Goal: Task Accomplishment & Management: Use online tool/utility

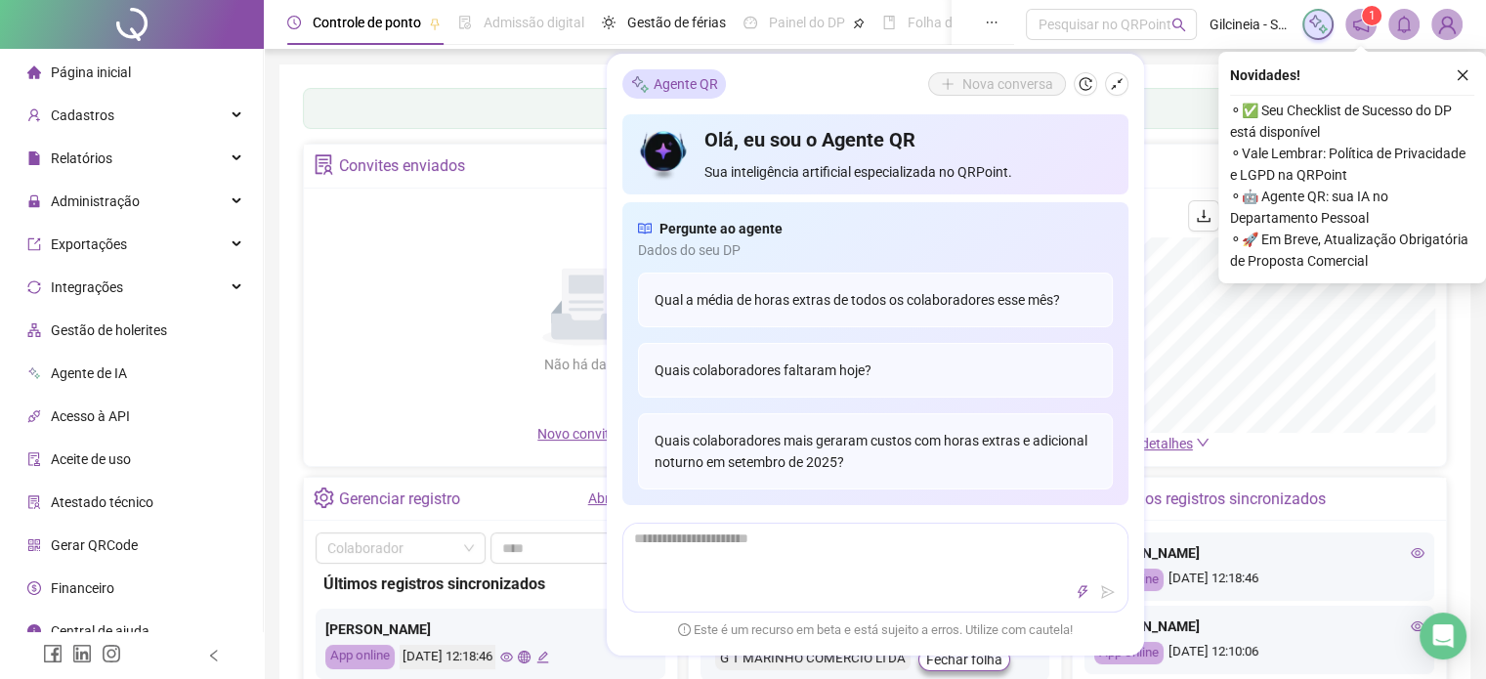
click at [1117, 85] on icon "shrink" at bounding box center [1117, 84] width 14 height 14
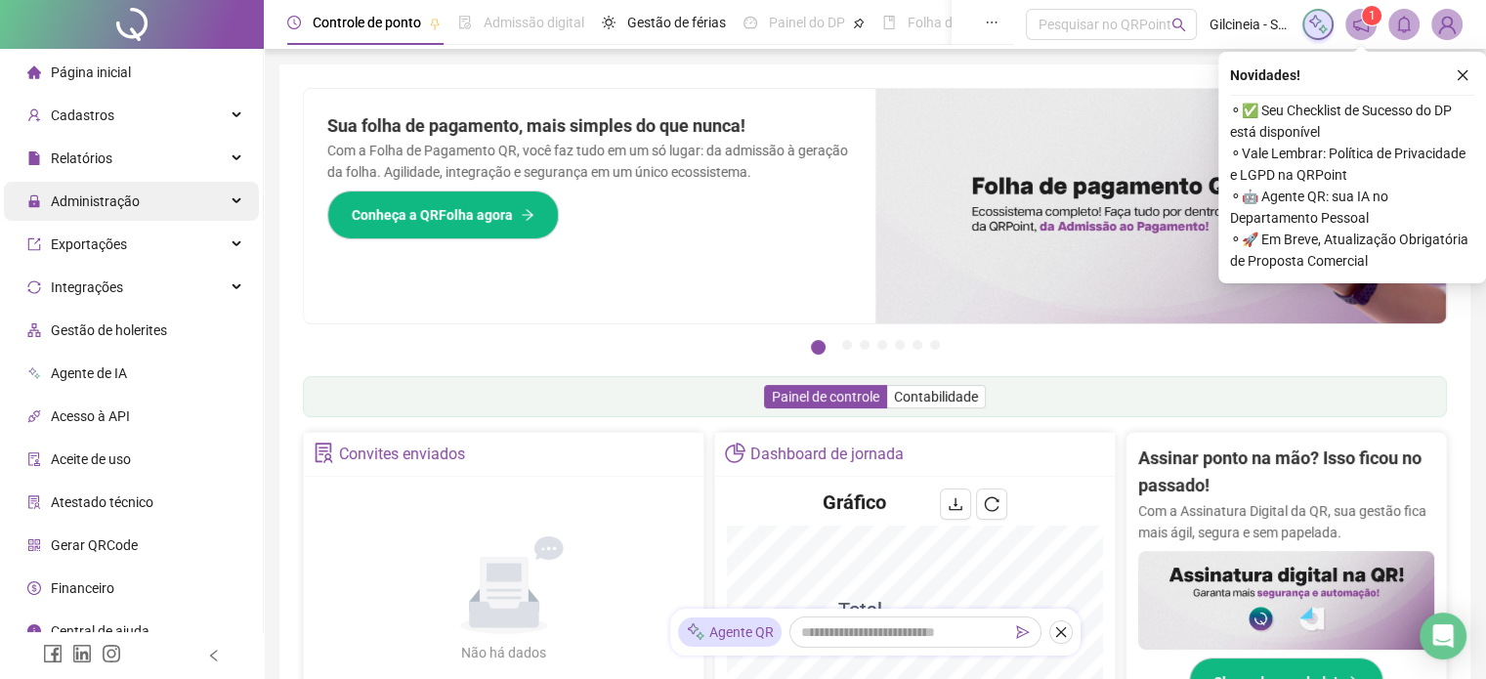
click at [108, 202] on span "Administração" at bounding box center [95, 201] width 89 height 16
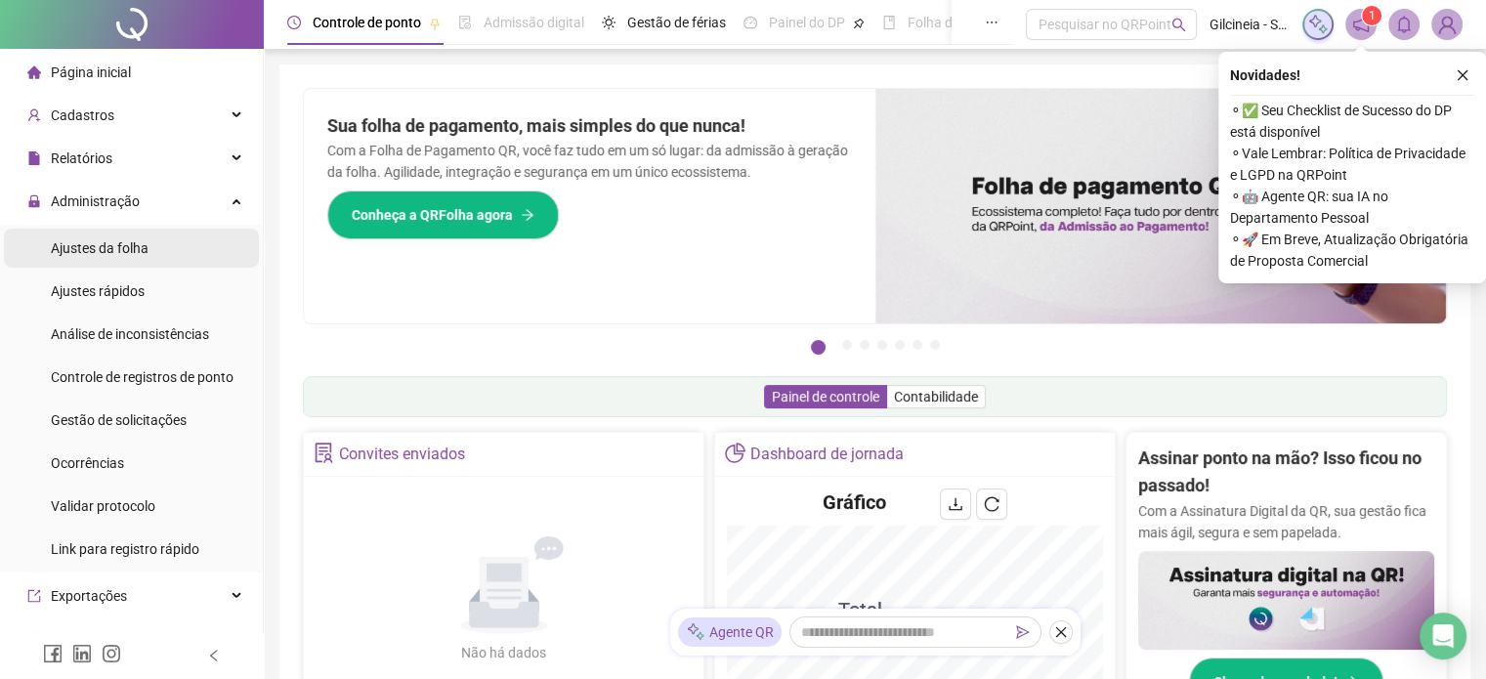
click at [106, 246] on span "Ajustes da folha" at bounding box center [100, 248] width 98 height 16
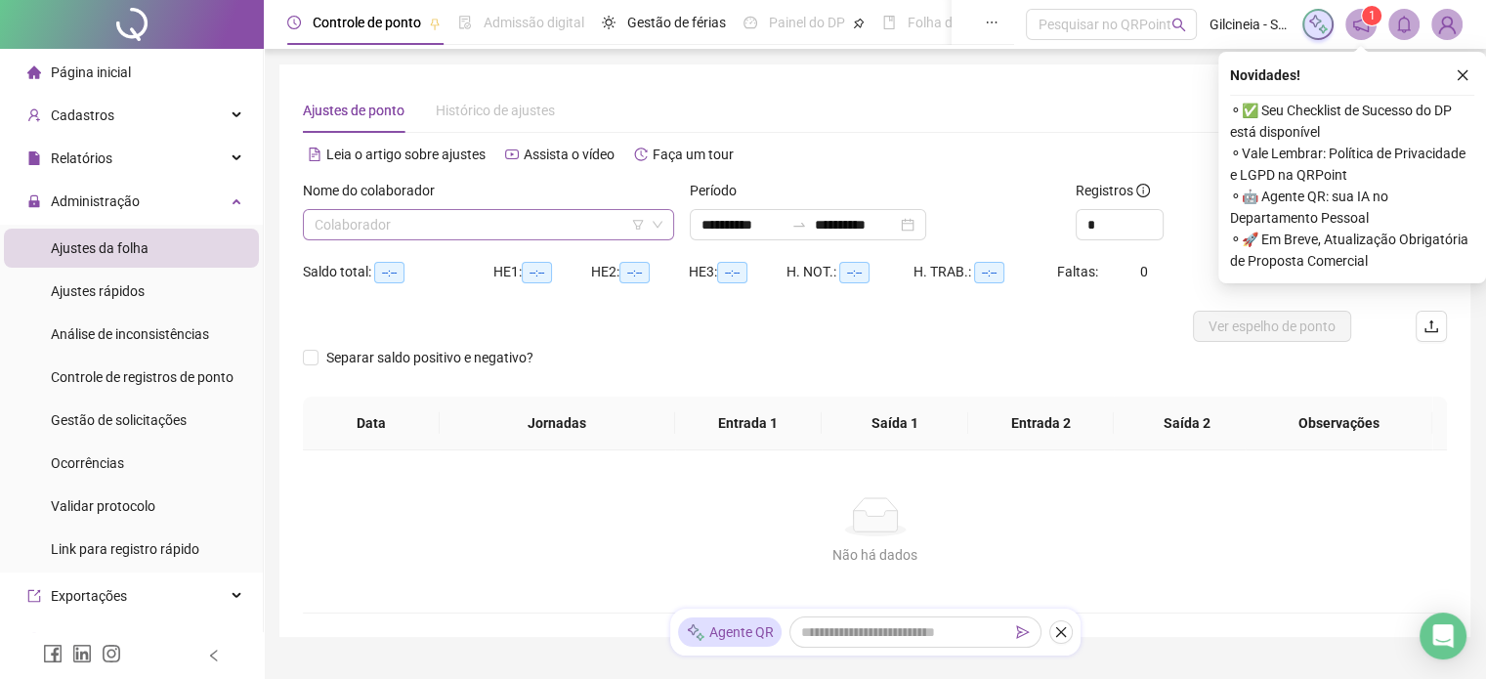
click at [461, 225] on input "search" at bounding box center [480, 224] width 330 height 29
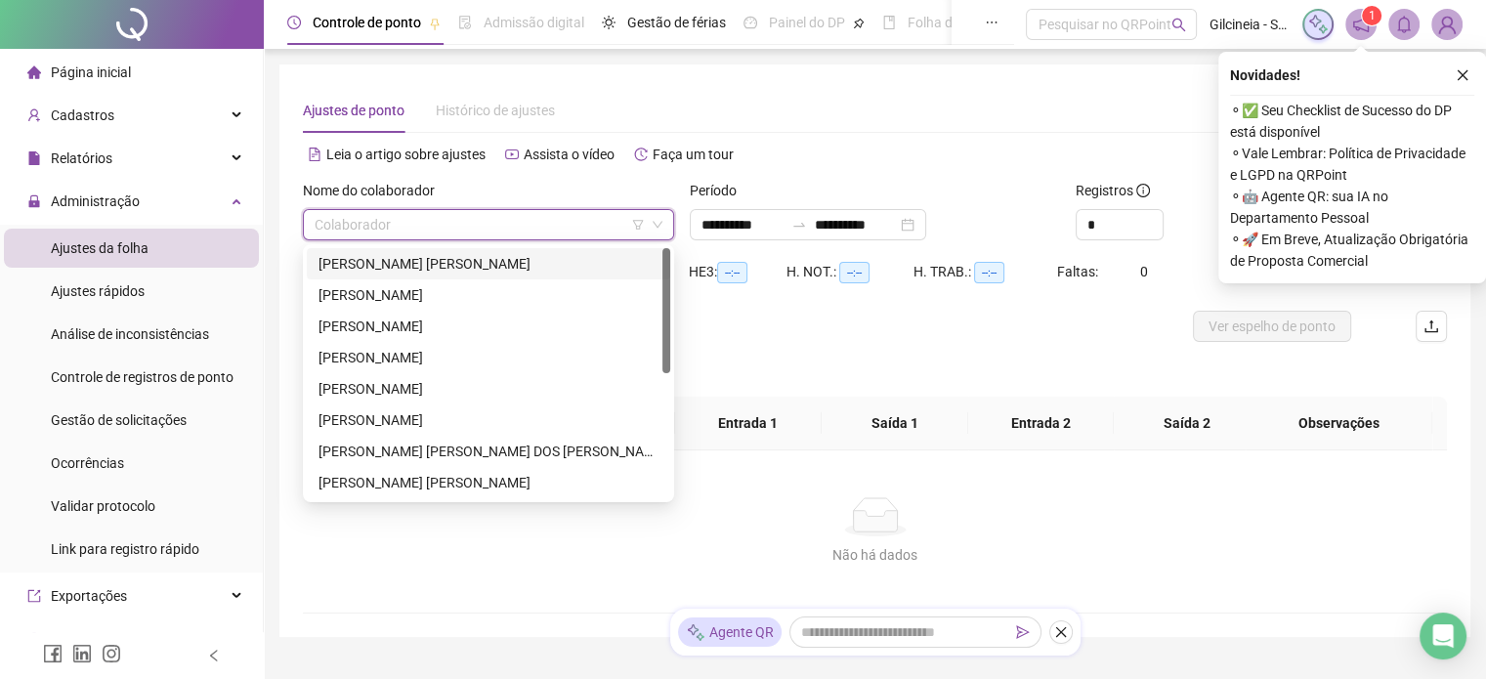
click at [451, 271] on div "[PERSON_NAME] [PERSON_NAME]" at bounding box center [489, 263] width 340 height 21
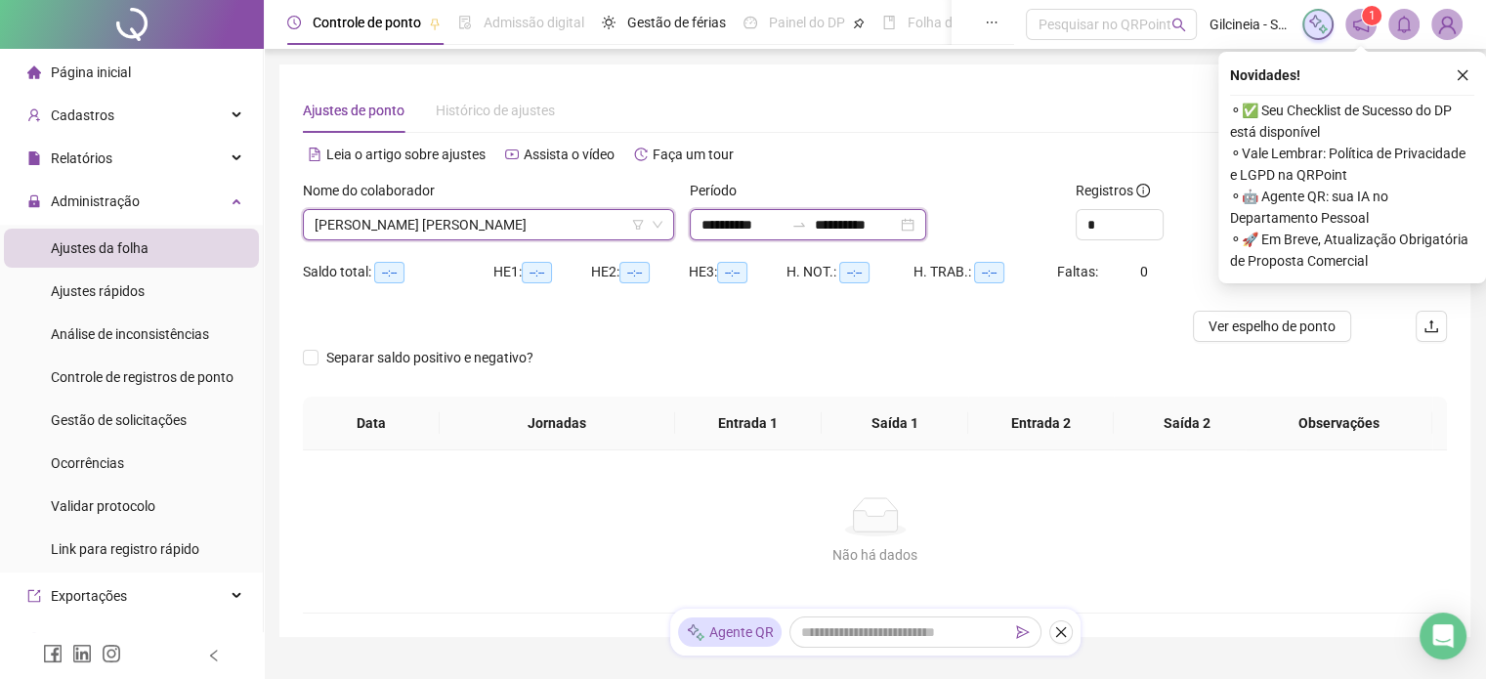
click at [783, 223] on input "**********" at bounding box center [743, 224] width 82 height 21
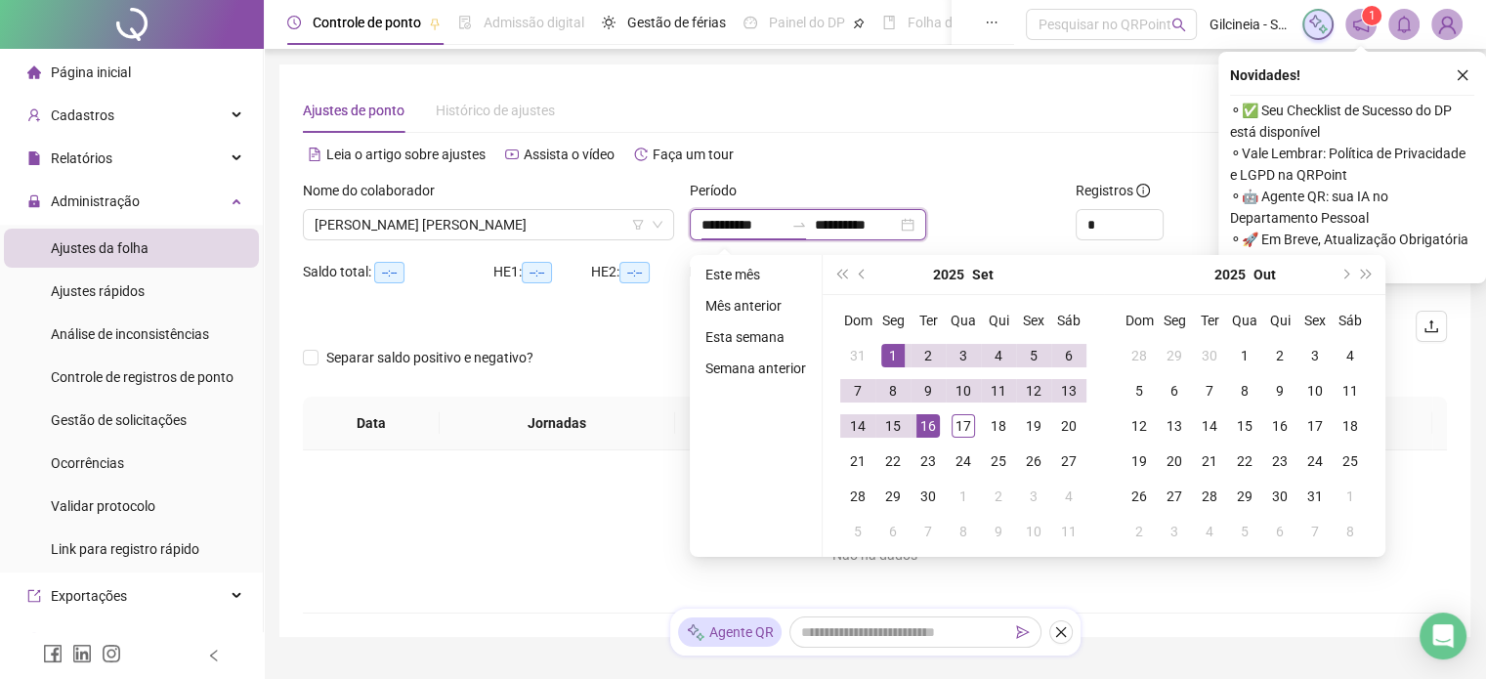
type input "**********"
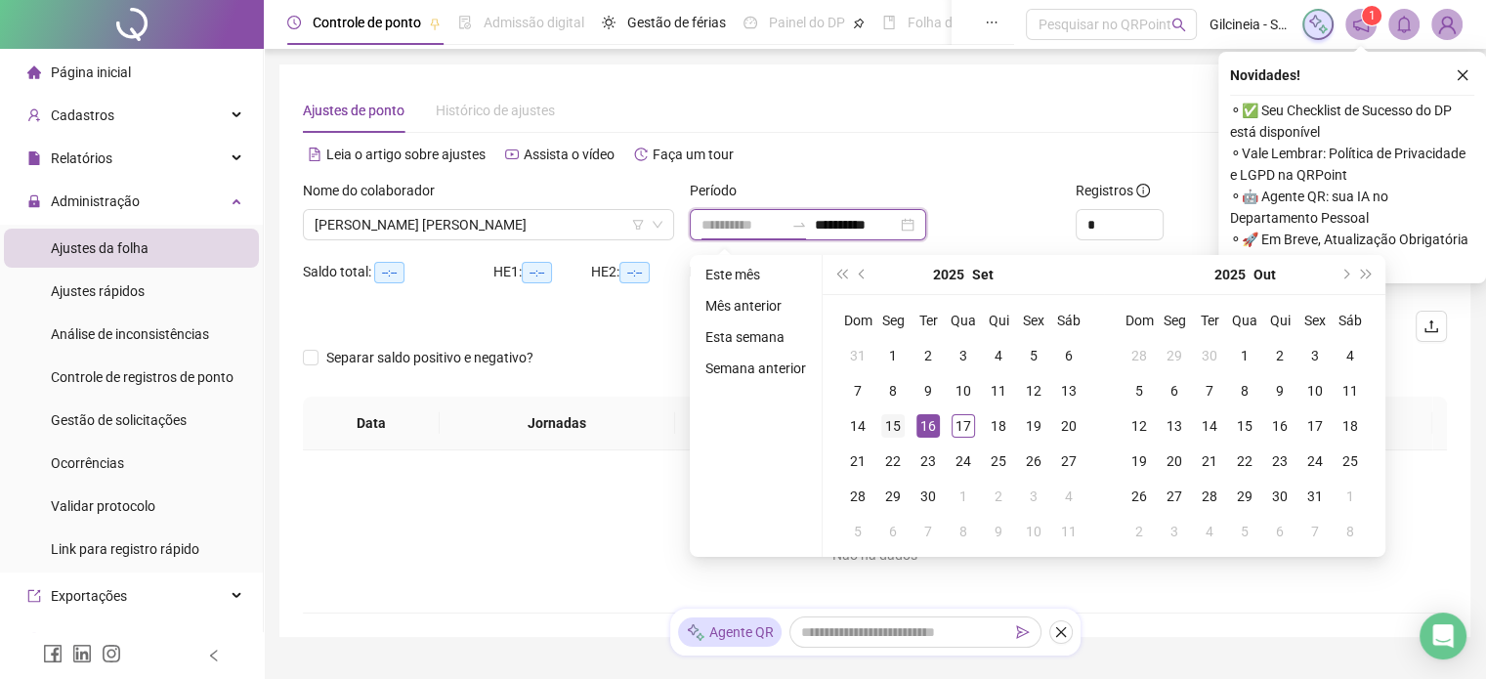
type input "**********"
click at [897, 417] on div "15" at bounding box center [892, 425] width 23 height 23
type input "**********"
click at [958, 423] on div "17" at bounding box center [963, 425] width 23 height 23
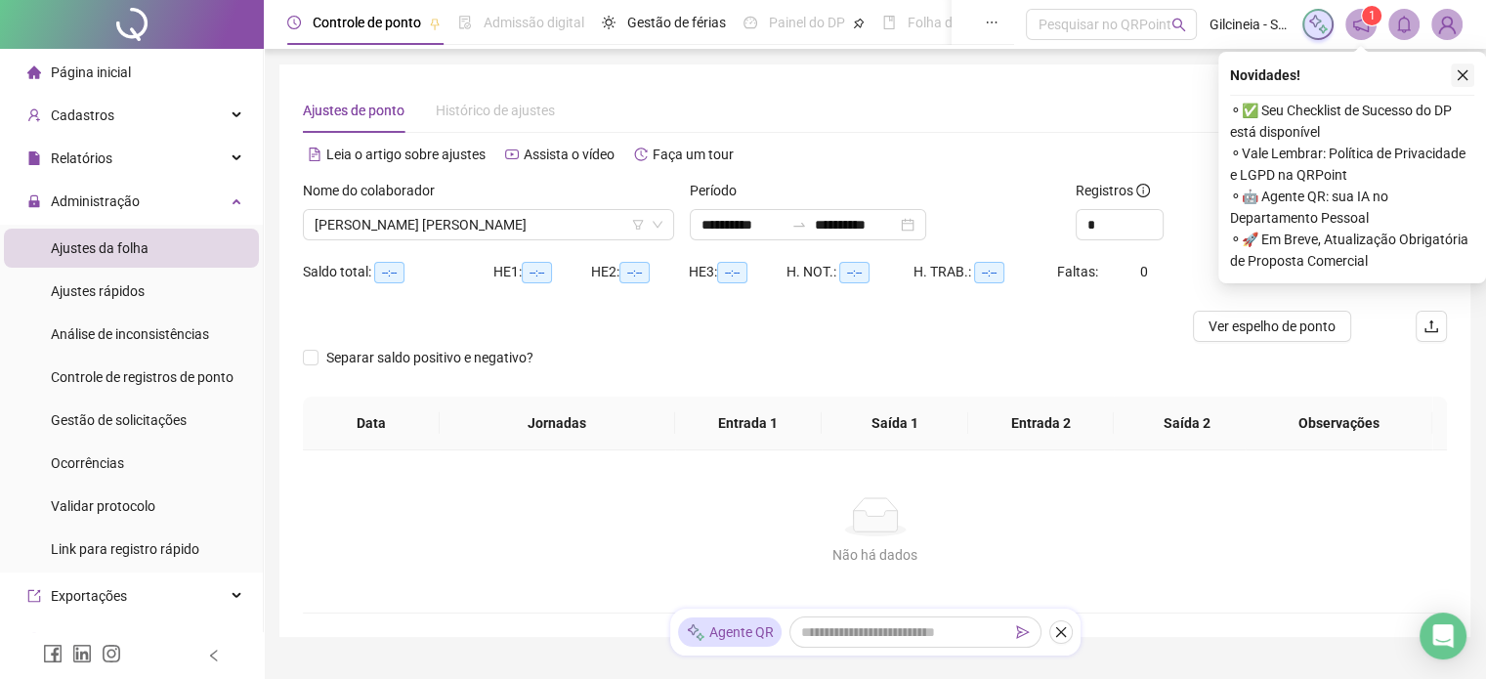
click at [1466, 65] on button "button" at bounding box center [1462, 75] width 23 height 23
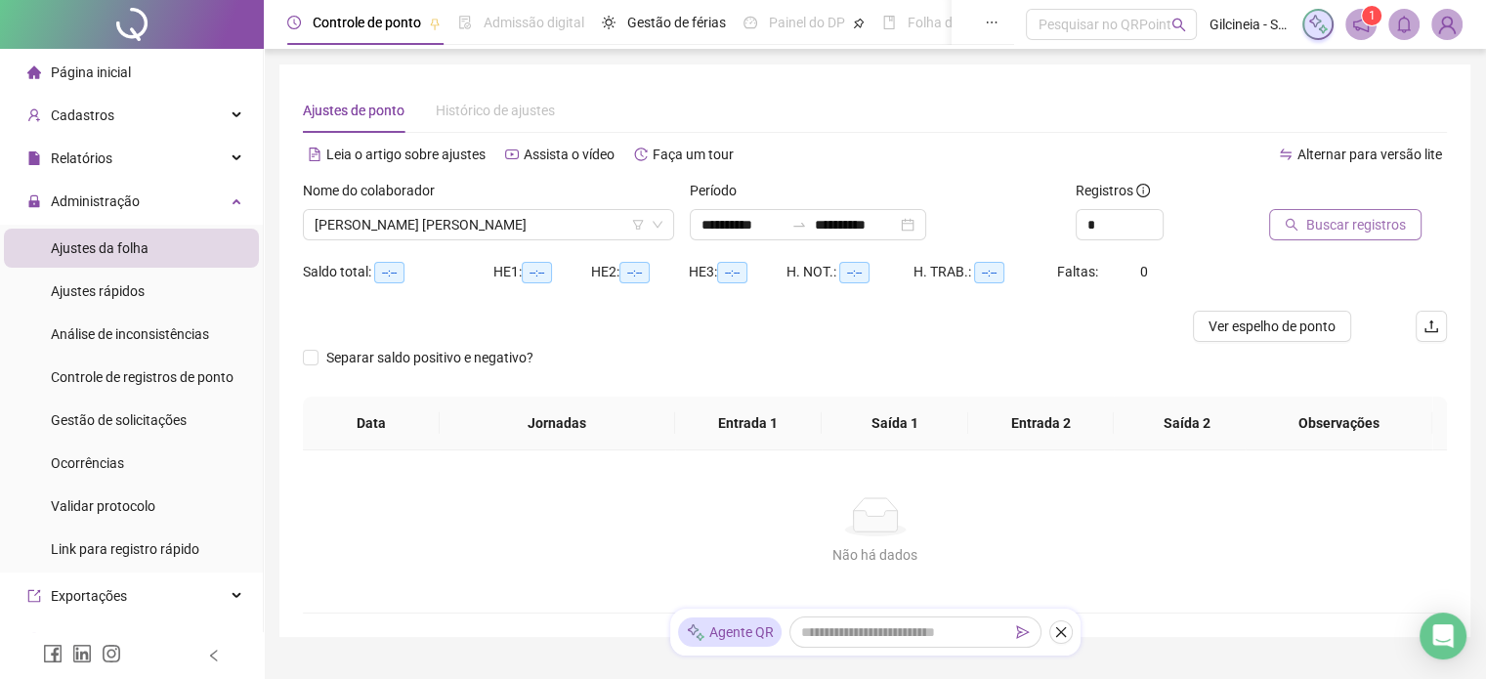
click at [1361, 222] on span "Buscar registros" at bounding box center [1356, 224] width 100 height 21
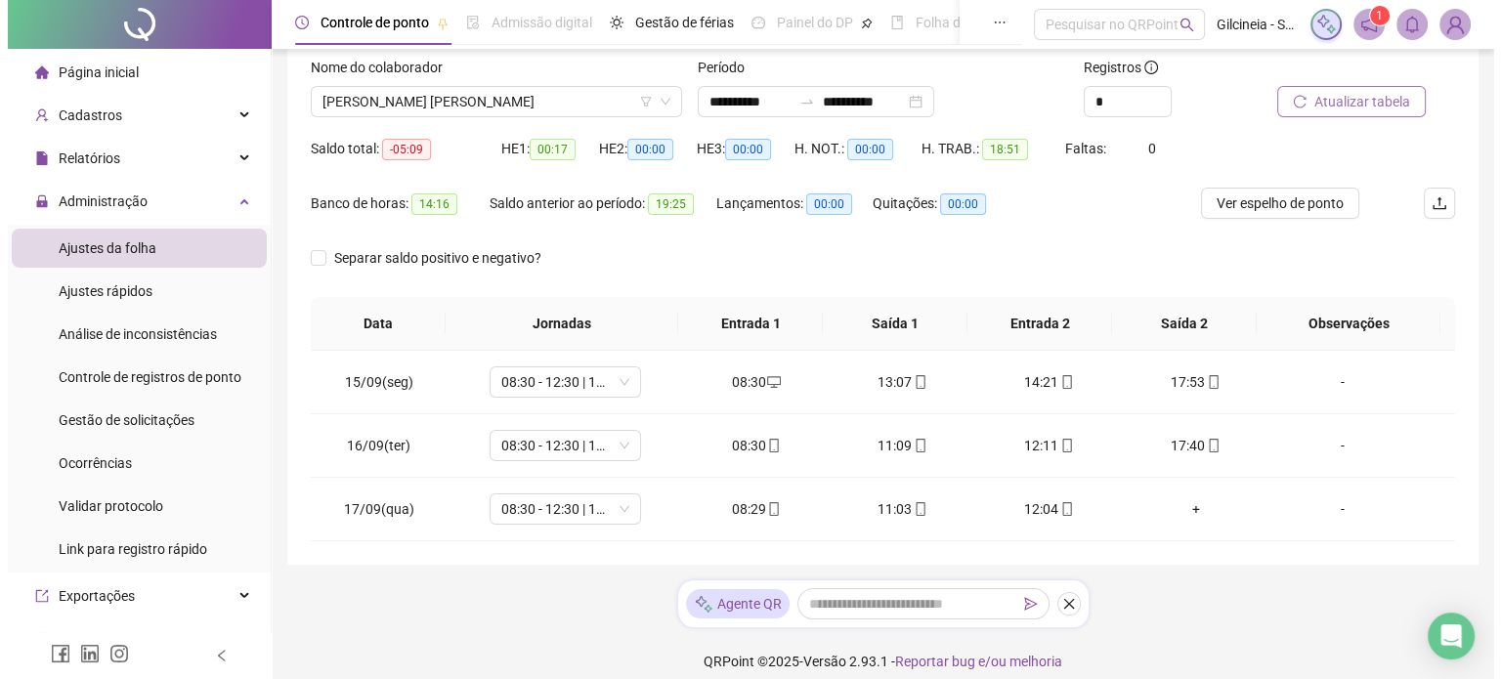
scroll to position [138, 0]
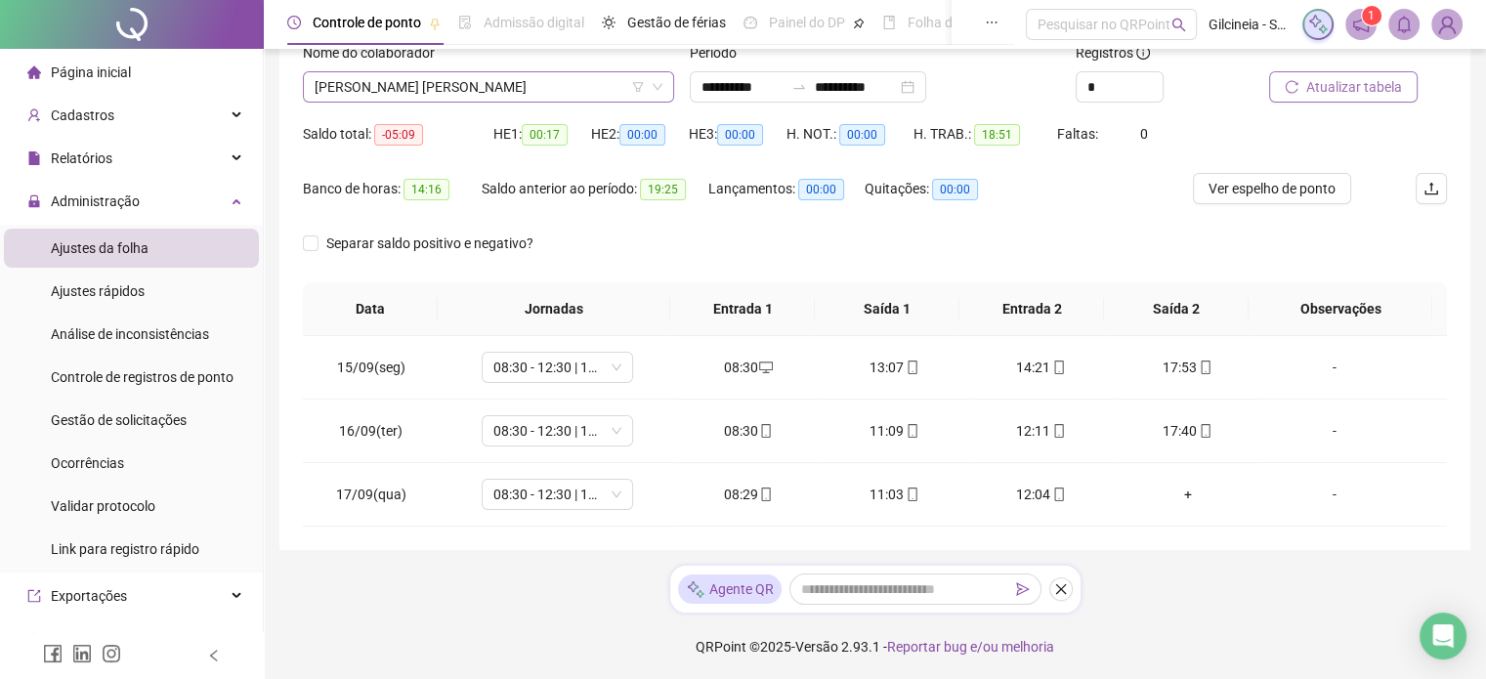
click at [566, 81] on span "[PERSON_NAME] [PERSON_NAME]" at bounding box center [489, 86] width 348 height 29
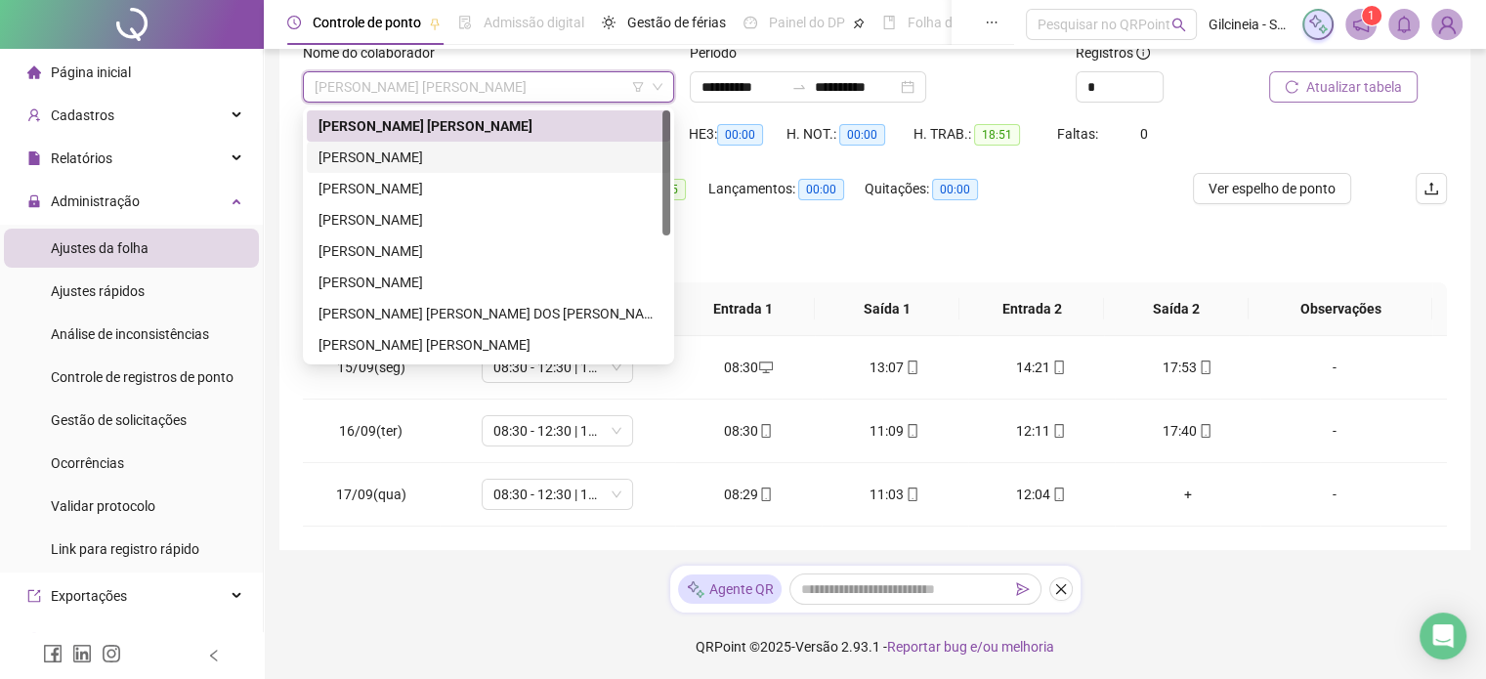
click at [497, 153] on div "[PERSON_NAME]" at bounding box center [489, 157] width 340 height 21
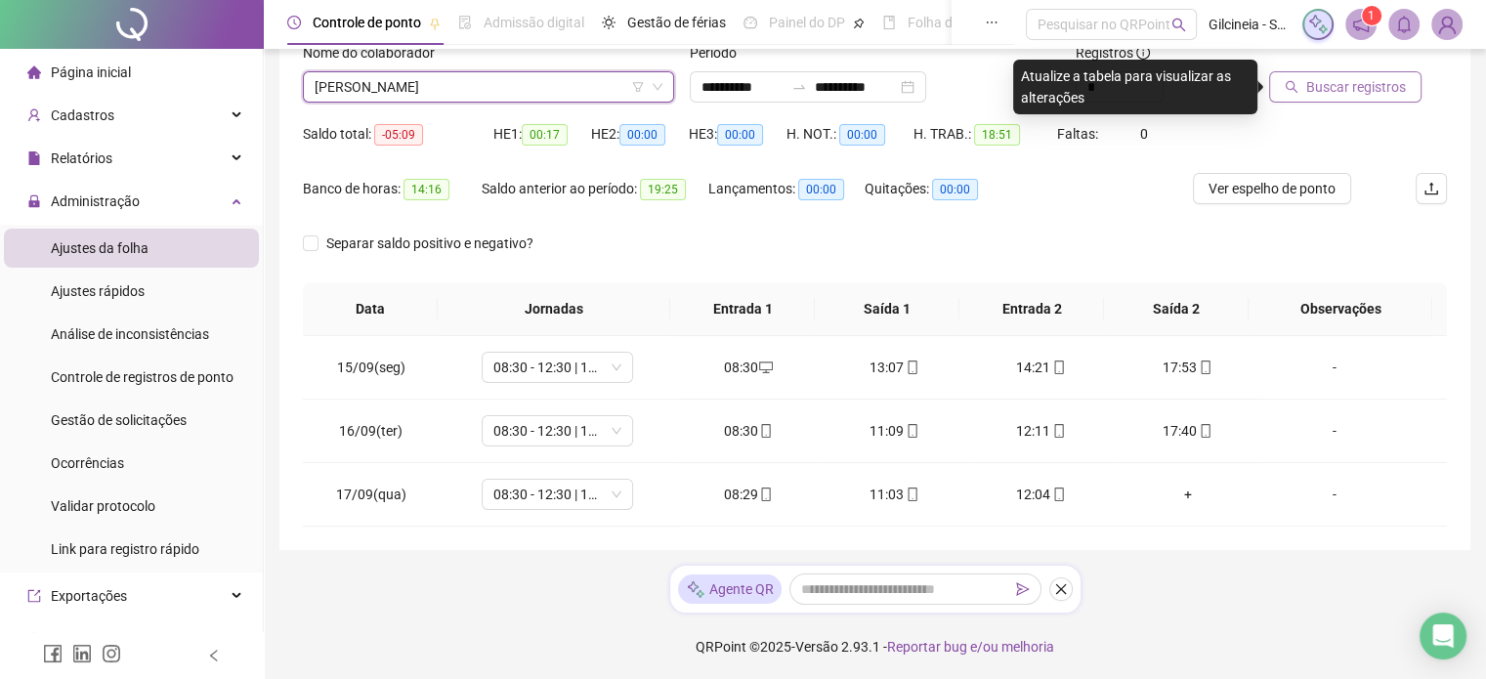
click at [1324, 93] on span "Buscar registros" at bounding box center [1356, 86] width 100 height 21
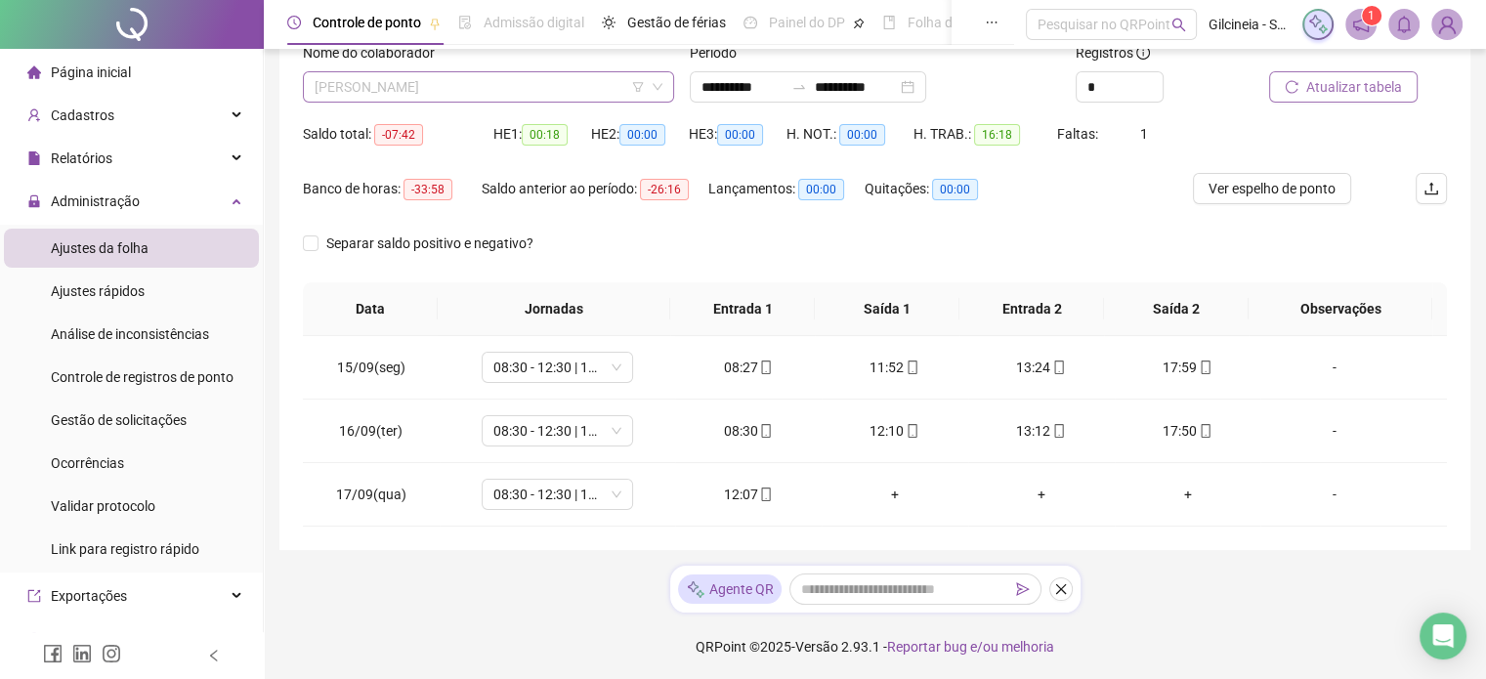
click at [549, 93] on span "[PERSON_NAME]" at bounding box center [489, 86] width 348 height 29
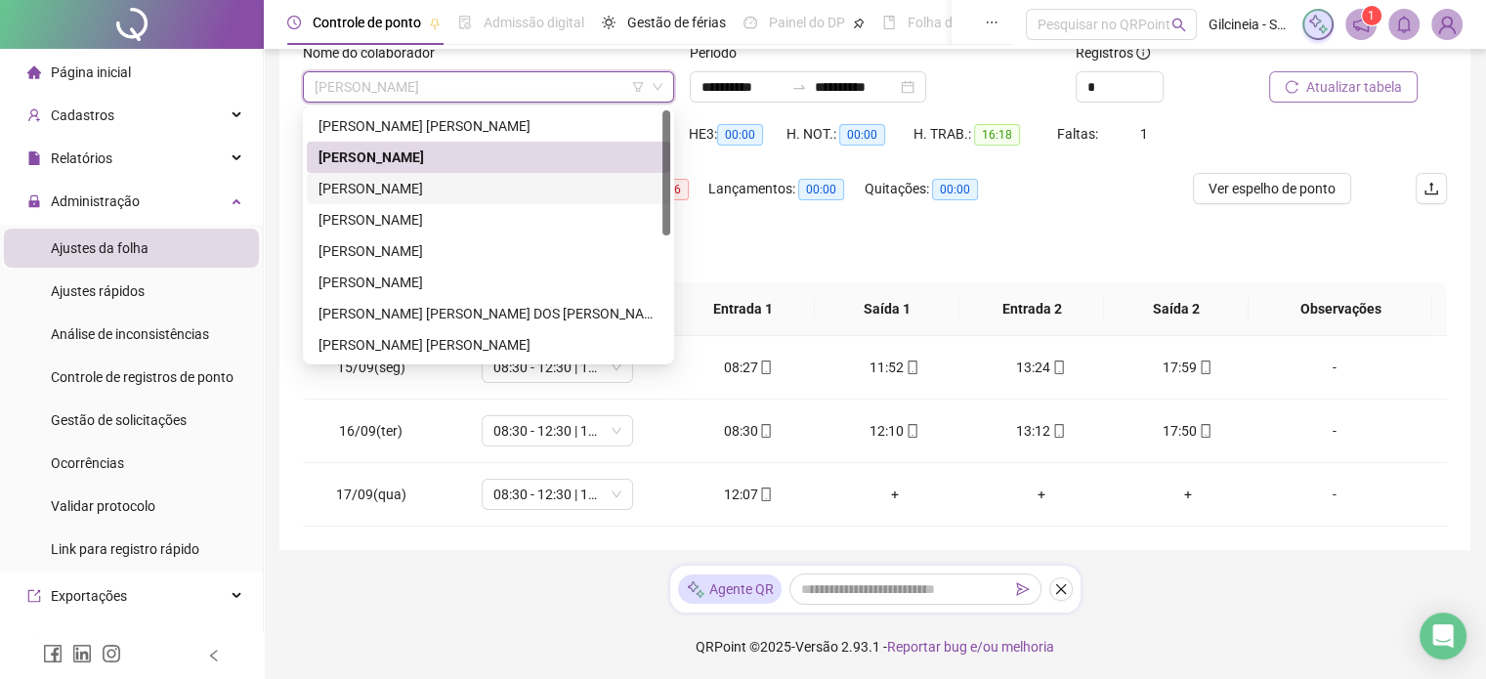
click at [508, 191] on div "[PERSON_NAME]" at bounding box center [489, 188] width 340 height 21
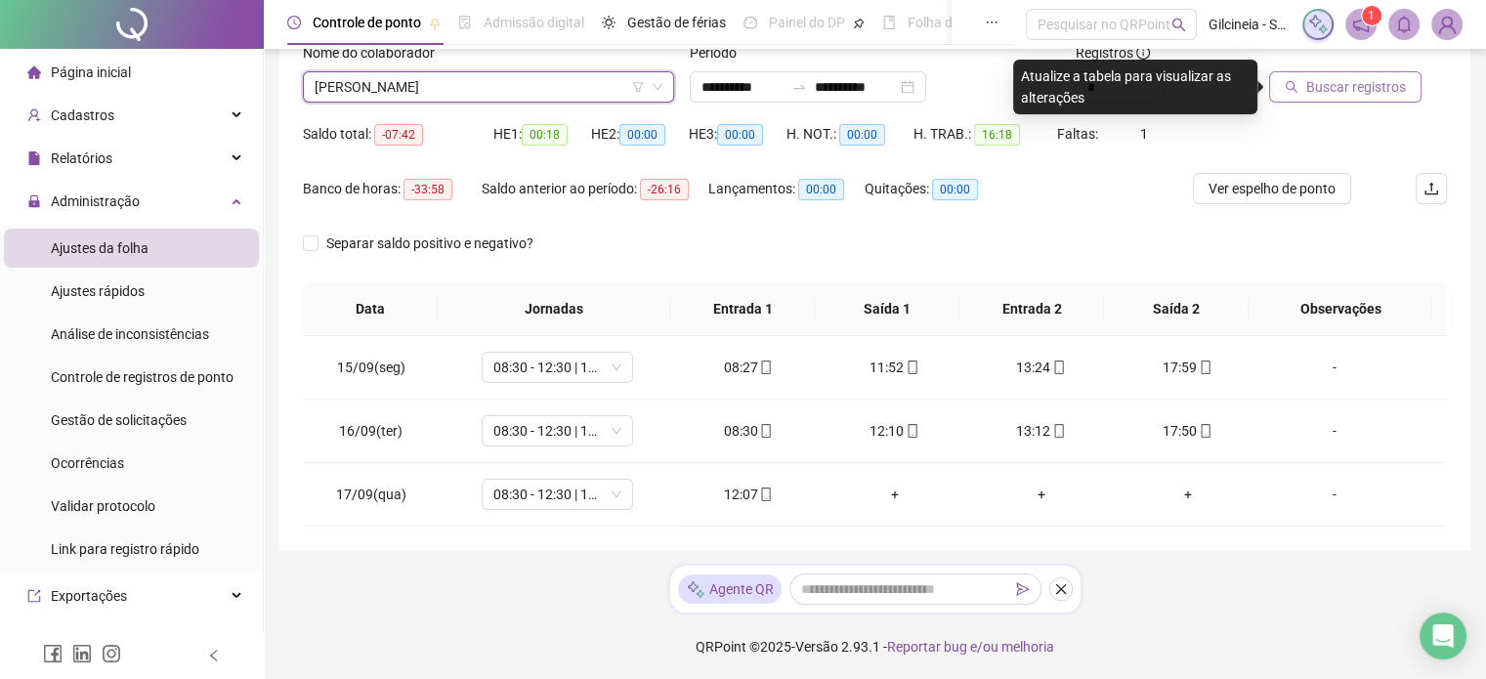
click at [1342, 74] on button "Buscar registros" at bounding box center [1345, 86] width 152 height 31
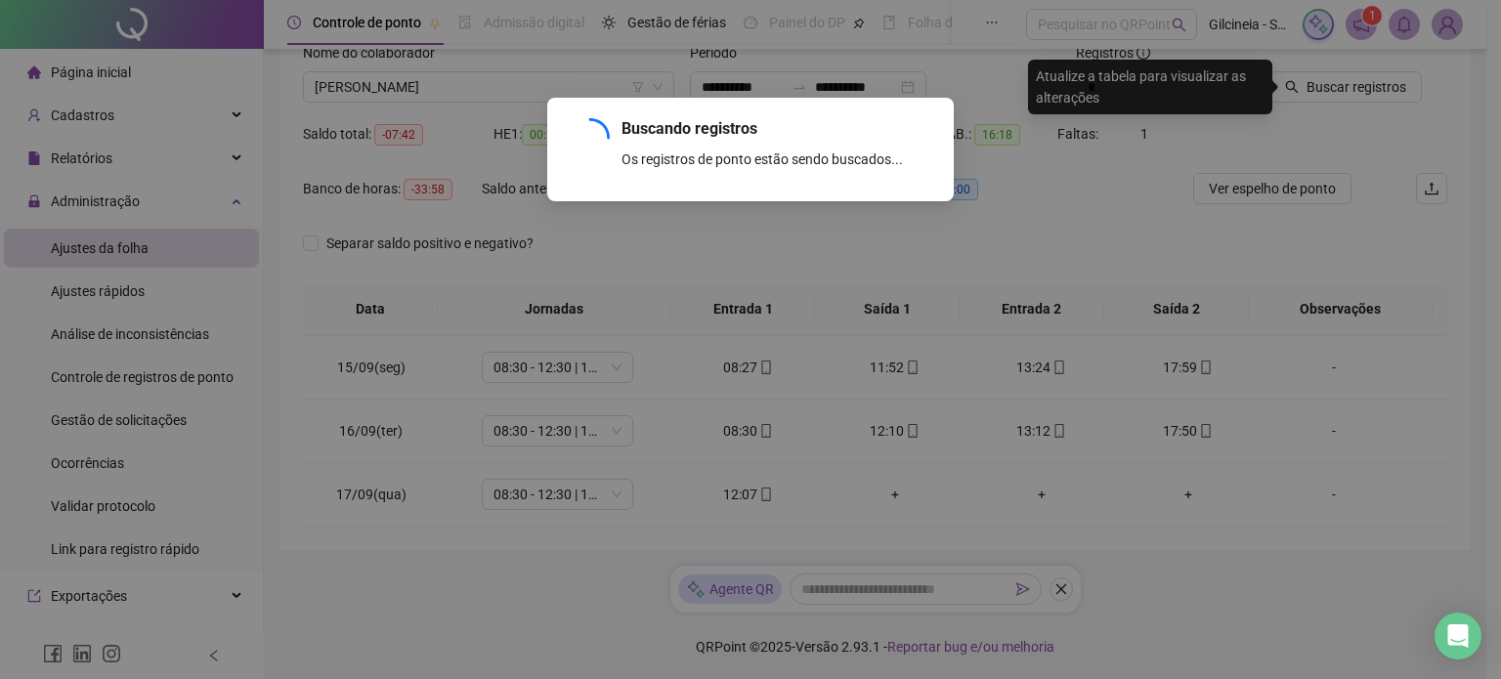
click at [1346, 79] on div "Buscando registros Os registros de ponto estão sendo buscados... OK" at bounding box center [750, 339] width 1501 height 679
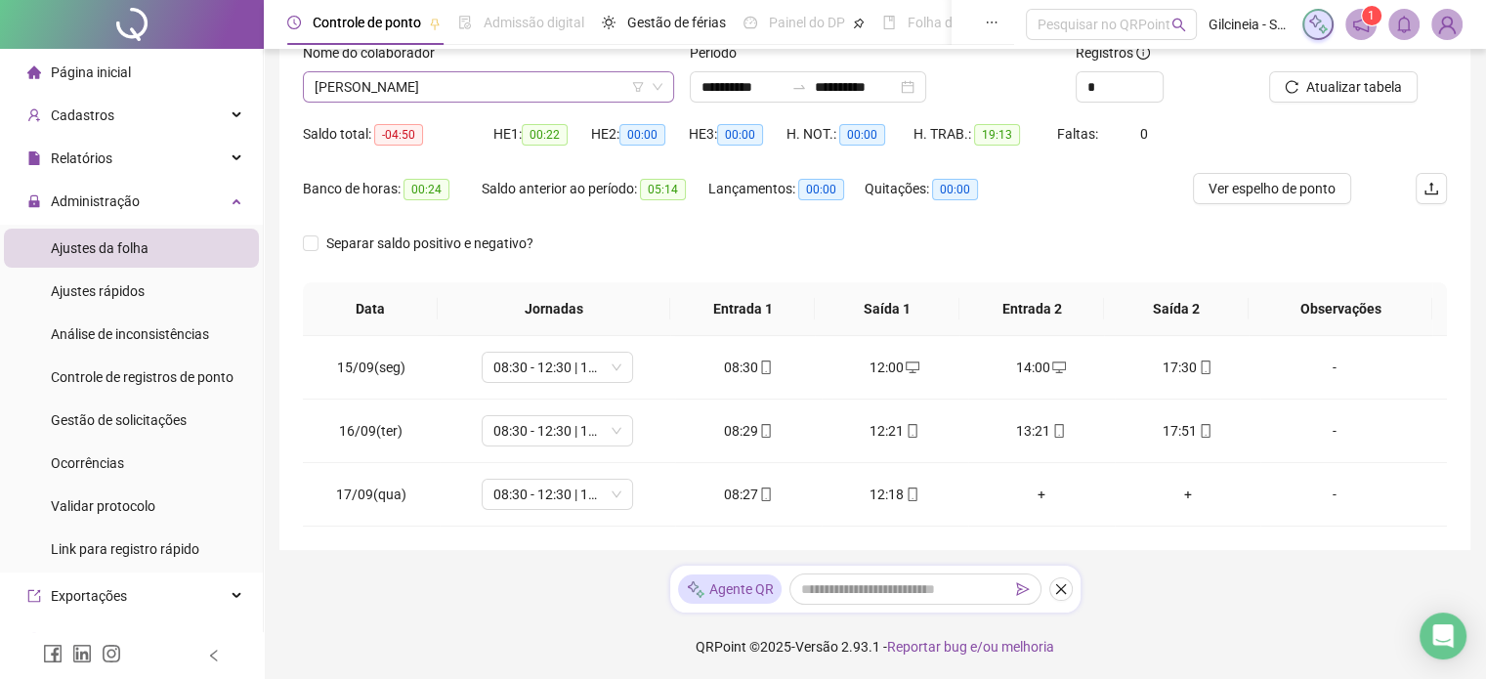
click at [498, 94] on span "[PERSON_NAME]" at bounding box center [489, 86] width 348 height 29
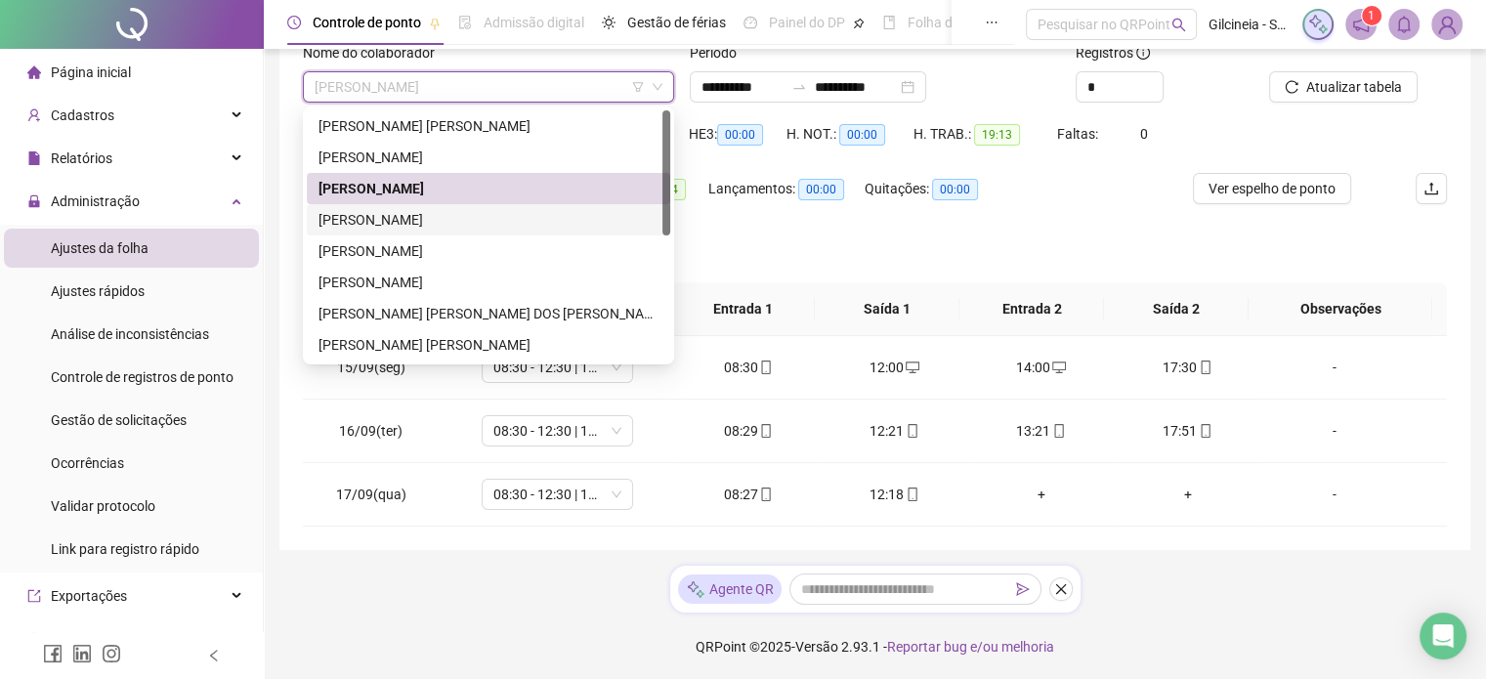
click at [438, 222] on div "[PERSON_NAME]" at bounding box center [489, 219] width 340 height 21
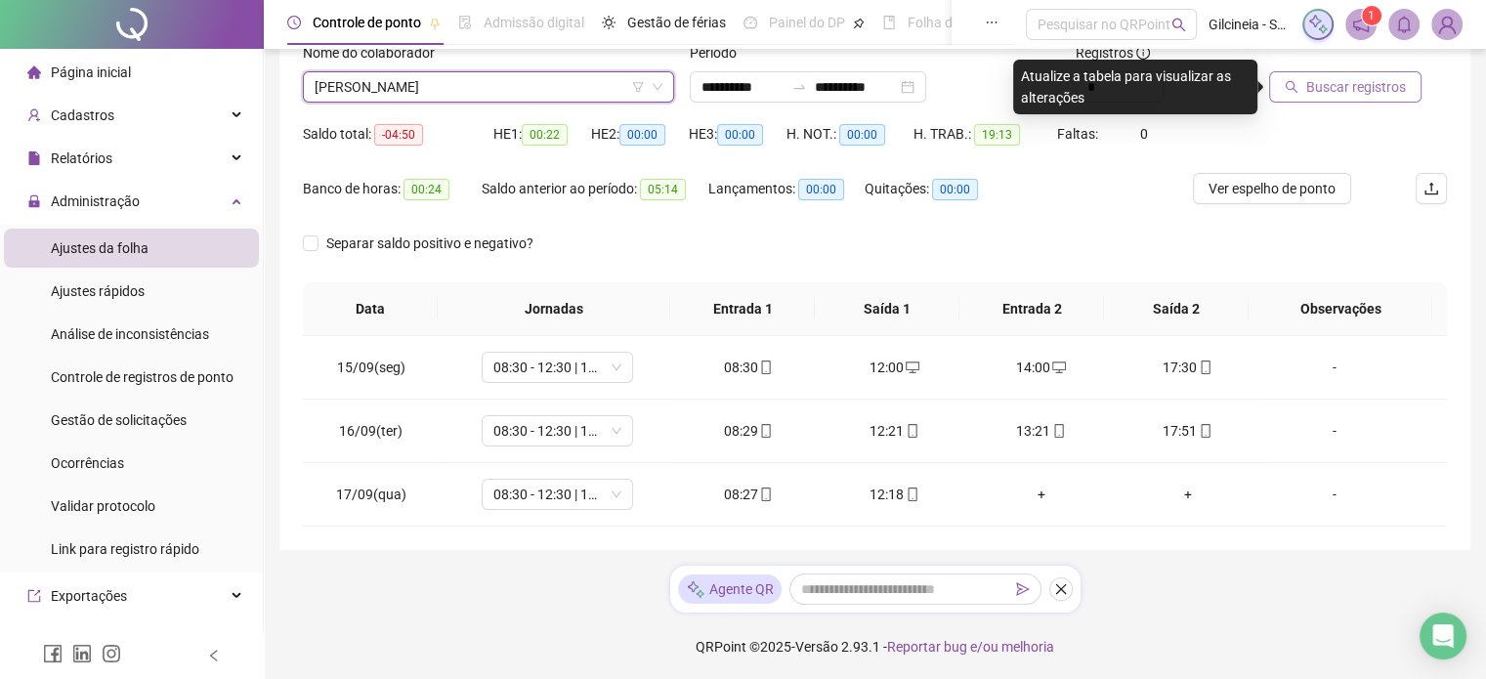
click at [1383, 85] on span "Buscar registros" at bounding box center [1356, 86] width 100 height 21
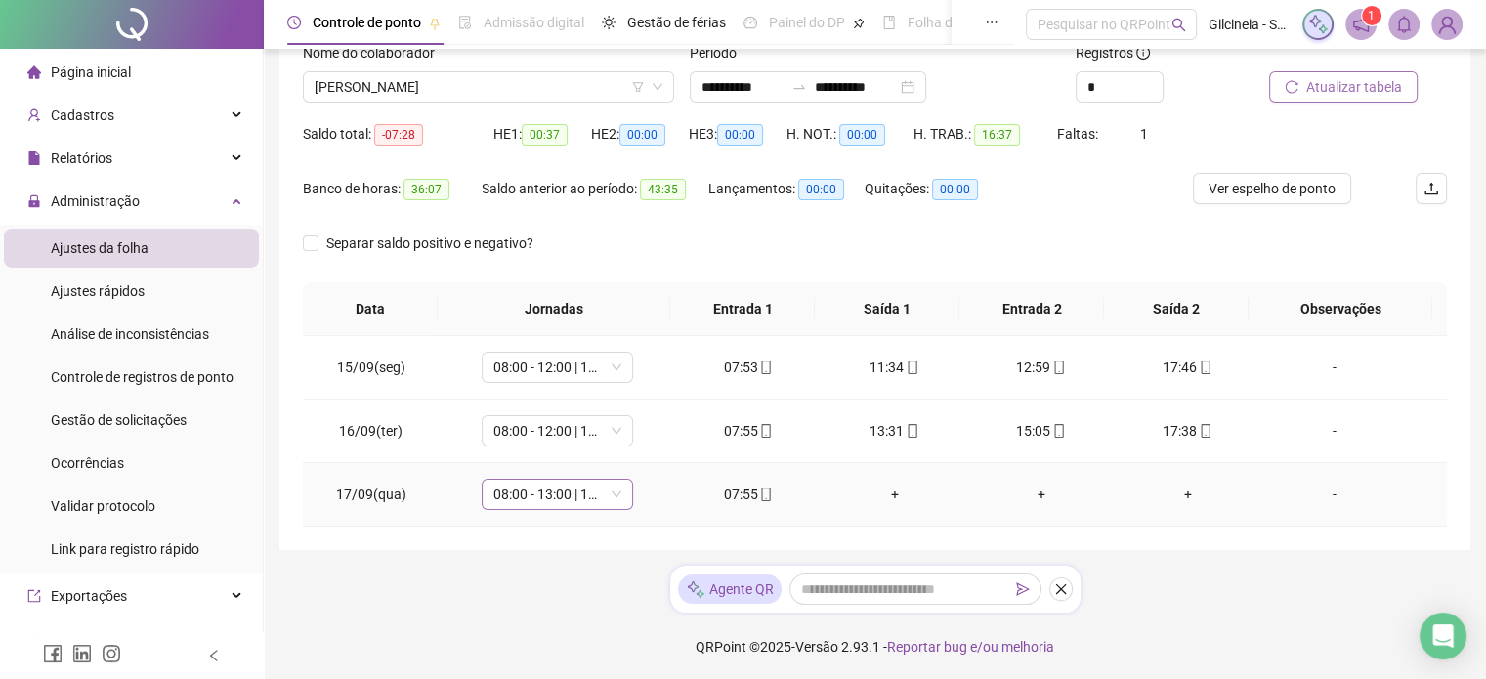
click at [568, 498] on span "08:00 - 13:00 | 14:00 - 17:00" at bounding box center [557, 494] width 128 height 29
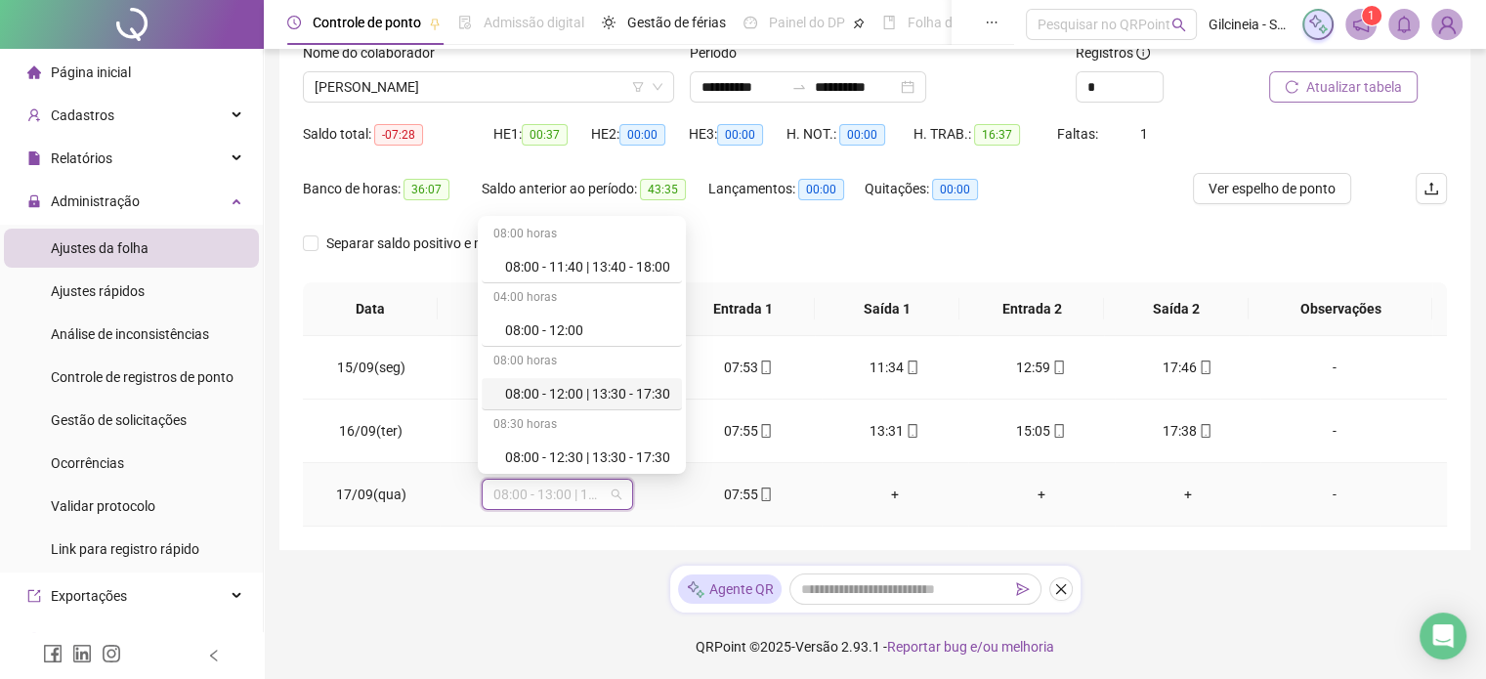
click at [610, 398] on div "08:00 - 12:00 | 13:30 - 17:30" at bounding box center [587, 393] width 165 height 21
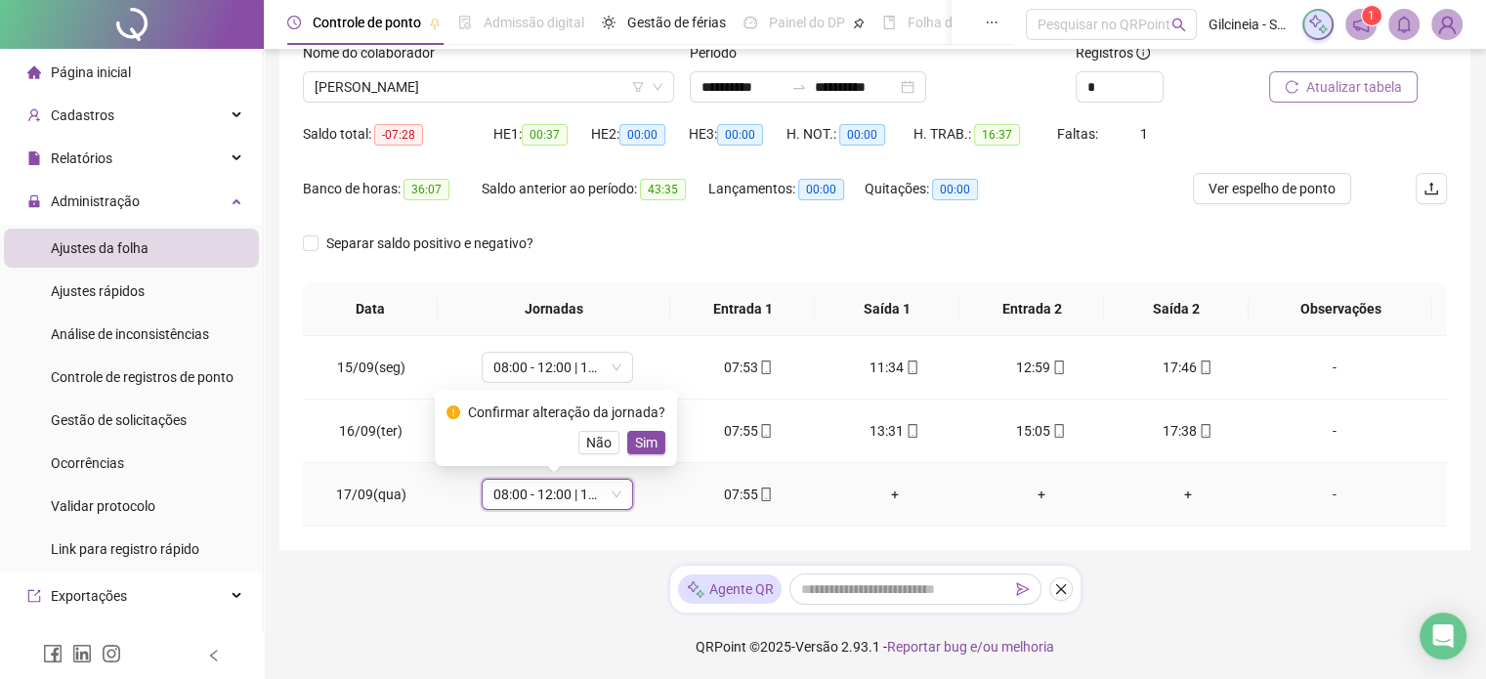
click at [642, 446] on span "Sim" at bounding box center [646, 442] width 22 height 21
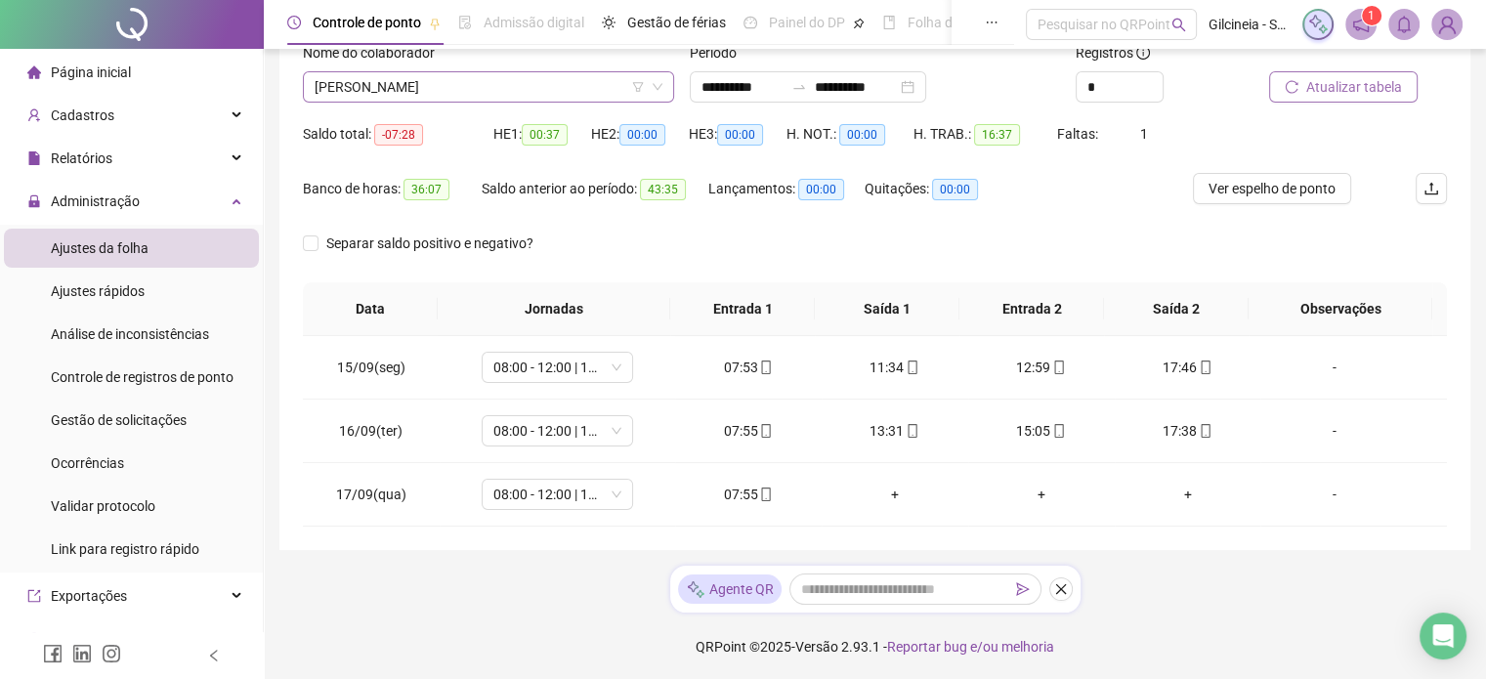
click at [561, 96] on span "[PERSON_NAME]" at bounding box center [489, 86] width 348 height 29
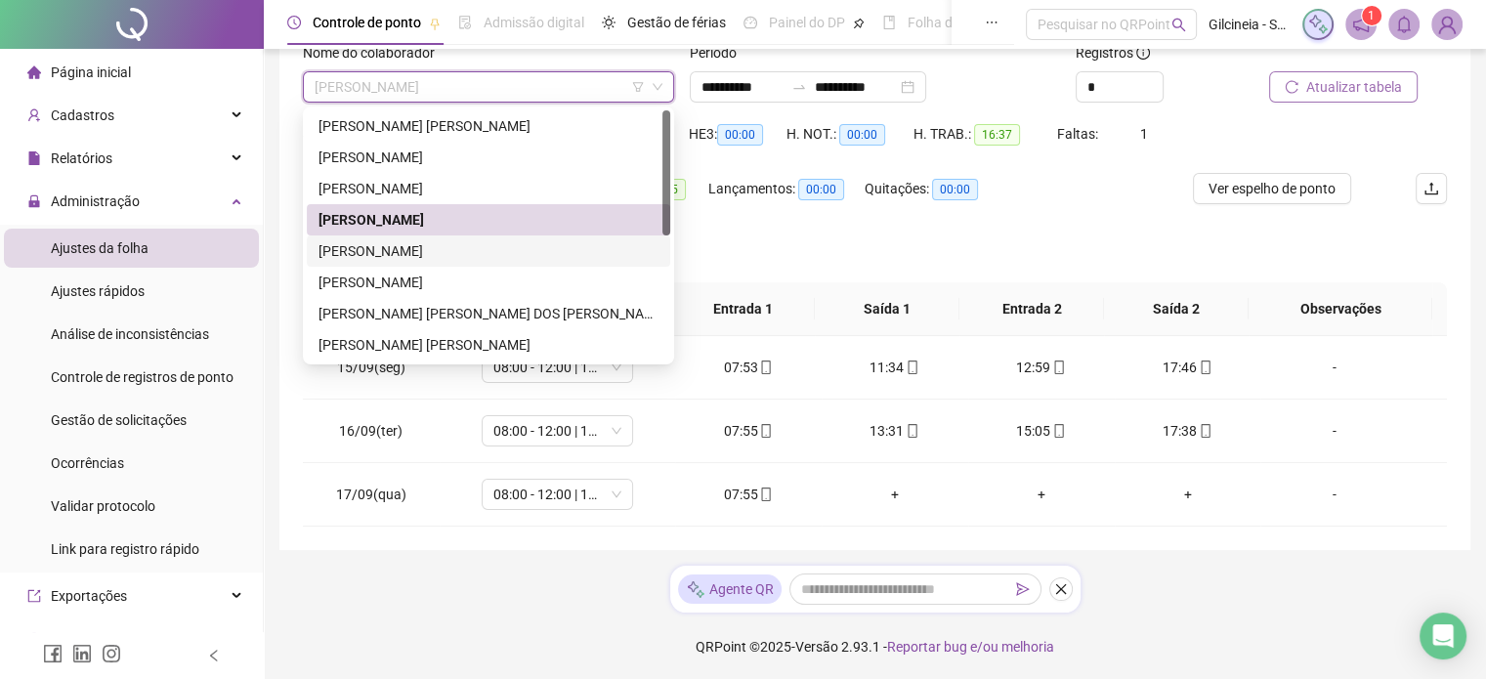
click at [381, 253] on div "[PERSON_NAME]" at bounding box center [489, 250] width 340 height 21
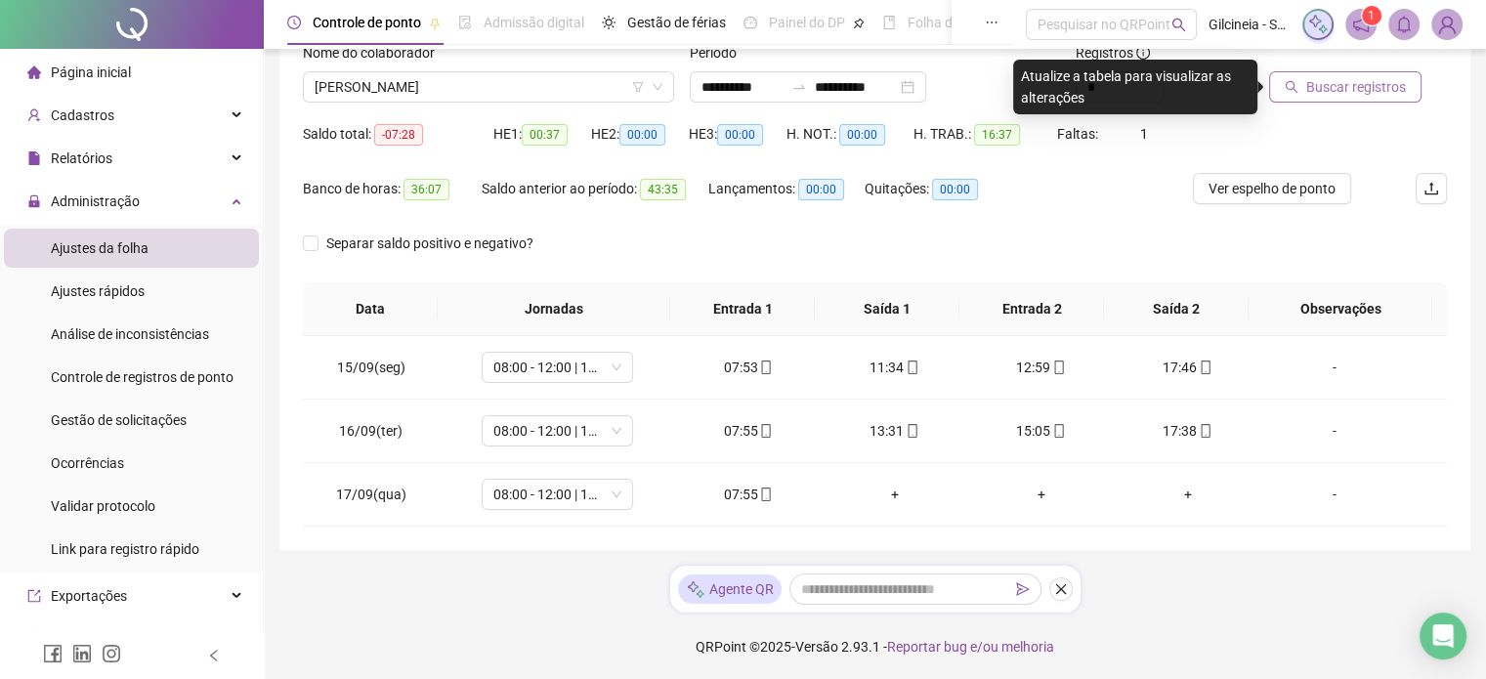
click at [1388, 89] on span "Buscar registros" at bounding box center [1356, 86] width 100 height 21
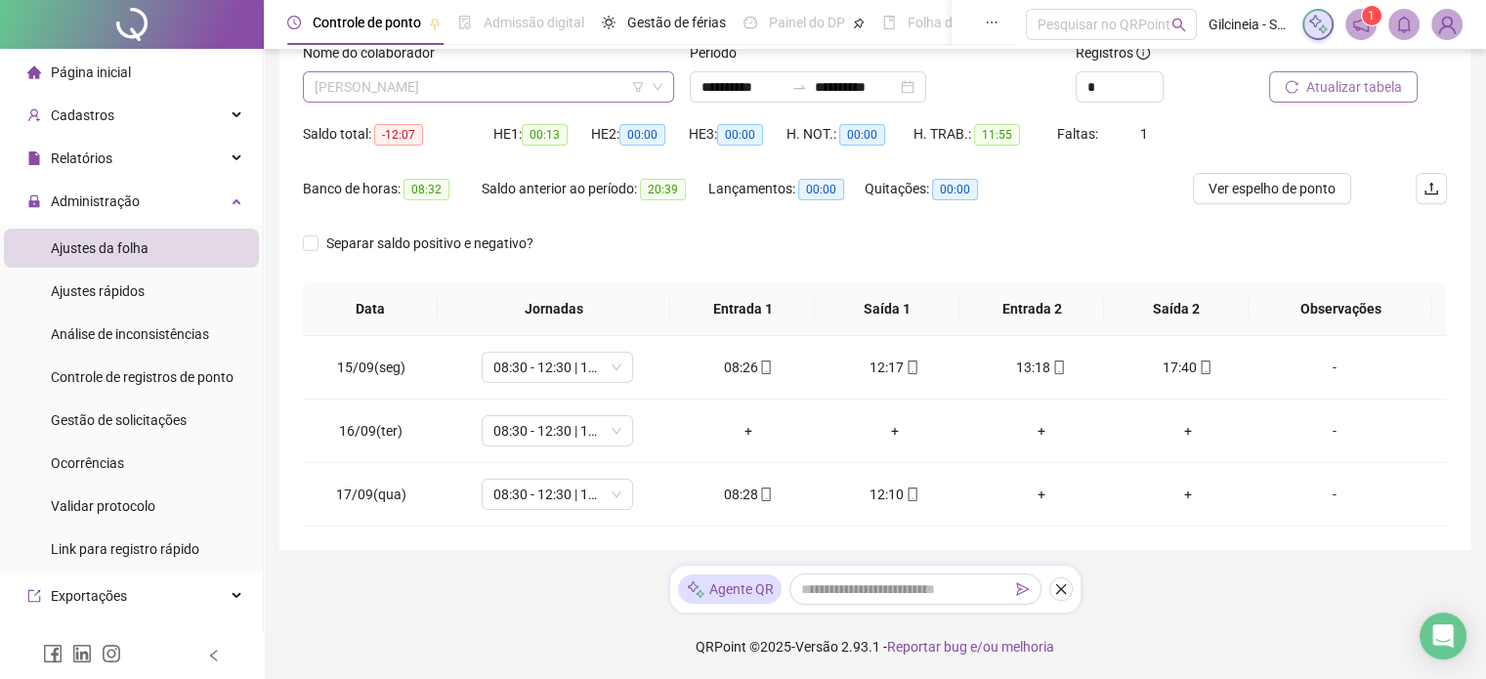
click at [482, 86] on span "[PERSON_NAME]" at bounding box center [489, 86] width 348 height 29
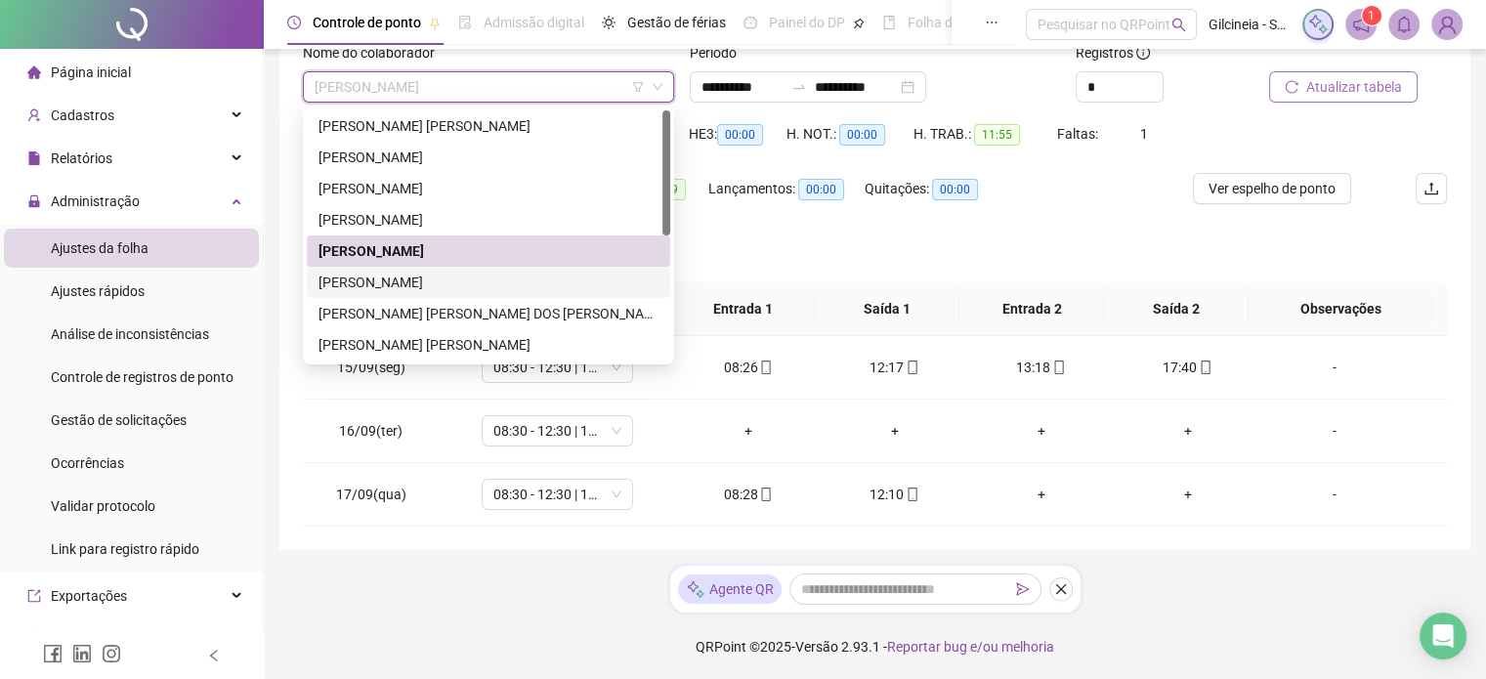
click at [425, 283] on div "[PERSON_NAME]" at bounding box center [489, 282] width 340 height 21
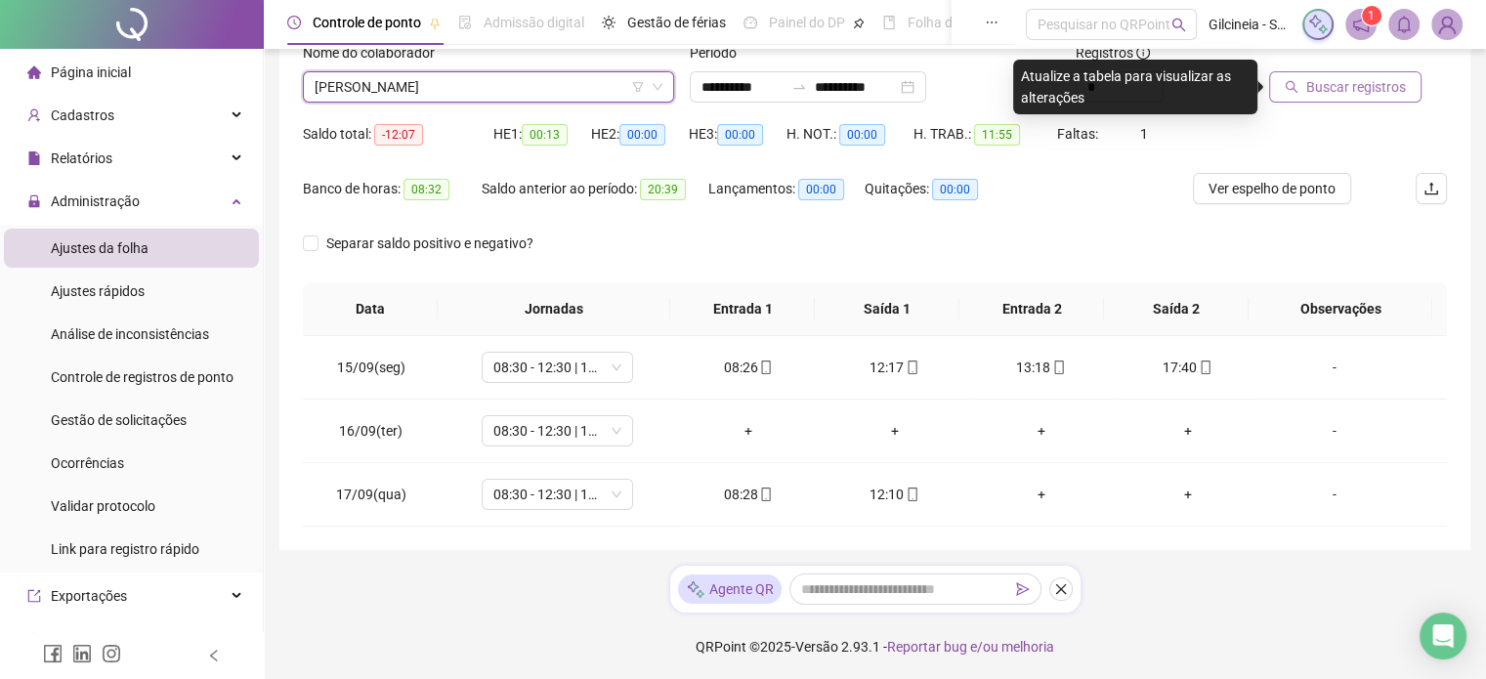
click at [1362, 90] on span "Buscar registros" at bounding box center [1356, 86] width 100 height 21
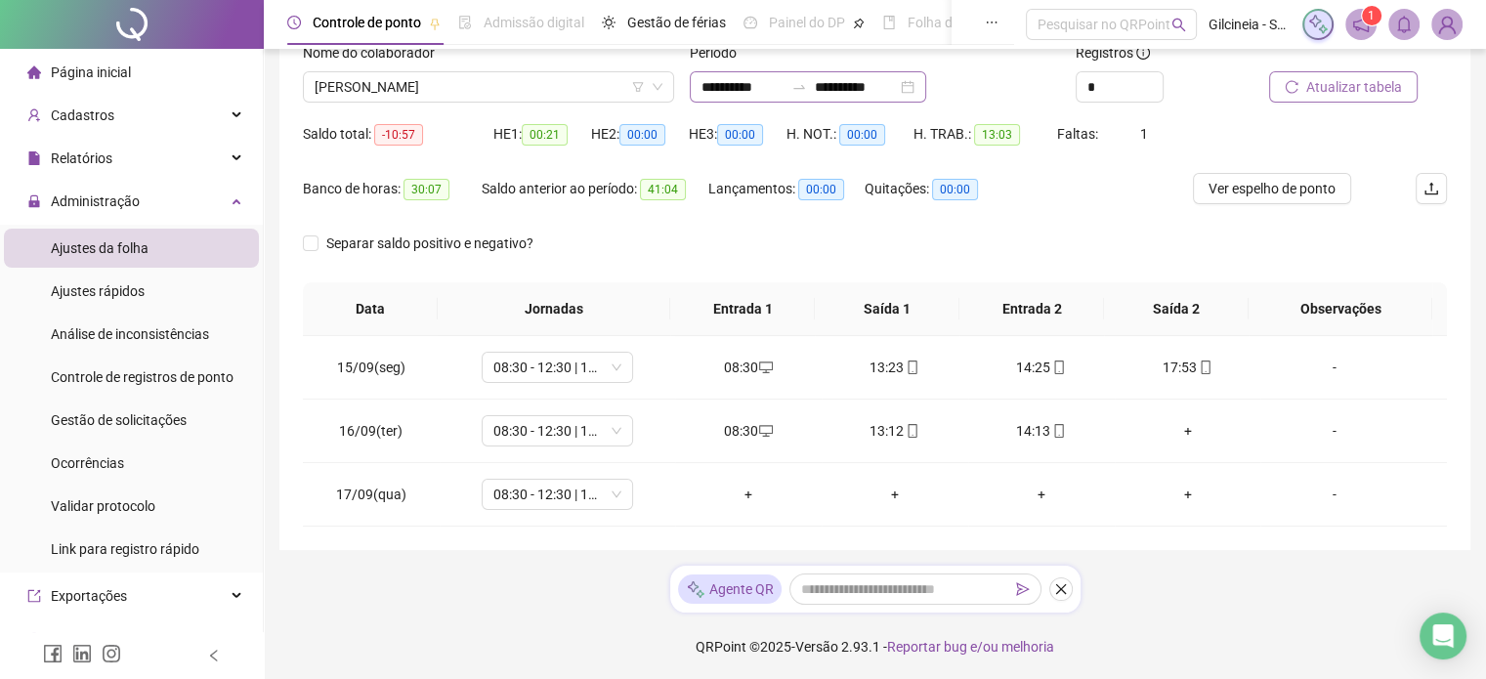
click at [807, 85] on icon "swap-right" at bounding box center [799, 87] width 16 height 16
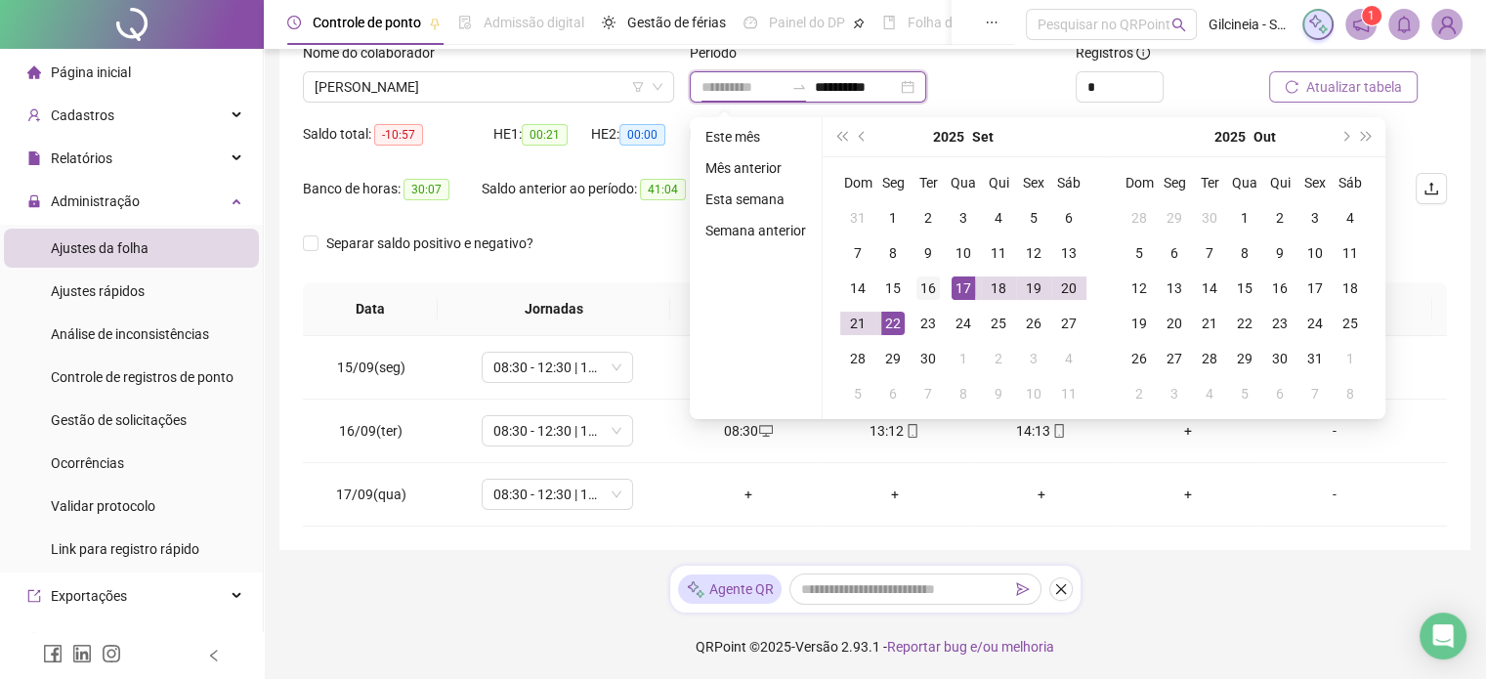
type input "**********"
click at [932, 288] on div "16" at bounding box center [928, 288] width 23 height 23
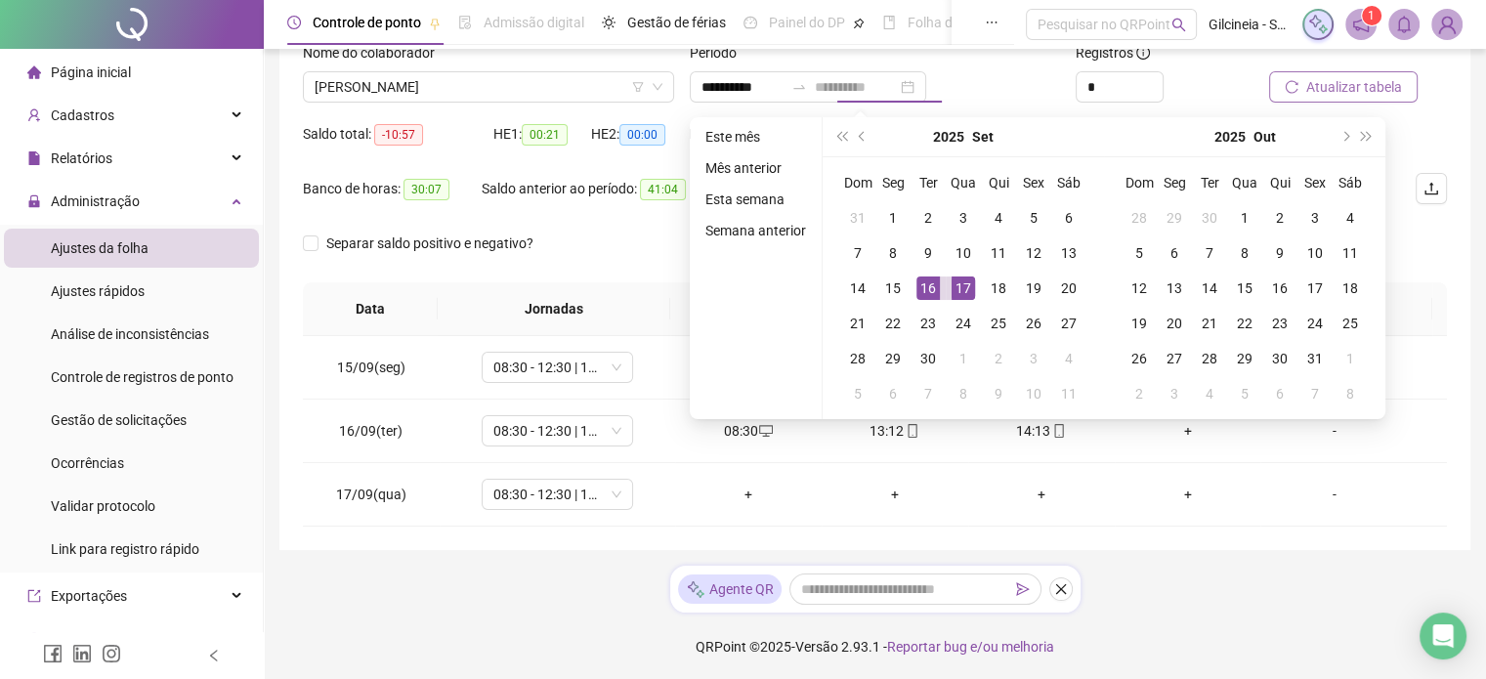
click at [932, 288] on div "16" at bounding box center [928, 288] width 23 height 23
type input "**********"
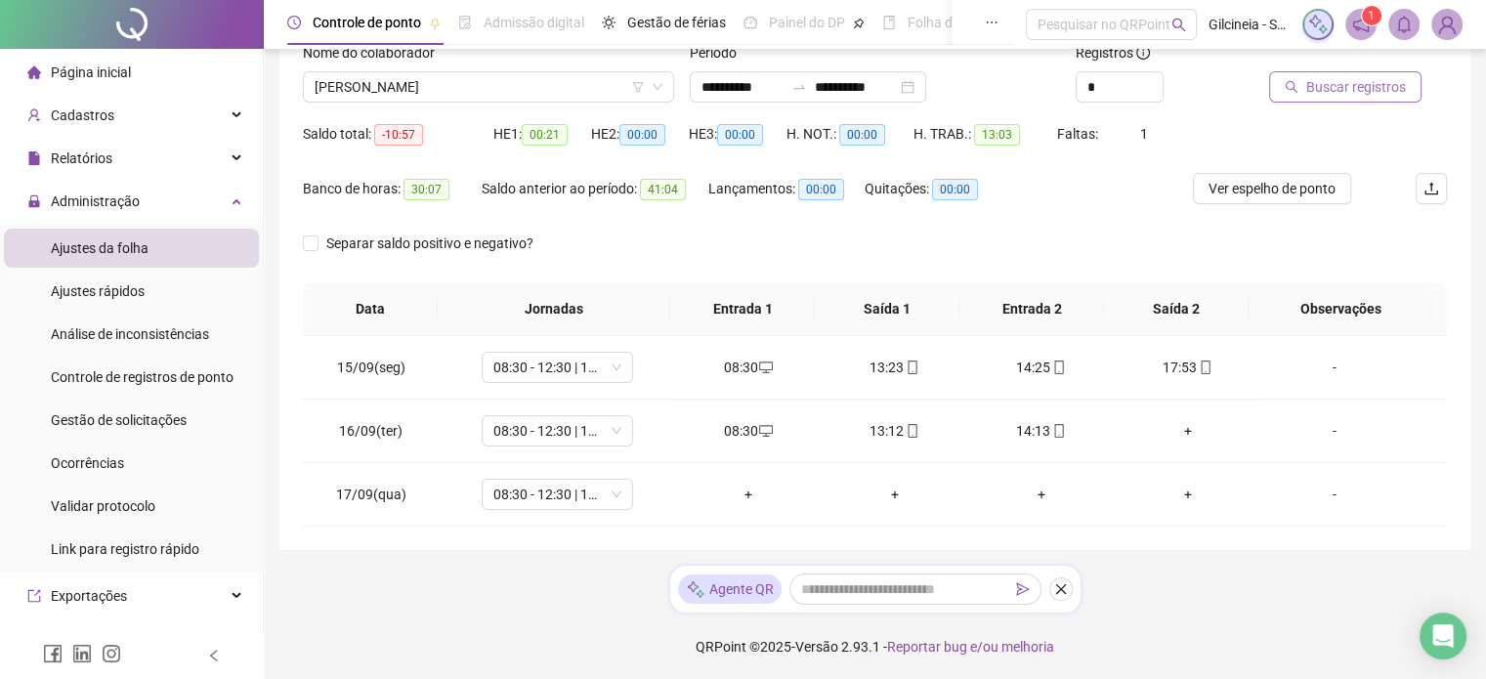
click at [1380, 93] on span "Buscar registros" at bounding box center [1356, 86] width 100 height 21
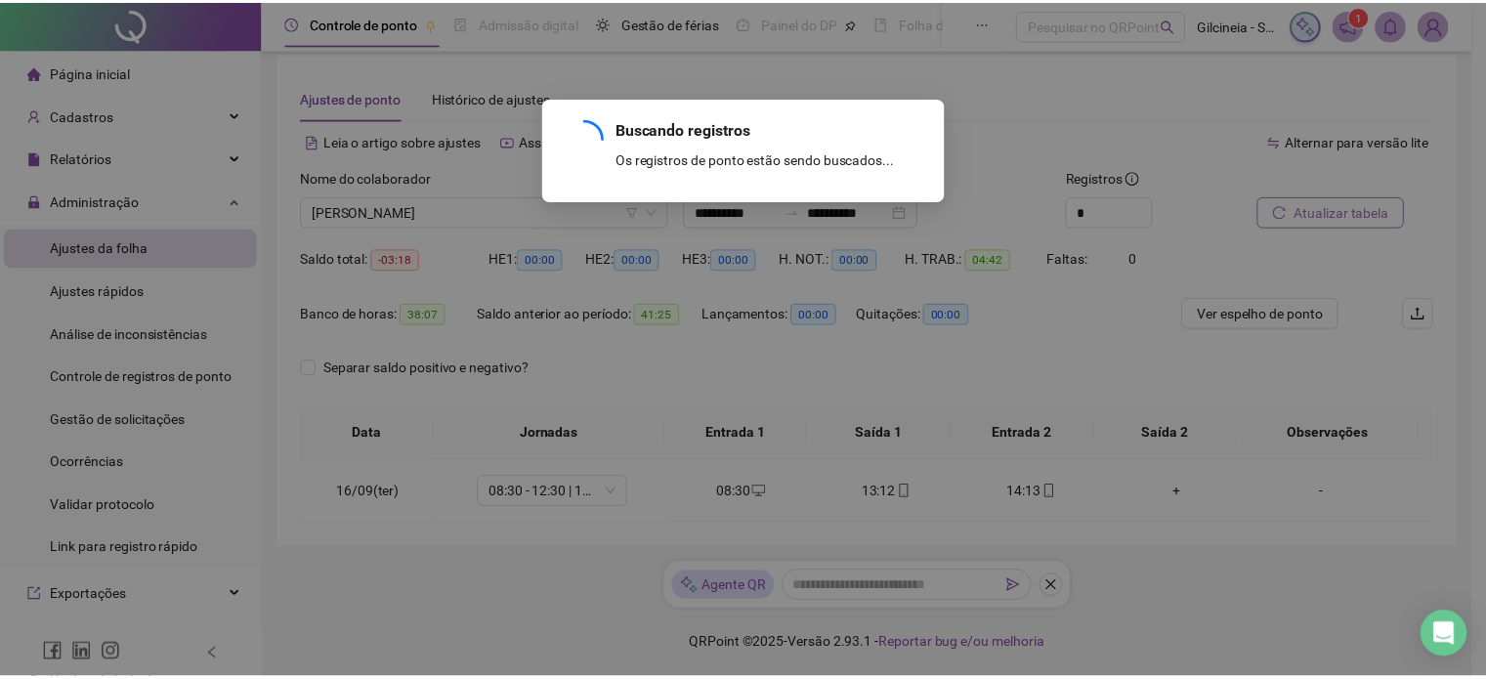
scroll to position [12, 0]
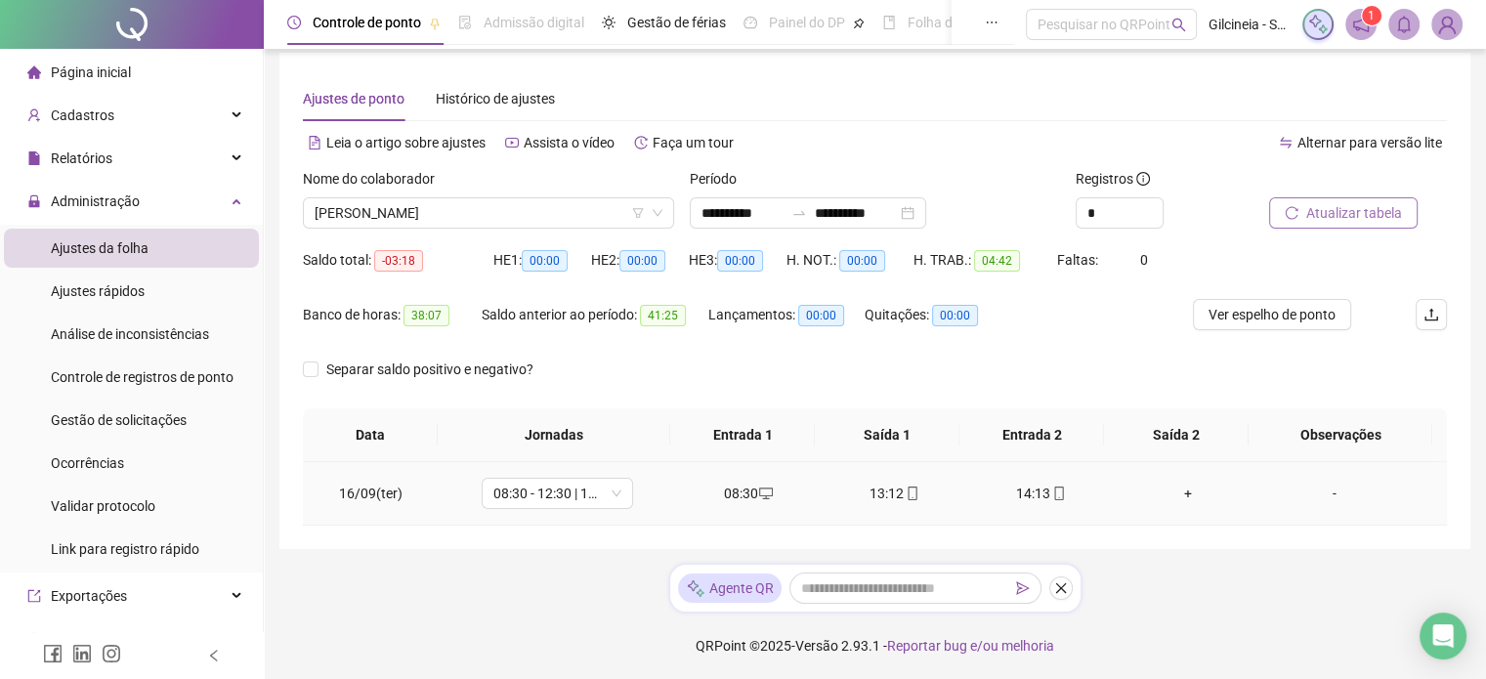
click at [1179, 496] on div "+" at bounding box center [1188, 493] width 115 height 21
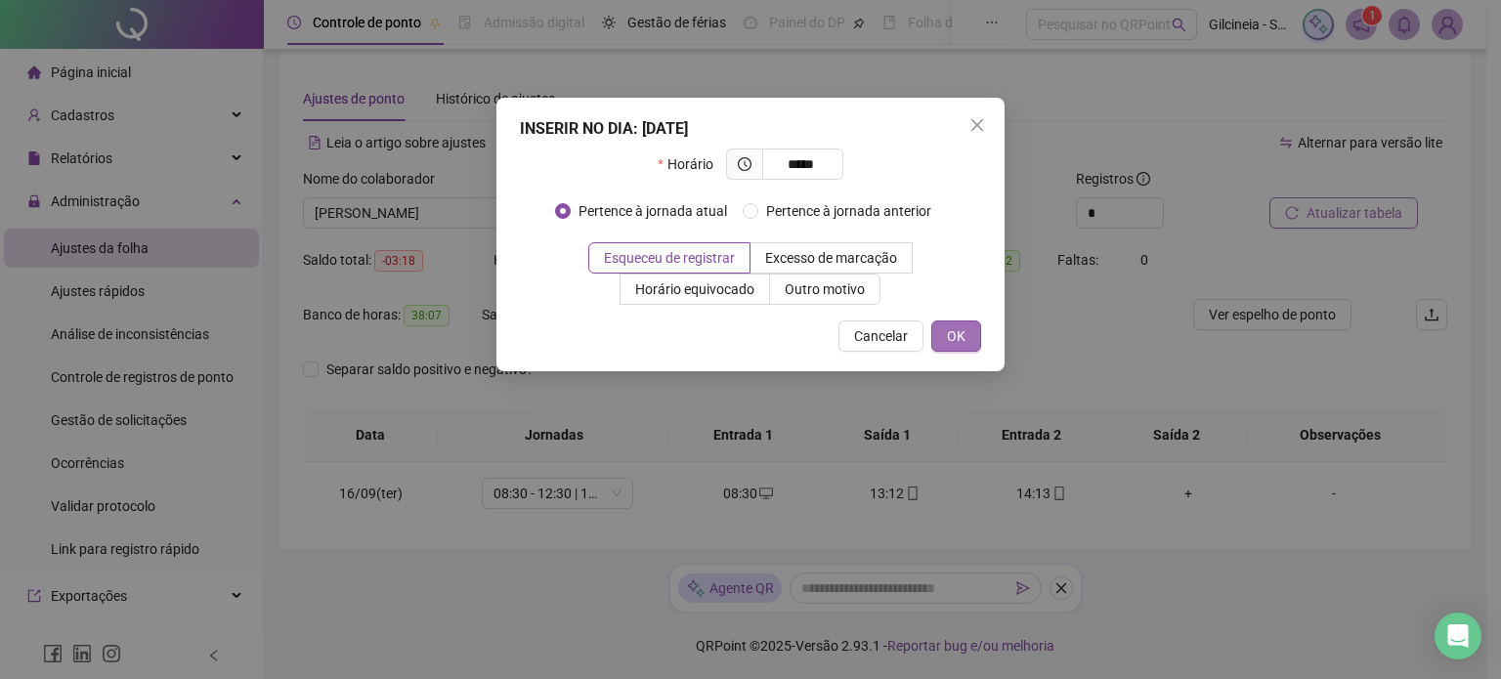
type input "*****"
click at [959, 338] on span "OK" at bounding box center [956, 335] width 19 height 21
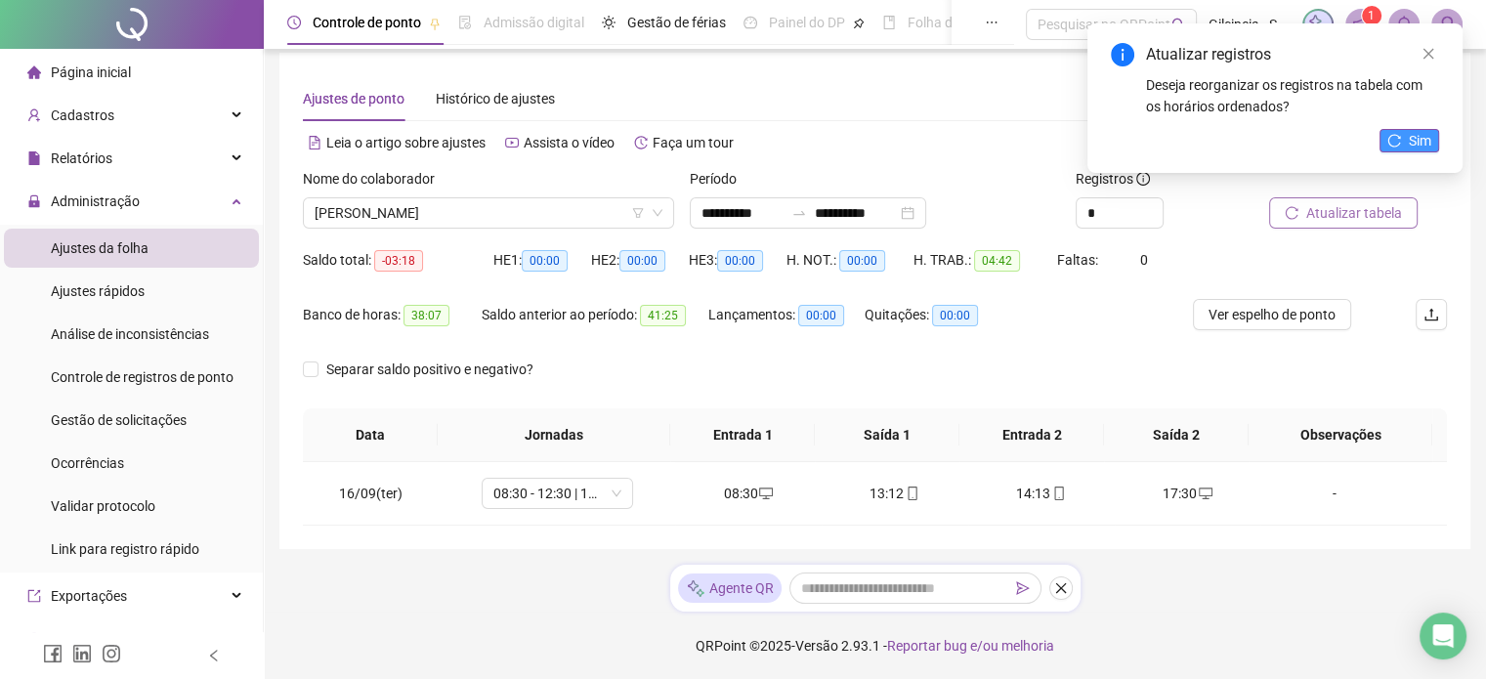
click at [1417, 134] on span "Sim" at bounding box center [1420, 140] width 22 height 21
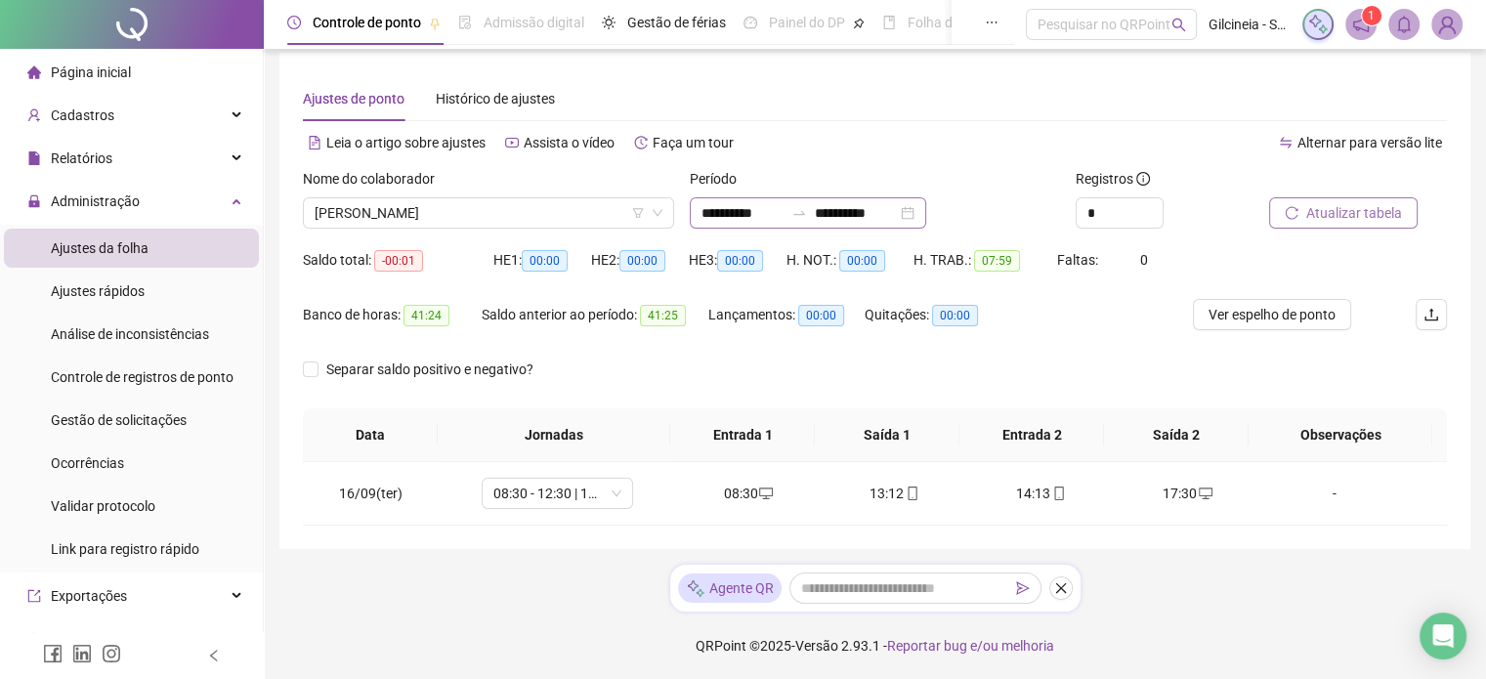
click at [809, 216] on div at bounding box center [799, 213] width 31 height 16
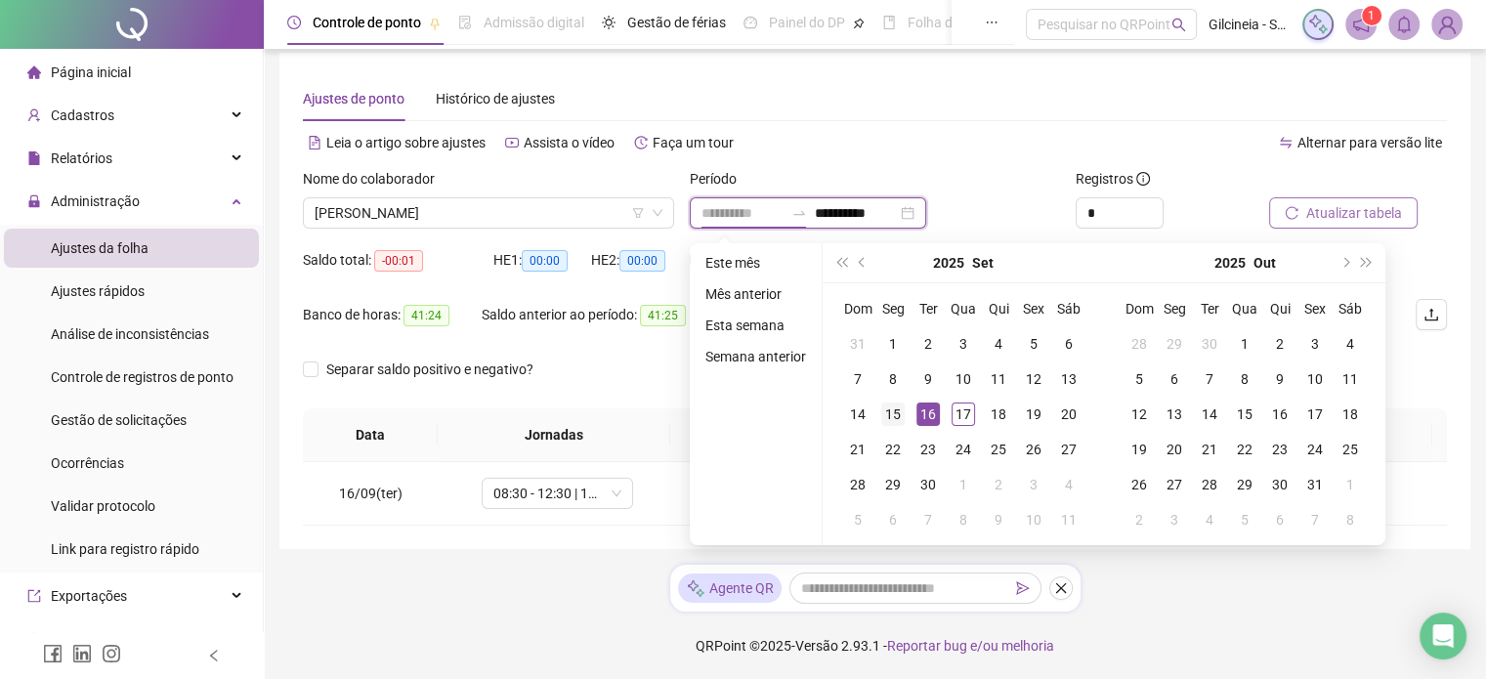
type input "**********"
click at [891, 408] on div "15" at bounding box center [892, 414] width 23 height 23
type input "**********"
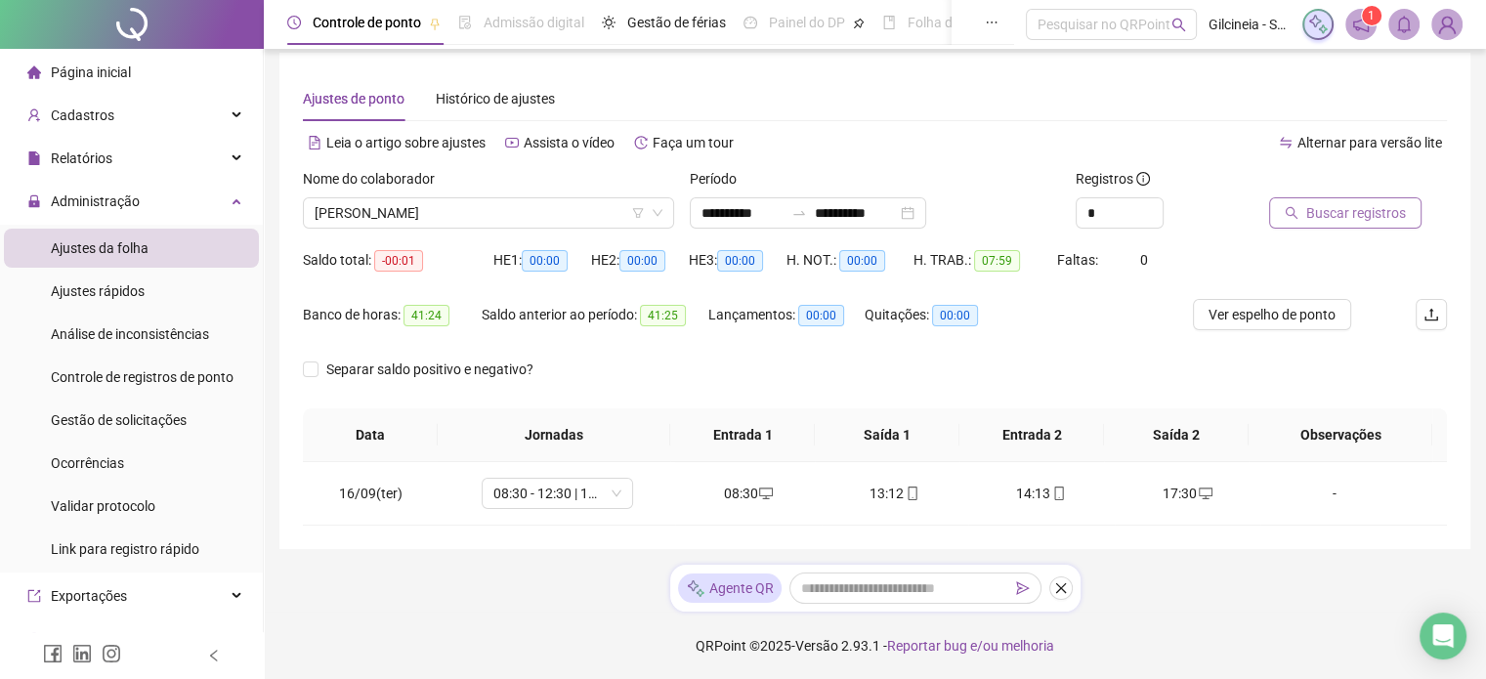
click at [1352, 217] on span "Buscar registros" at bounding box center [1356, 212] width 100 height 21
click at [784, 211] on input "**********" at bounding box center [743, 212] width 82 height 21
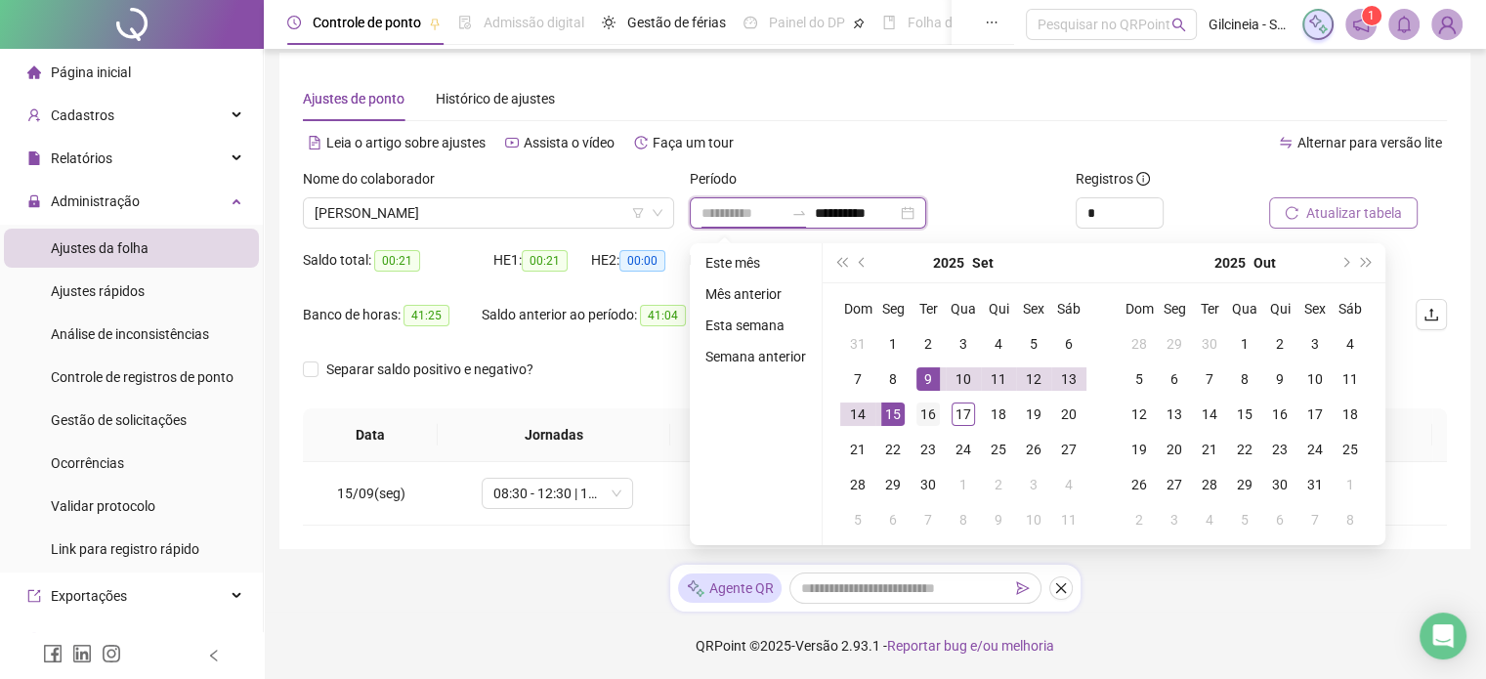
type input "**********"
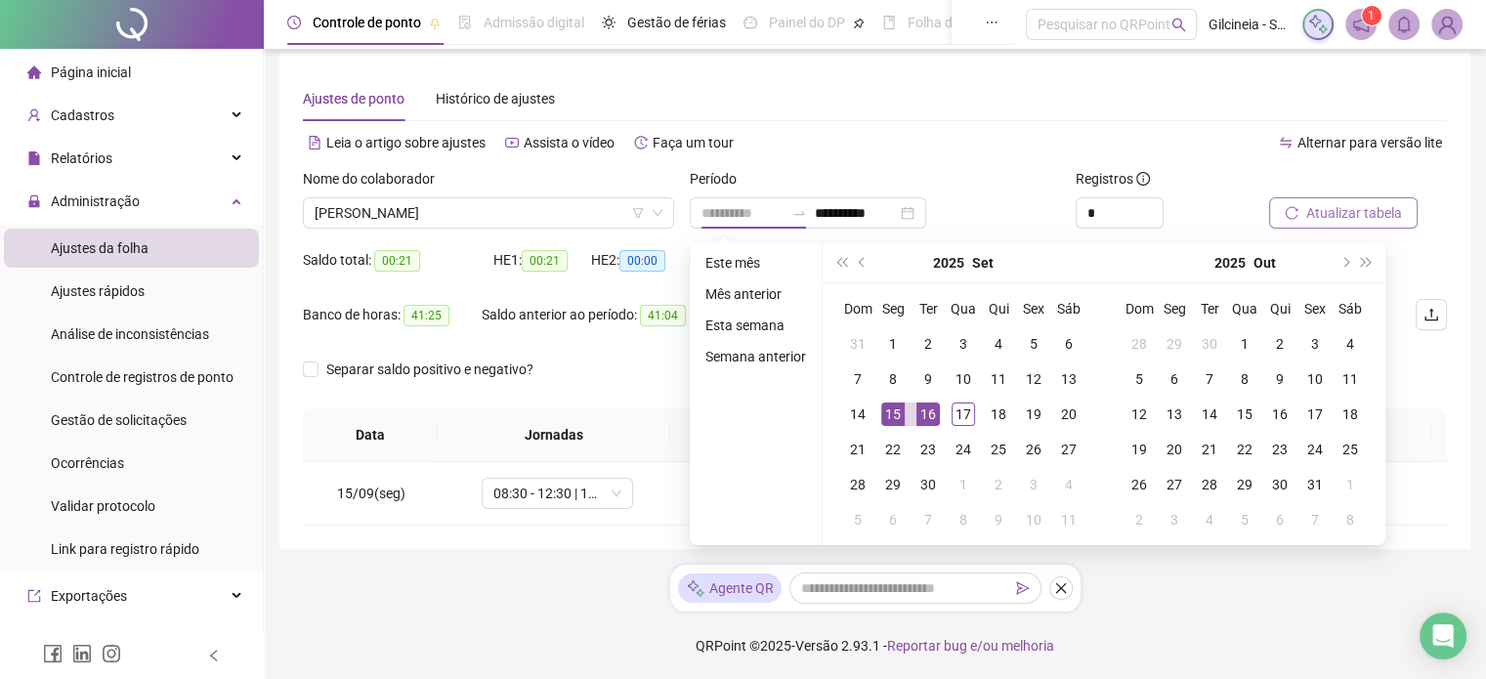
click at [930, 414] on div "16" at bounding box center [928, 414] width 23 height 23
type input "**********"
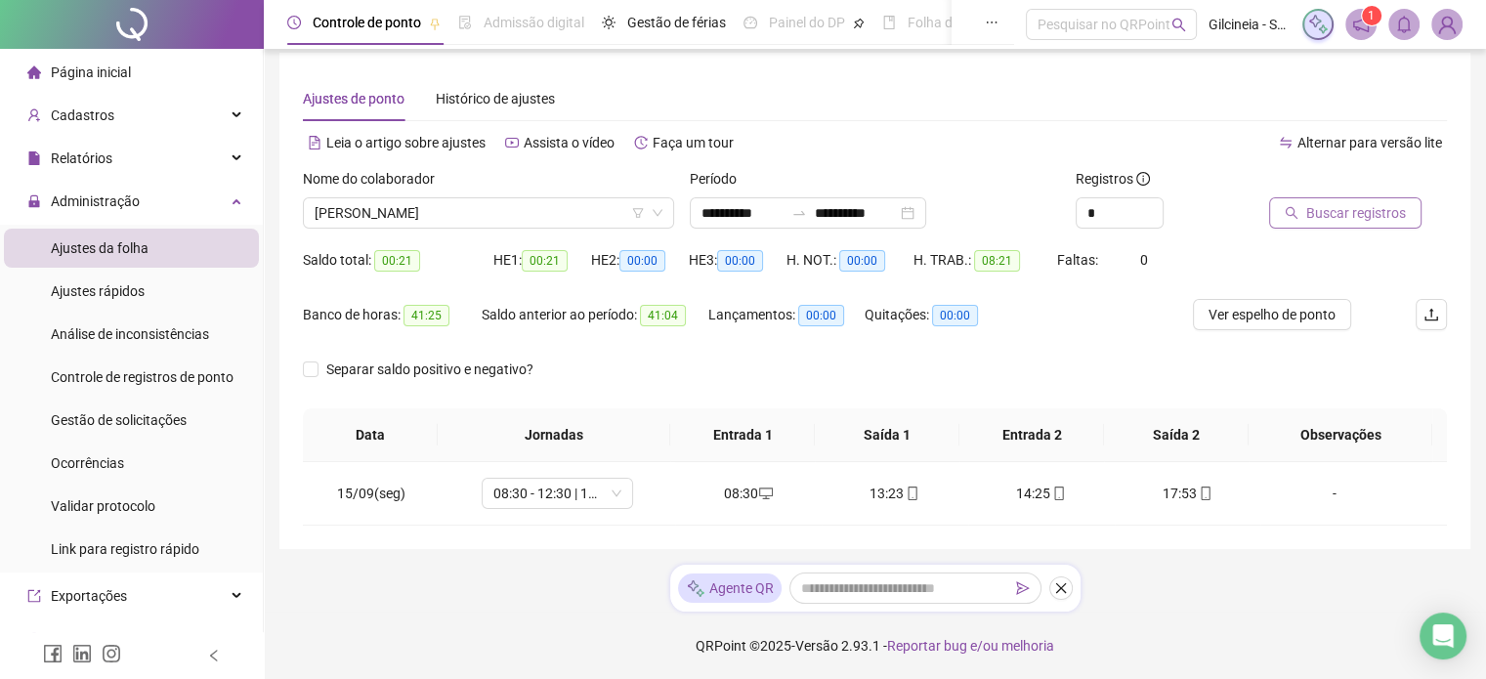
click at [1391, 206] on span "Buscar registros" at bounding box center [1356, 212] width 100 height 21
click at [807, 214] on icon "swap-right" at bounding box center [799, 213] width 16 height 16
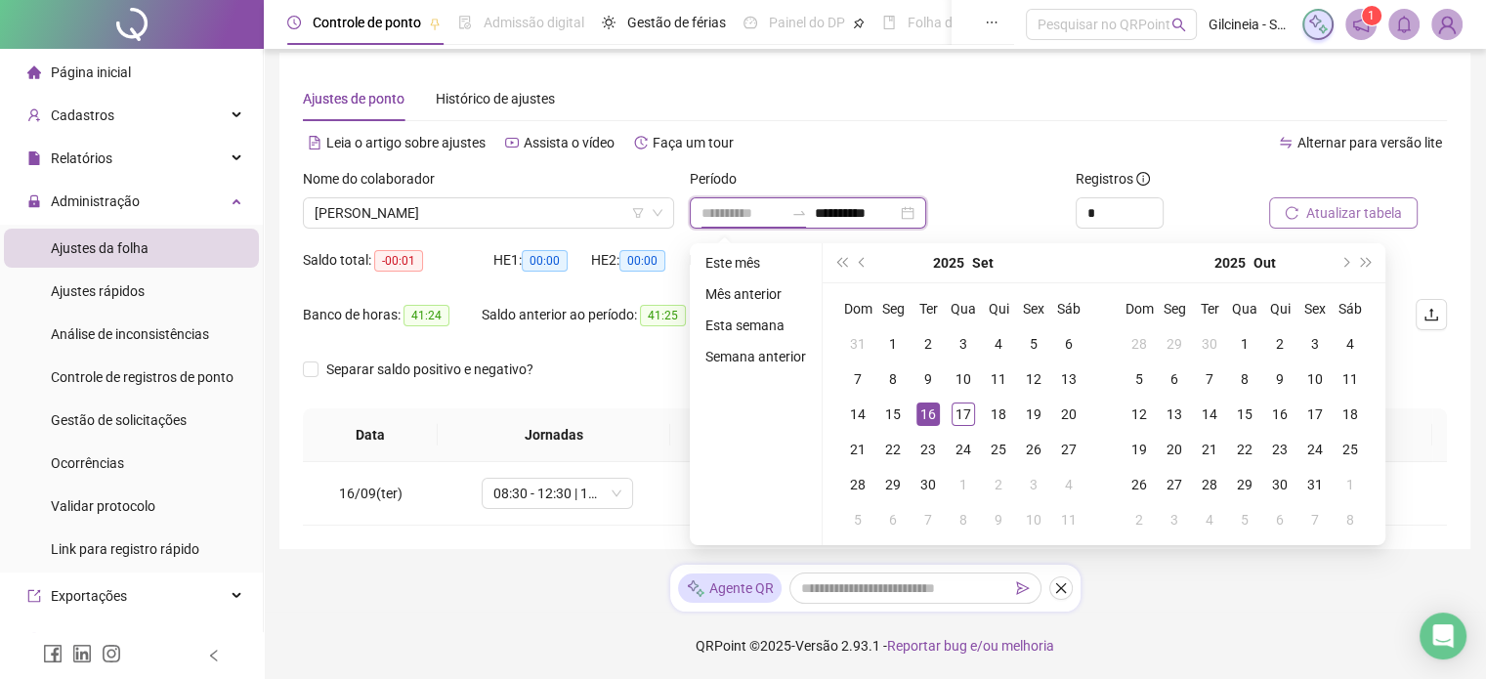
type input "**********"
click at [930, 415] on div "16" at bounding box center [928, 414] width 23 height 23
type input "**********"
click at [893, 412] on div "15" at bounding box center [892, 414] width 23 height 23
type input "**********"
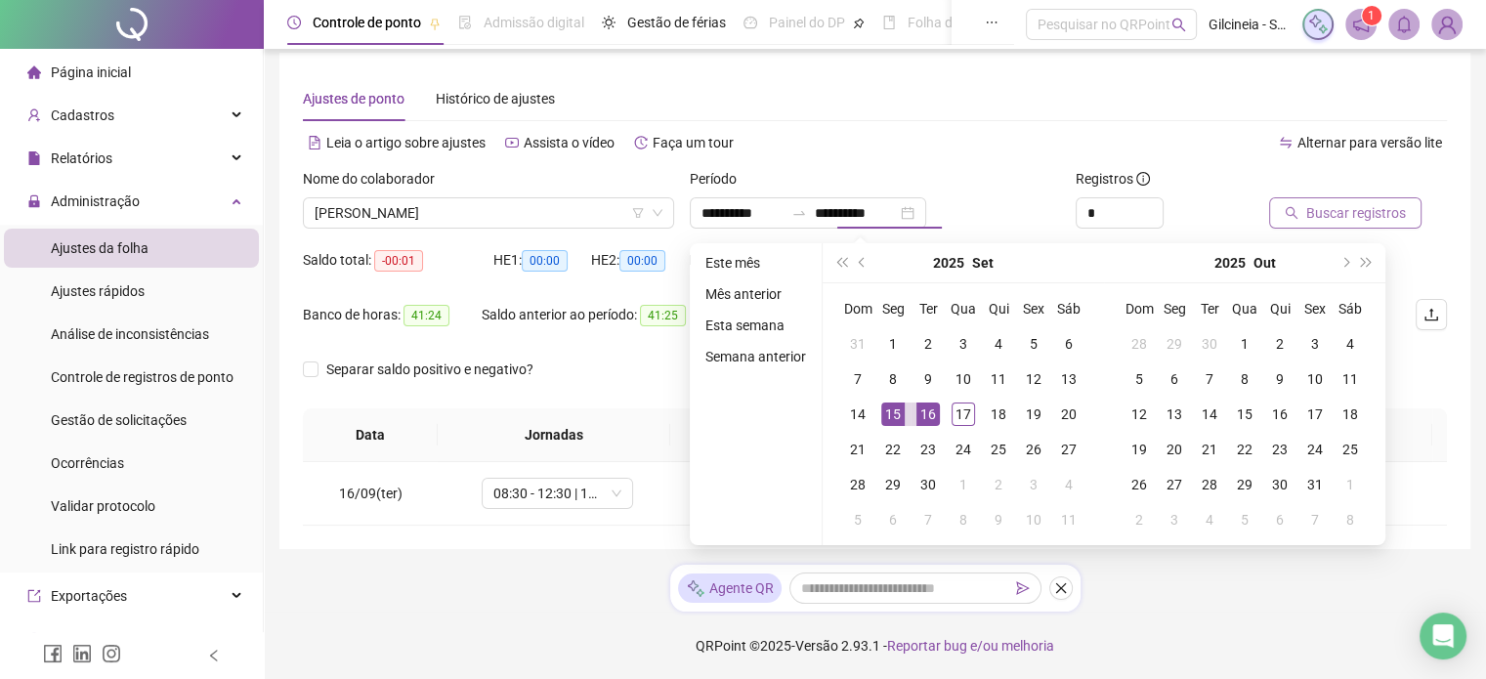
type input "**********"
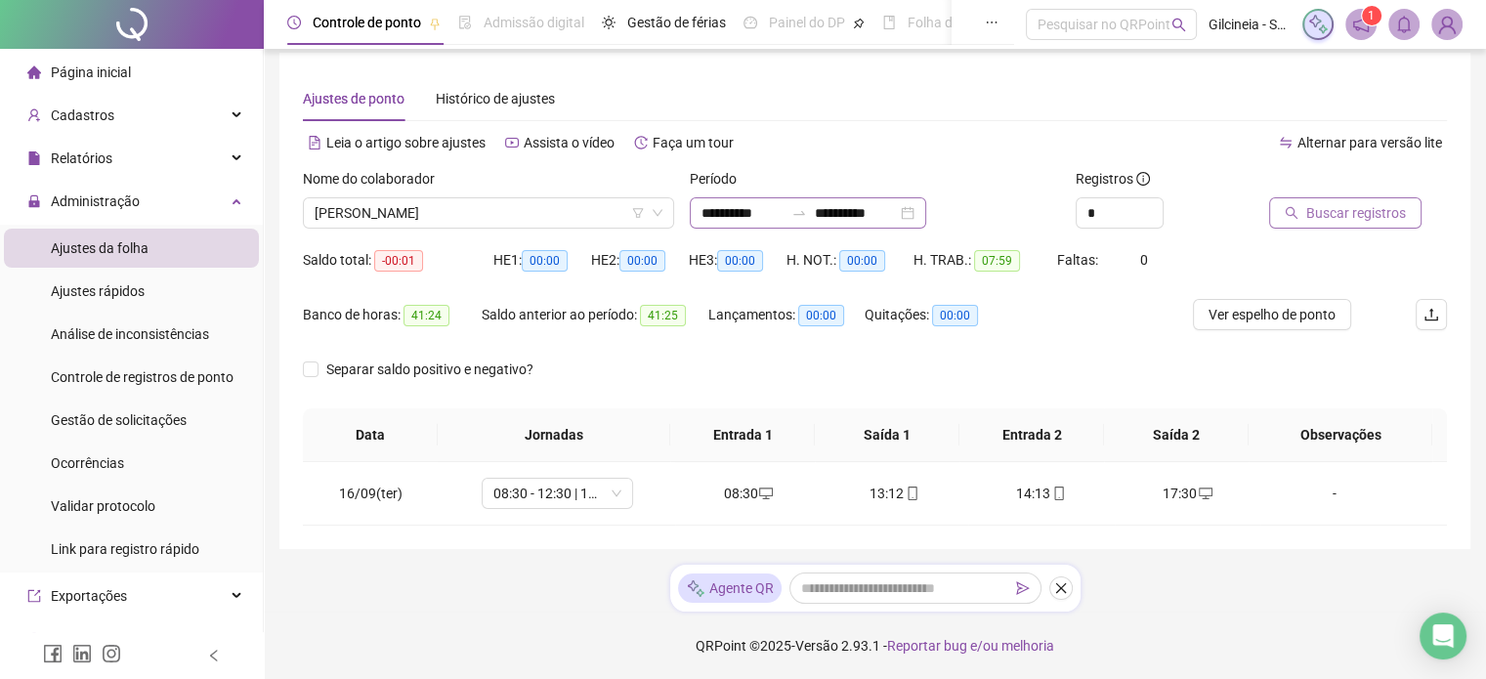
click at [807, 205] on span "to" at bounding box center [799, 213] width 16 height 16
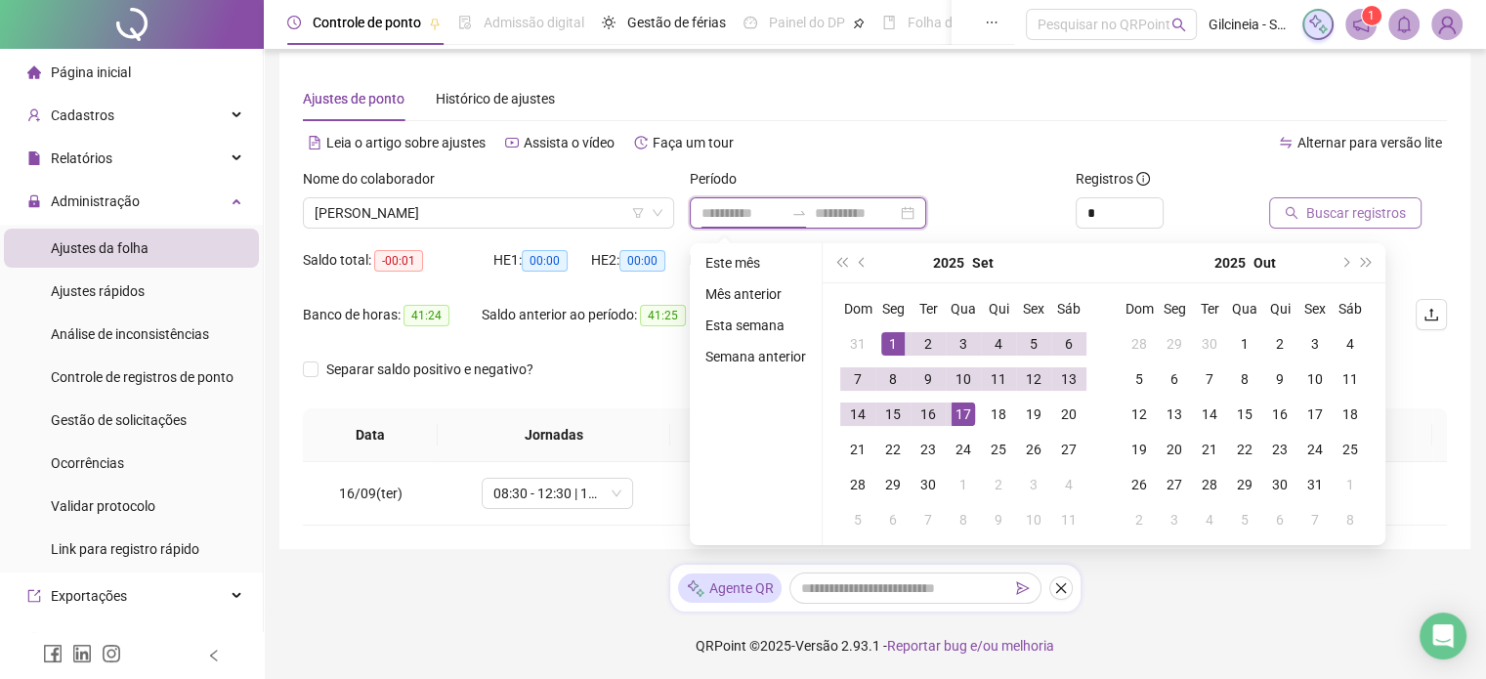
type input "**********"
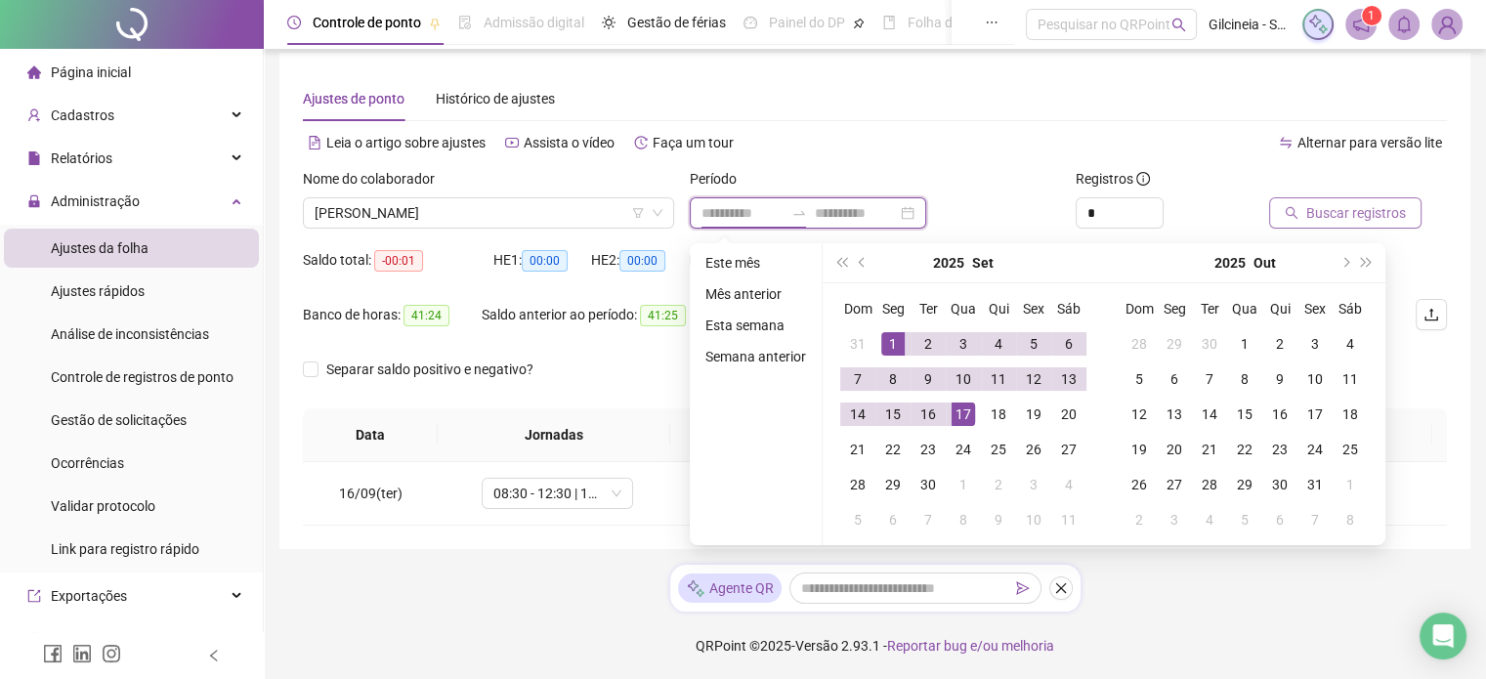
type input "**********"
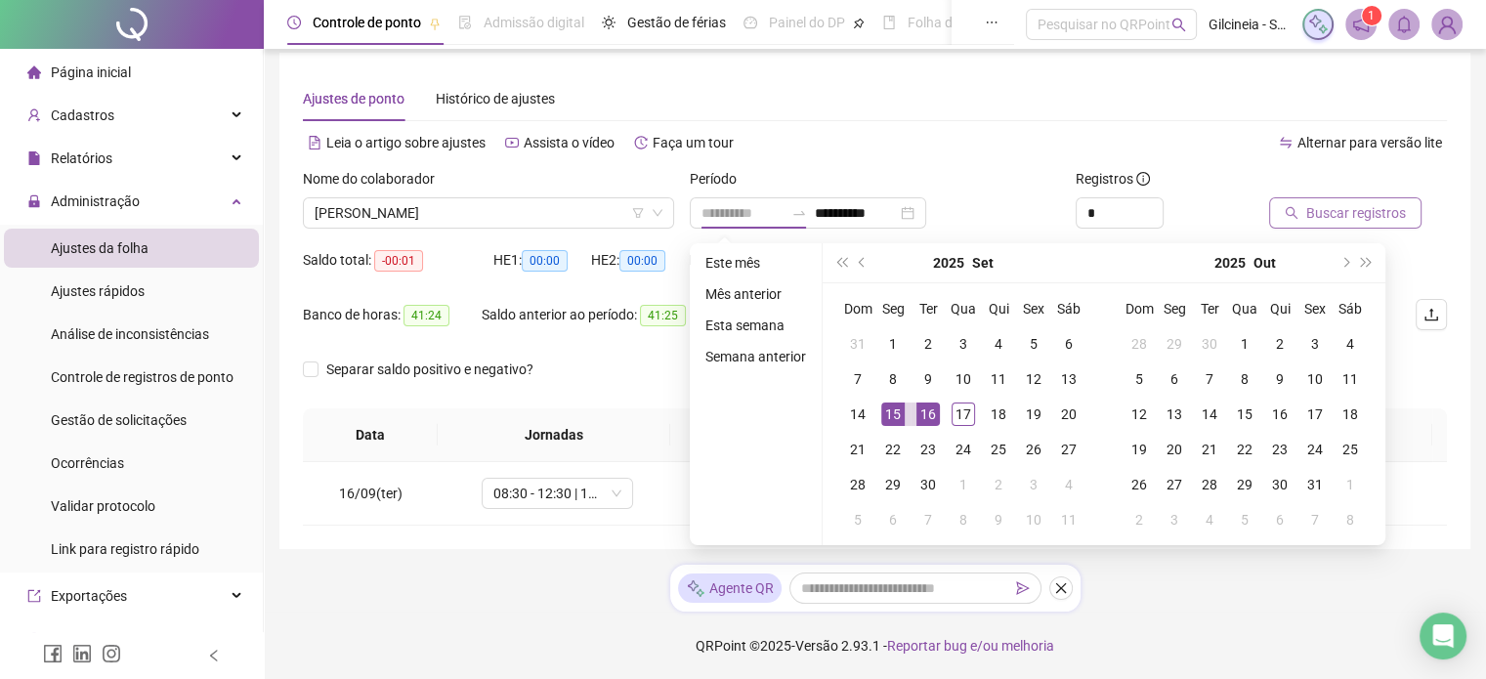
click at [890, 416] on div "15" at bounding box center [892, 414] width 23 height 23
type input "**********"
drag, startPoint x: 964, startPoint y: 409, endPoint x: 1024, endPoint y: 390, distance: 62.7
click at [962, 409] on div "17" at bounding box center [963, 414] width 23 height 23
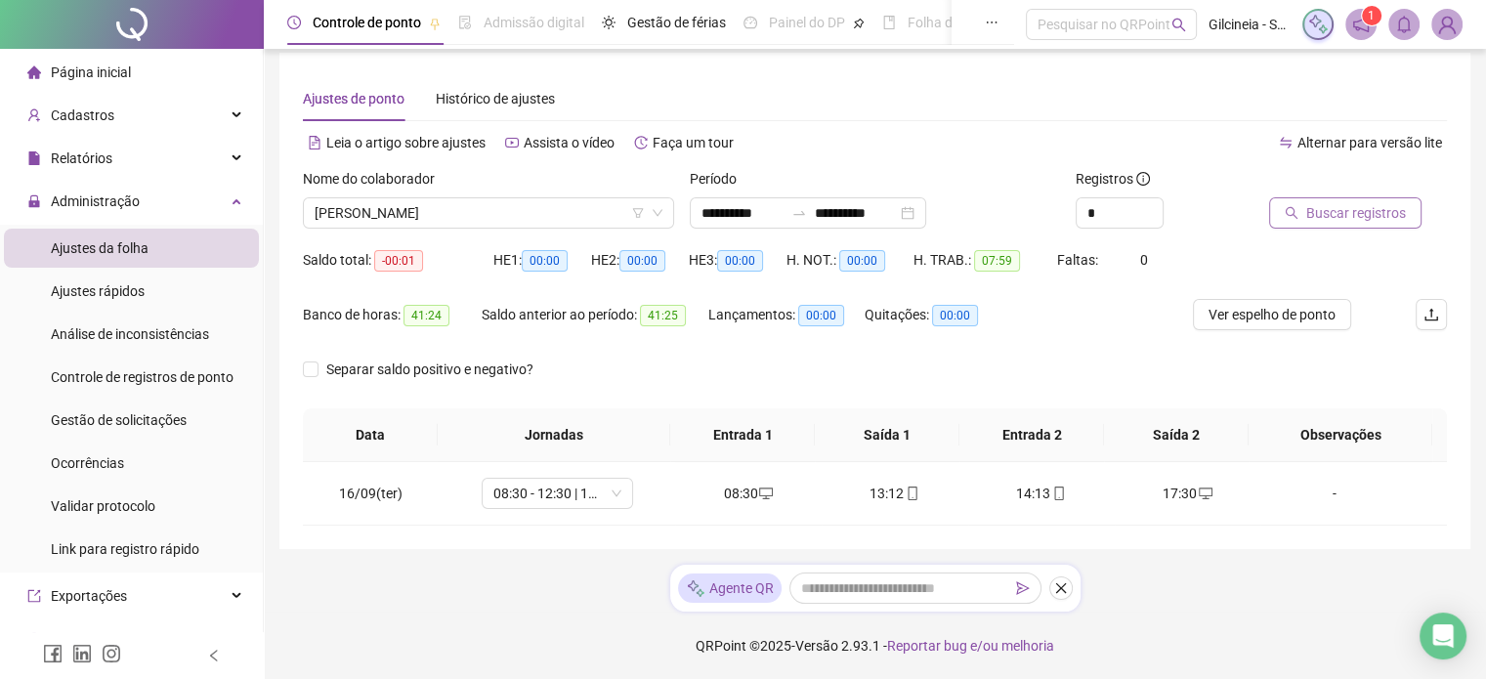
click at [1351, 221] on span "Buscar registros" at bounding box center [1356, 212] width 100 height 21
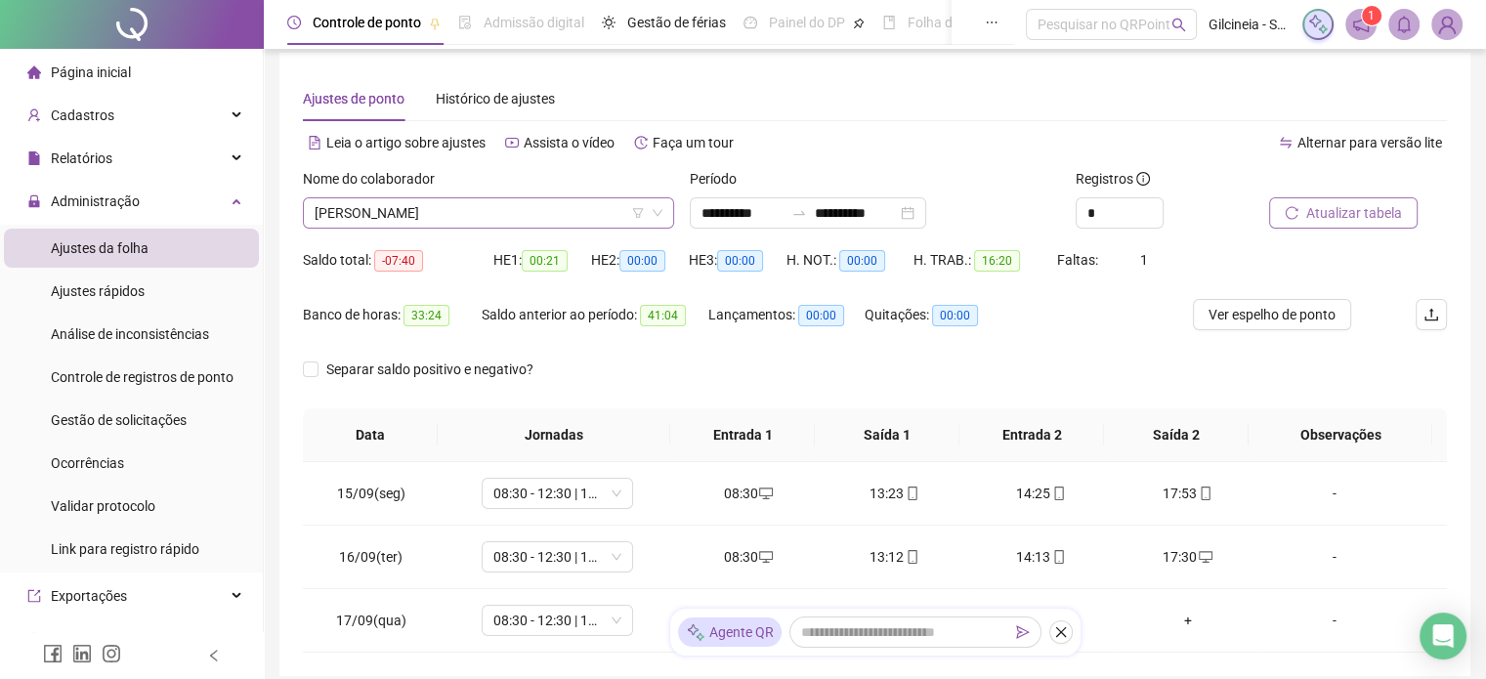
click at [498, 216] on span "[PERSON_NAME]" at bounding box center [489, 212] width 348 height 29
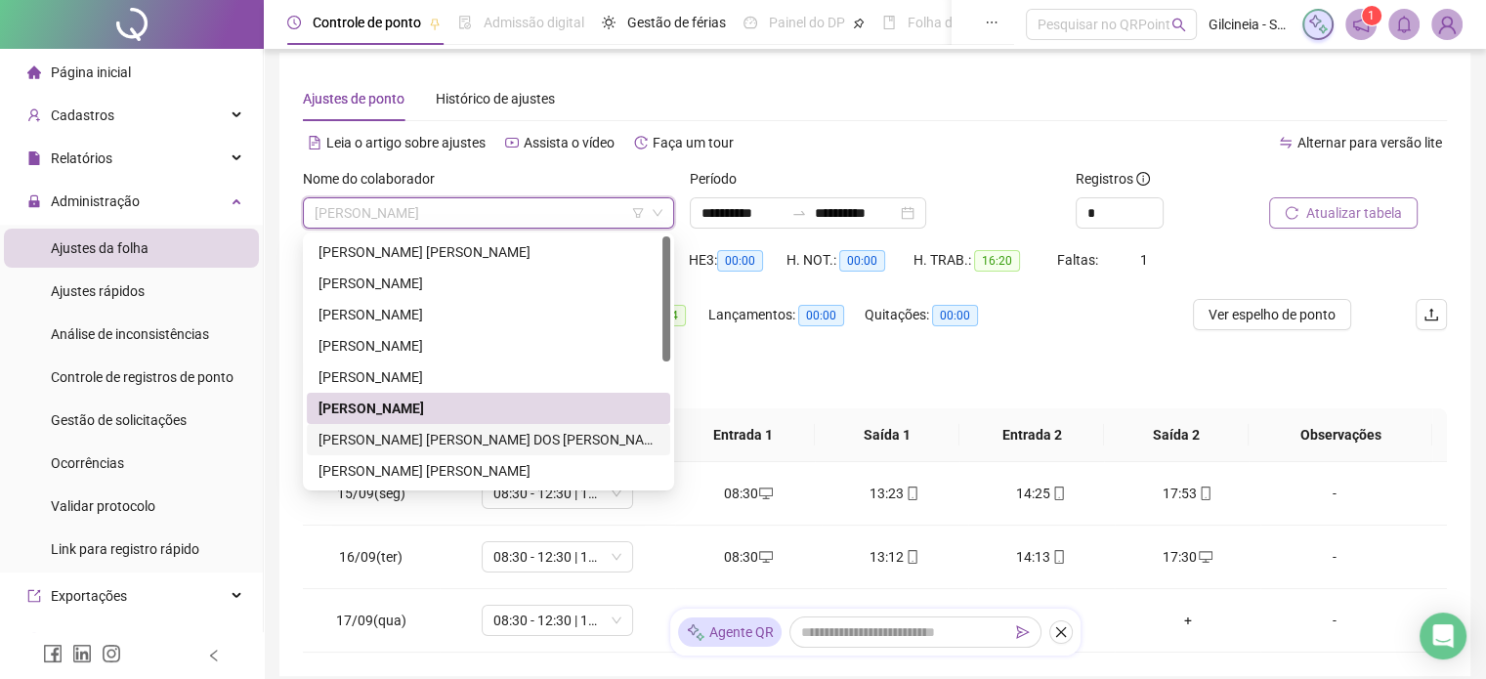
click at [449, 437] on div "[PERSON_NAME] [PERSON_NAME] DOS [PERSON_NAME]" at bounding box center [489, 439] width 340 height 21
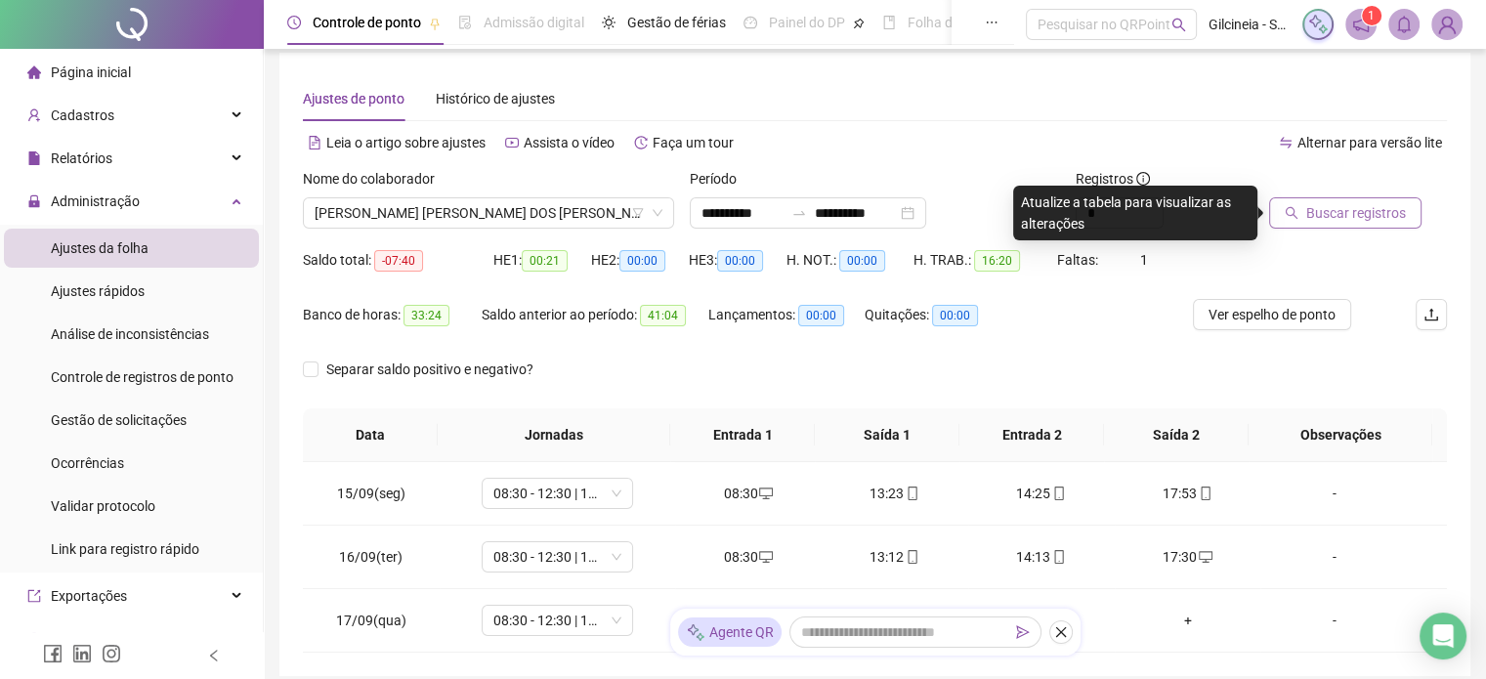
click at [1362, 215] on span "Buscar registros" at bounding box center [1356, 212] width 100 height 21
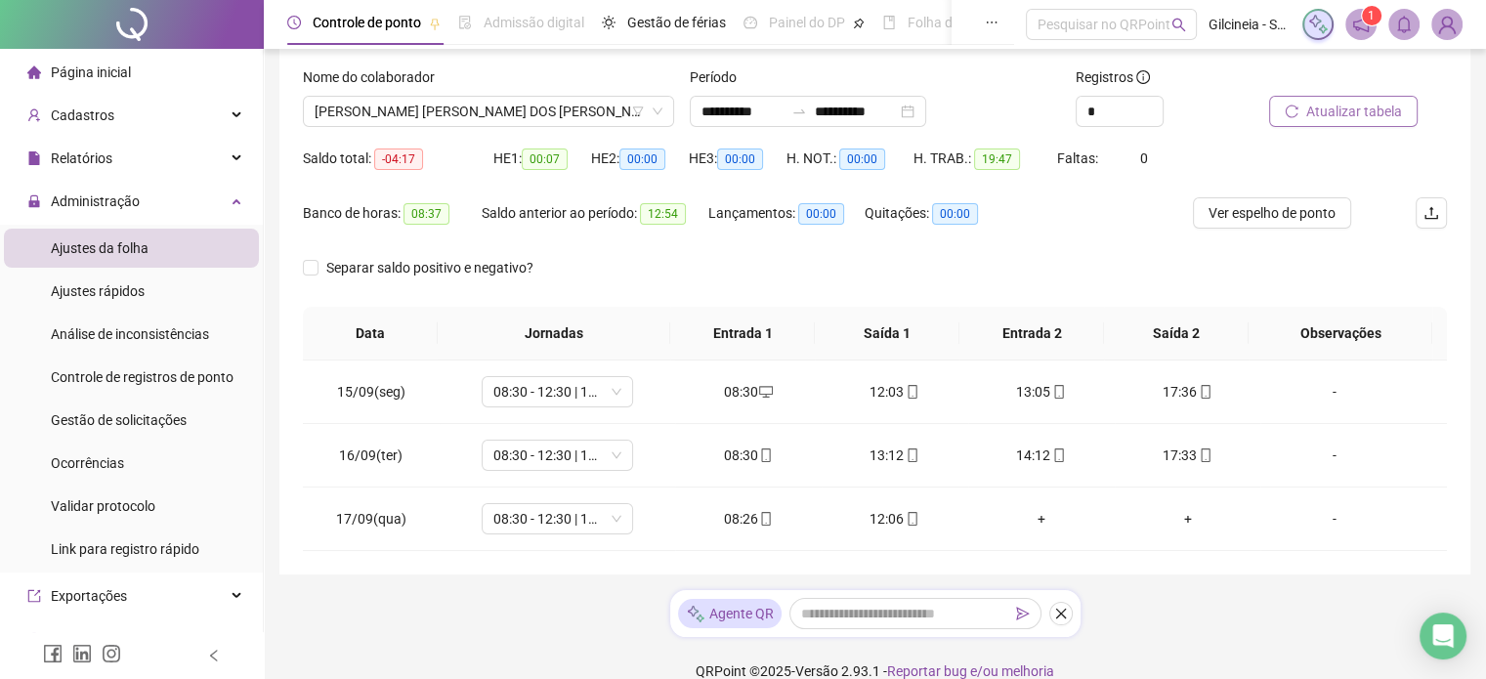
scroll to position [138, 0]
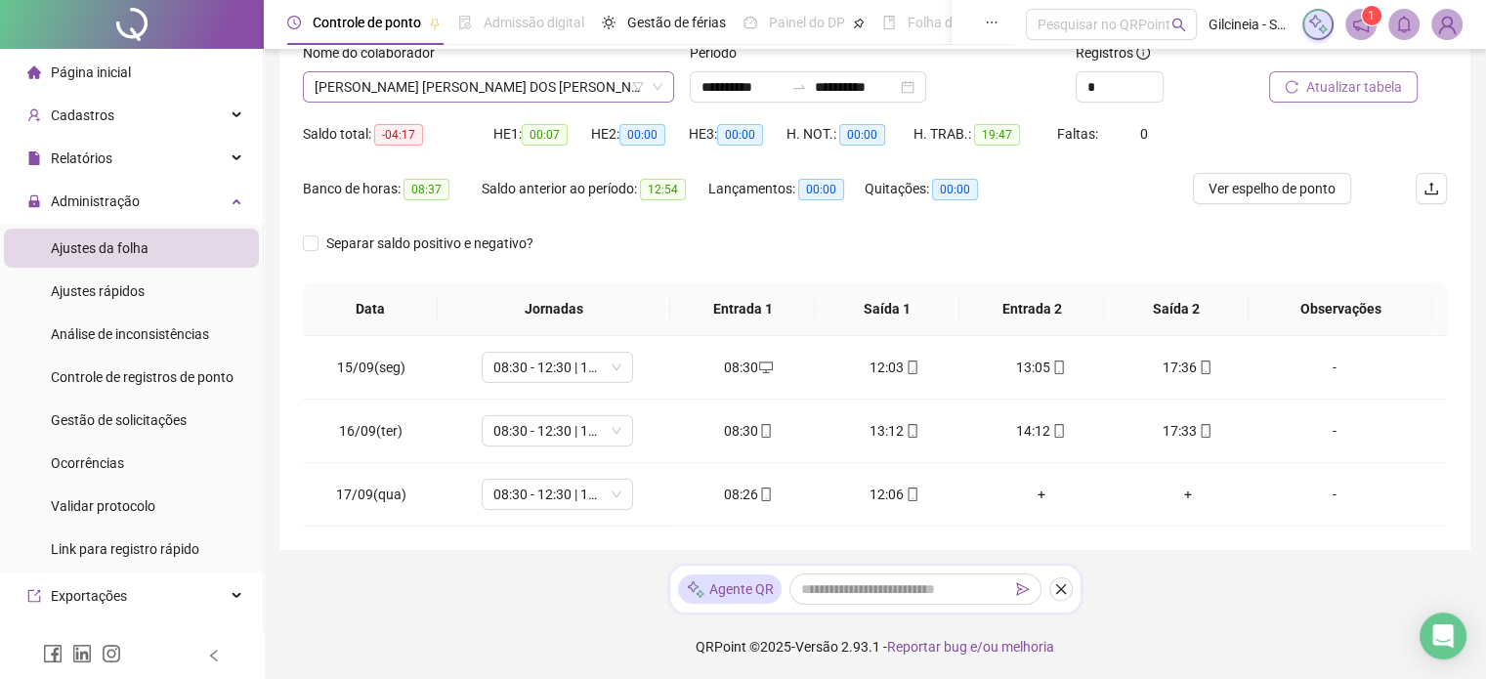
click at [572, 80] on span "[PERSON_NAME] [PERSON_NAME] DOS [PERSON_NAME]" at bounding box center [489, 86] width 348 height 29
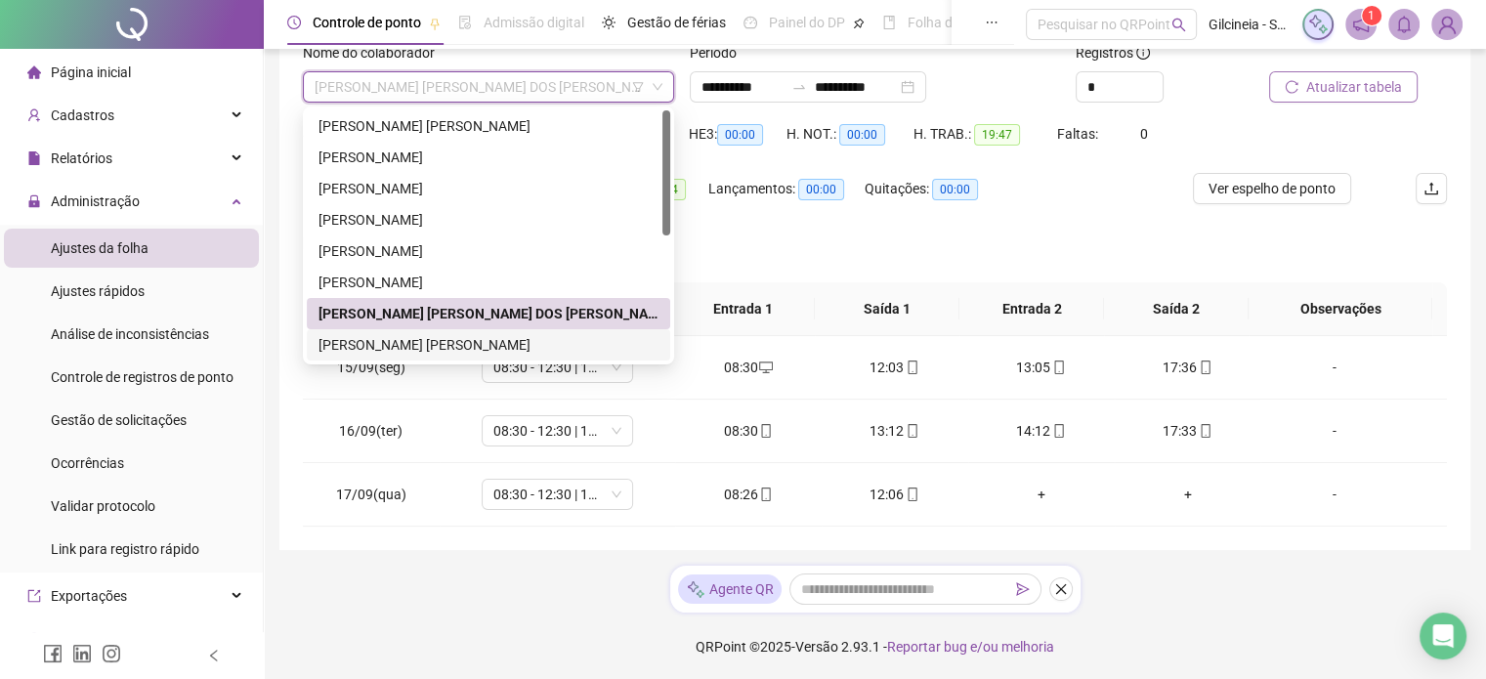
click at [437, 339] on div "[PERSON_NAME] [PERSON_NAME]" at bounding box center [489, 344] width 340 height 21
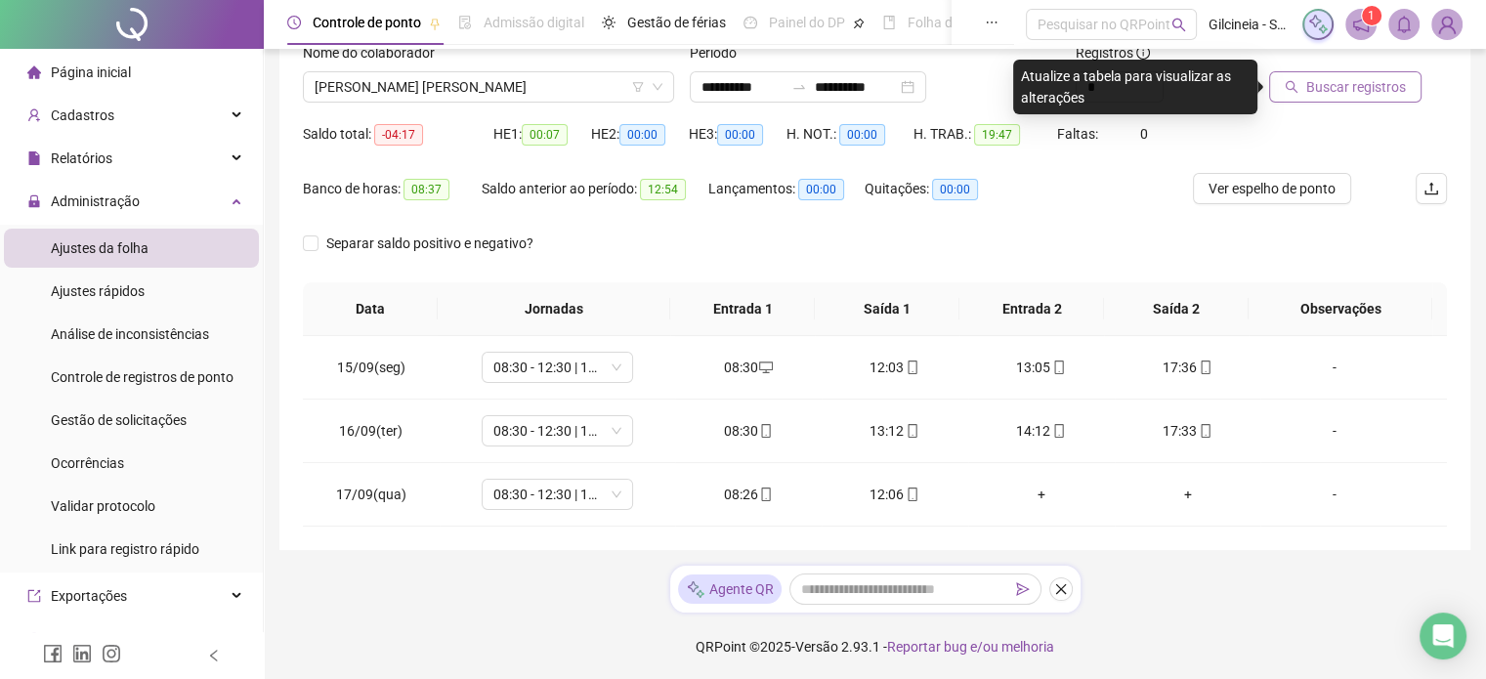
click at [1348, 81] on span "Buscar registros" at bounding box center [1356, 86] width 100 height 21
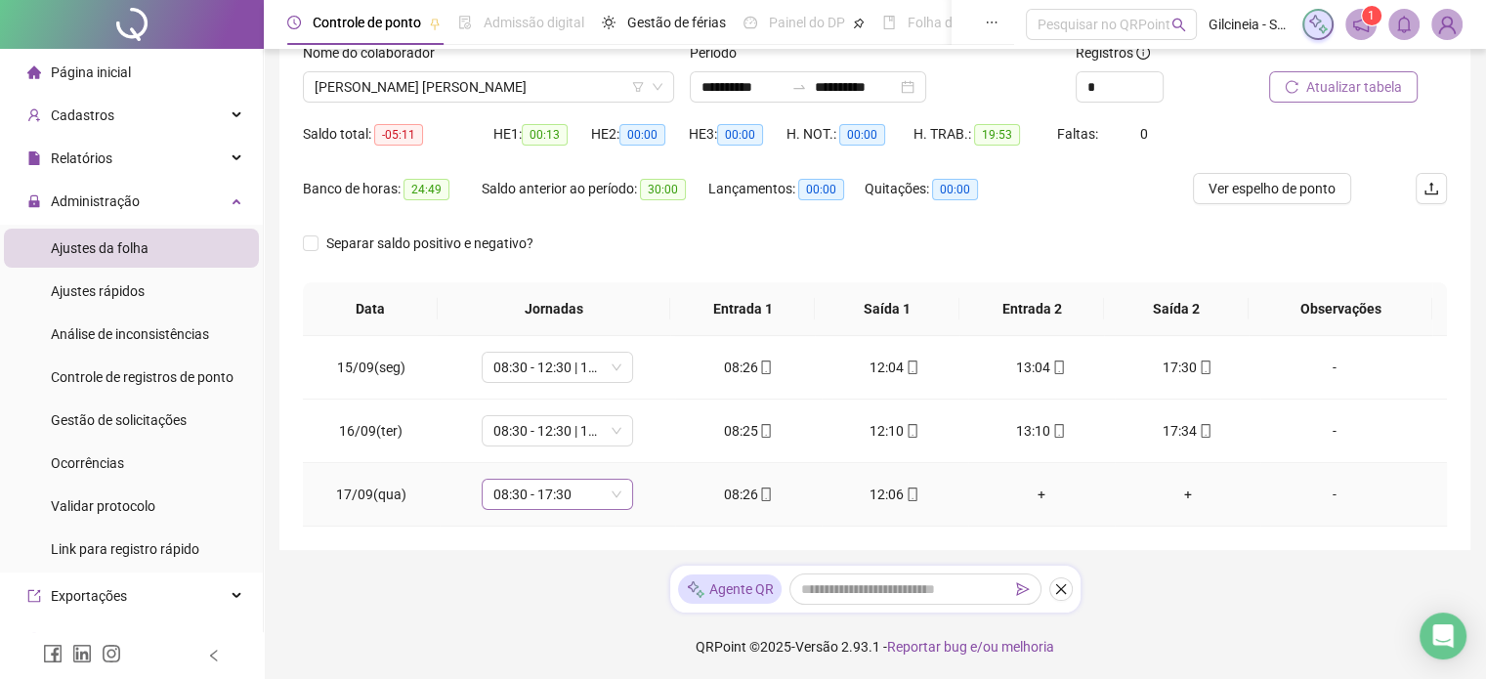
click at [585, 496] on span "08:30 - 17:30" at bounding box center [557, 494] width 128 height 29
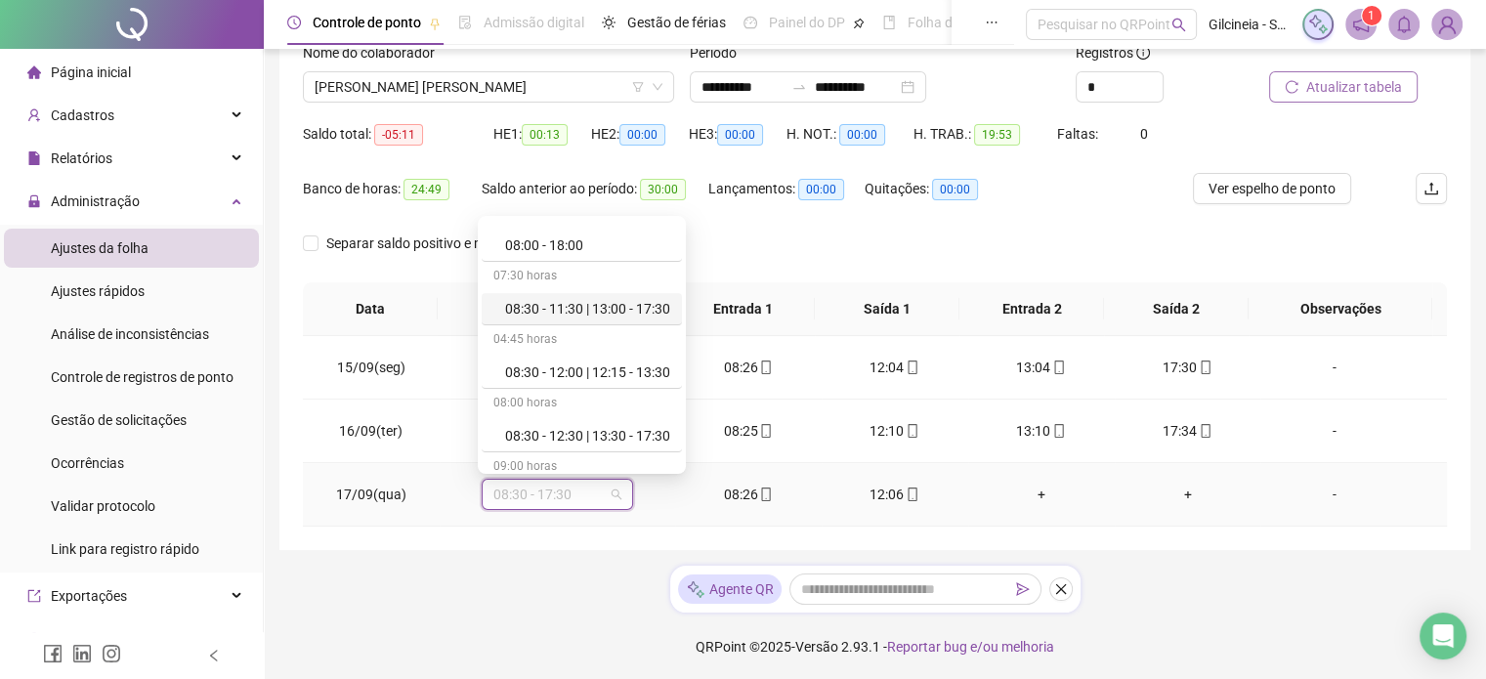
scroll to position [547, 0]
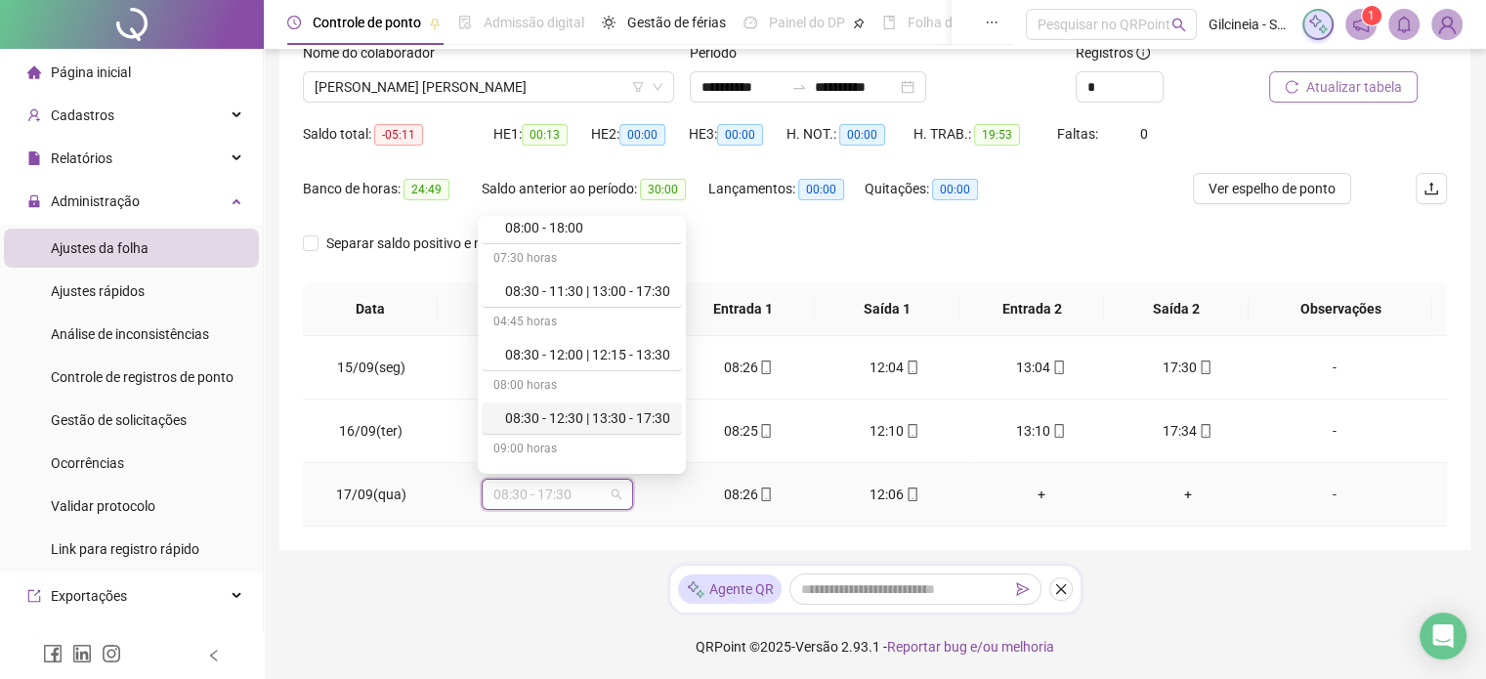
click at [644, 421] on div "08:30 - 12:30 | 13:30 - 17:30" at bounding box center [587, 417] width 165 height 21
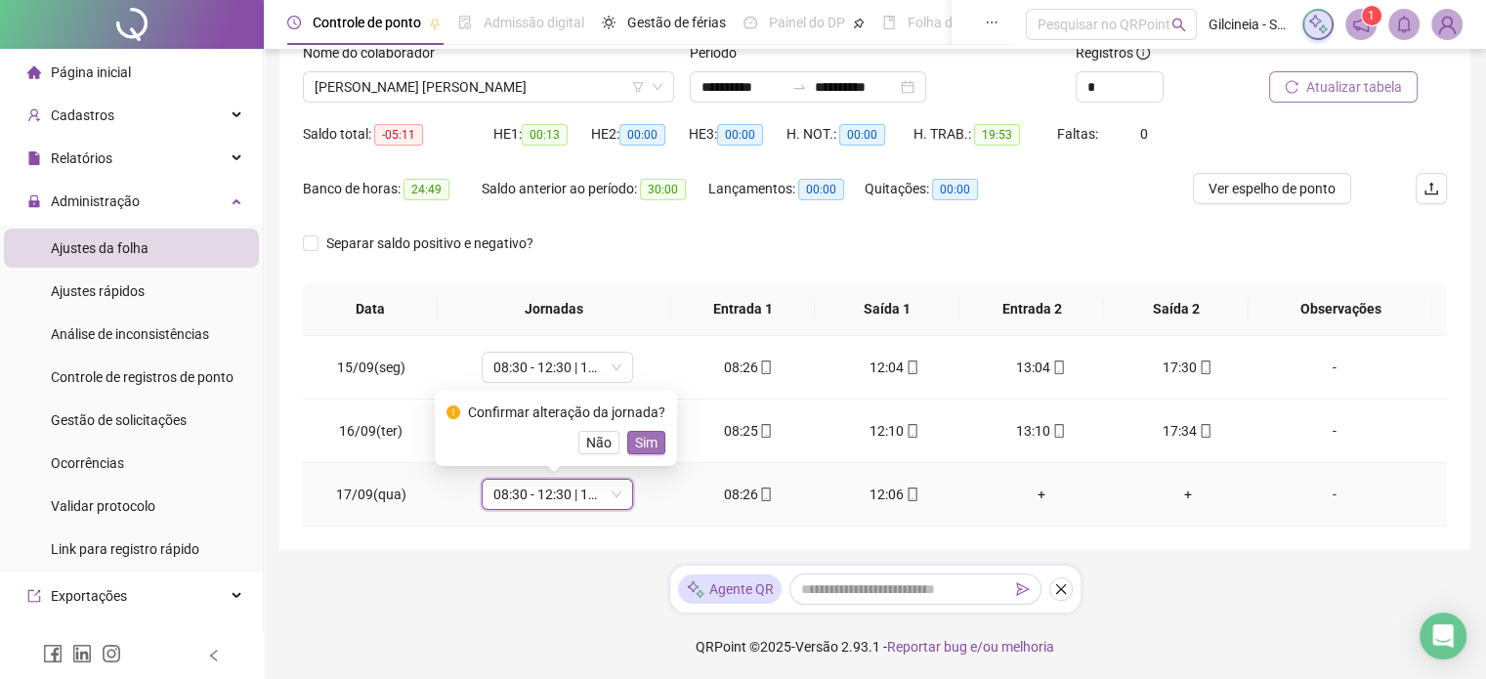
click at [642, 445] on span "Sim" at bounding box center [646, 442] width 22 height 21
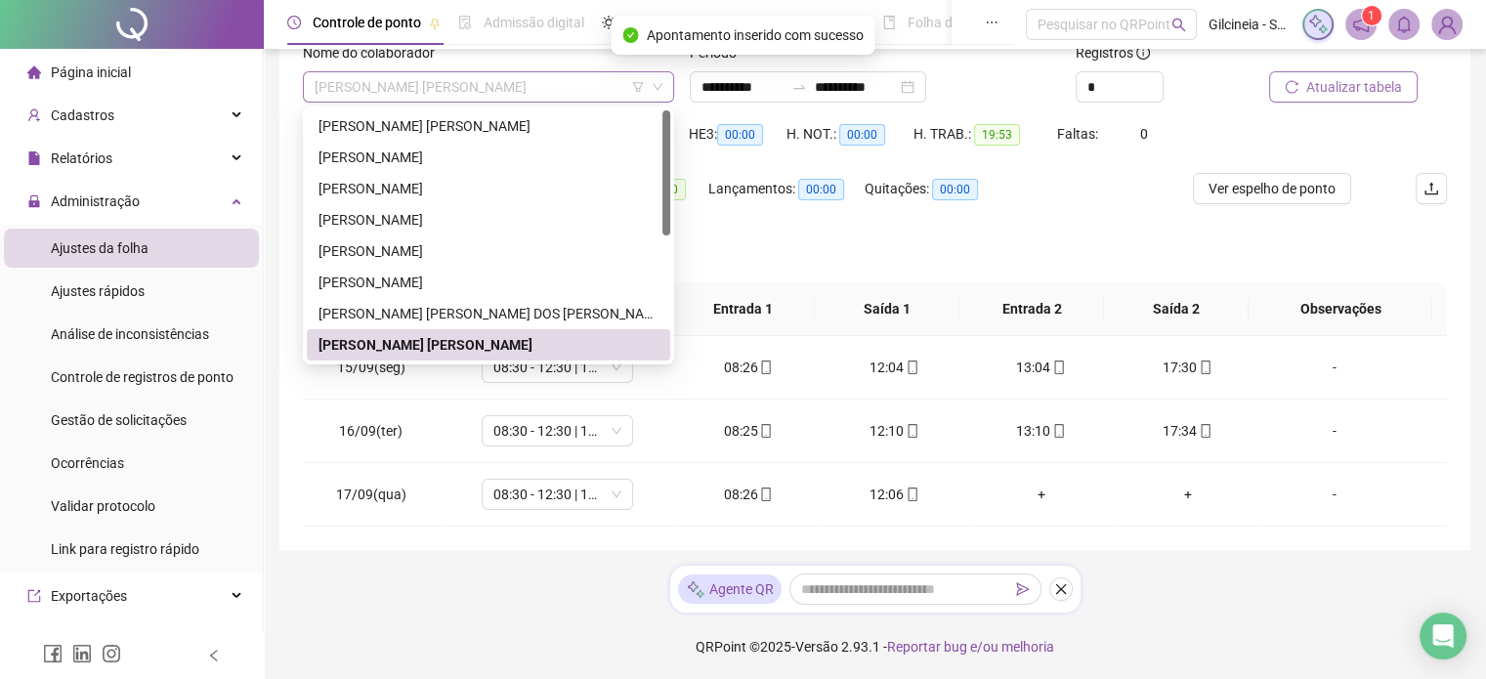
click at [572, 88] on span "[PERSON_NAME] [PERSON_NAME]" at bounding box center [489, 86] width 348 height 29
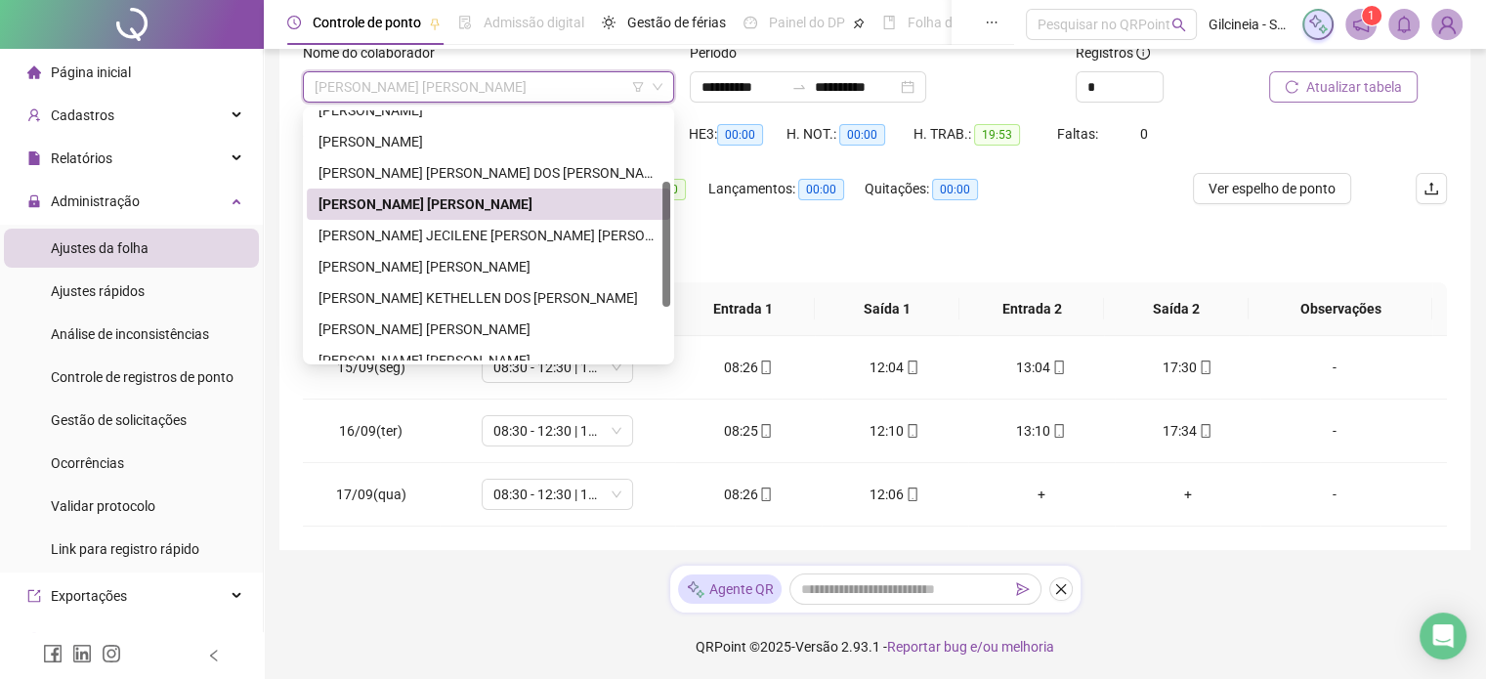
scroll to position [143, 0]
drag, startPoint x: 664, startPoint y: 201, endPoint x: 664, endPoint y: 273, distance: 71.3
click at [664, 273] on div at bounding box center [667, 244] width 8 height 125
click at [520, 234] on div "[PERSON_NAME] JECILENE [PERSON_NAME] [PERSON_NAME]" at bounding box center [489, 233] width 340 height 21
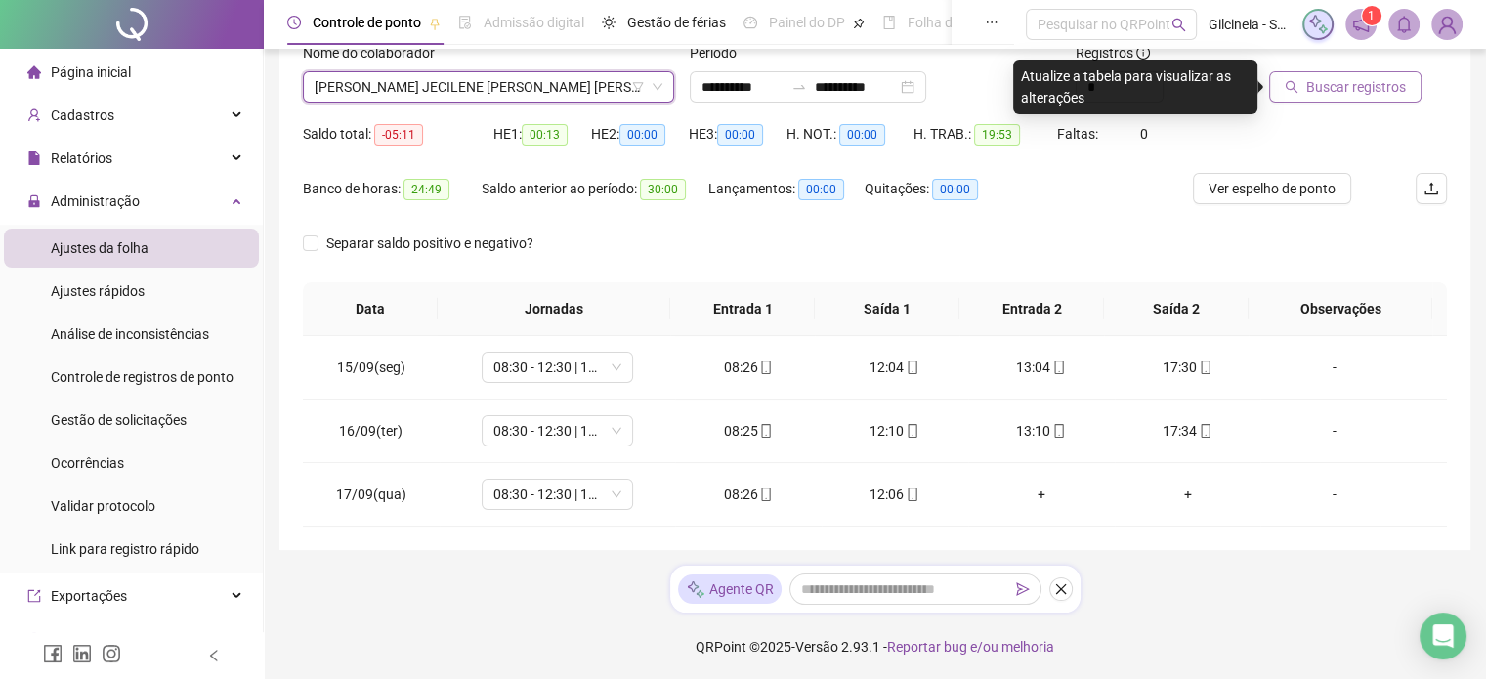
click at [1369, 86] on span "Buscar registros" at bounding box center [1356, 86] width 100 height 21
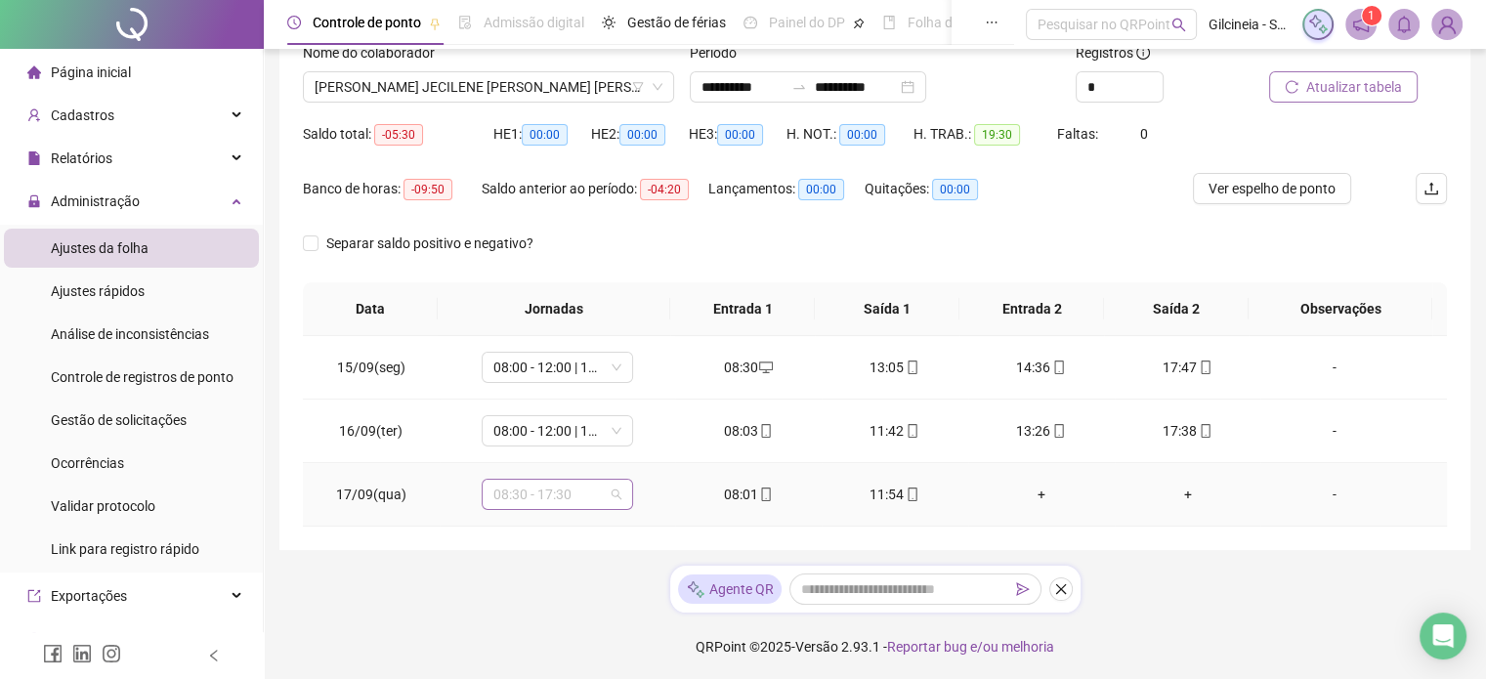
click at [579, 497] on span "08:30 - 17:30" at bounding box center [557, 494] width 128 height 29
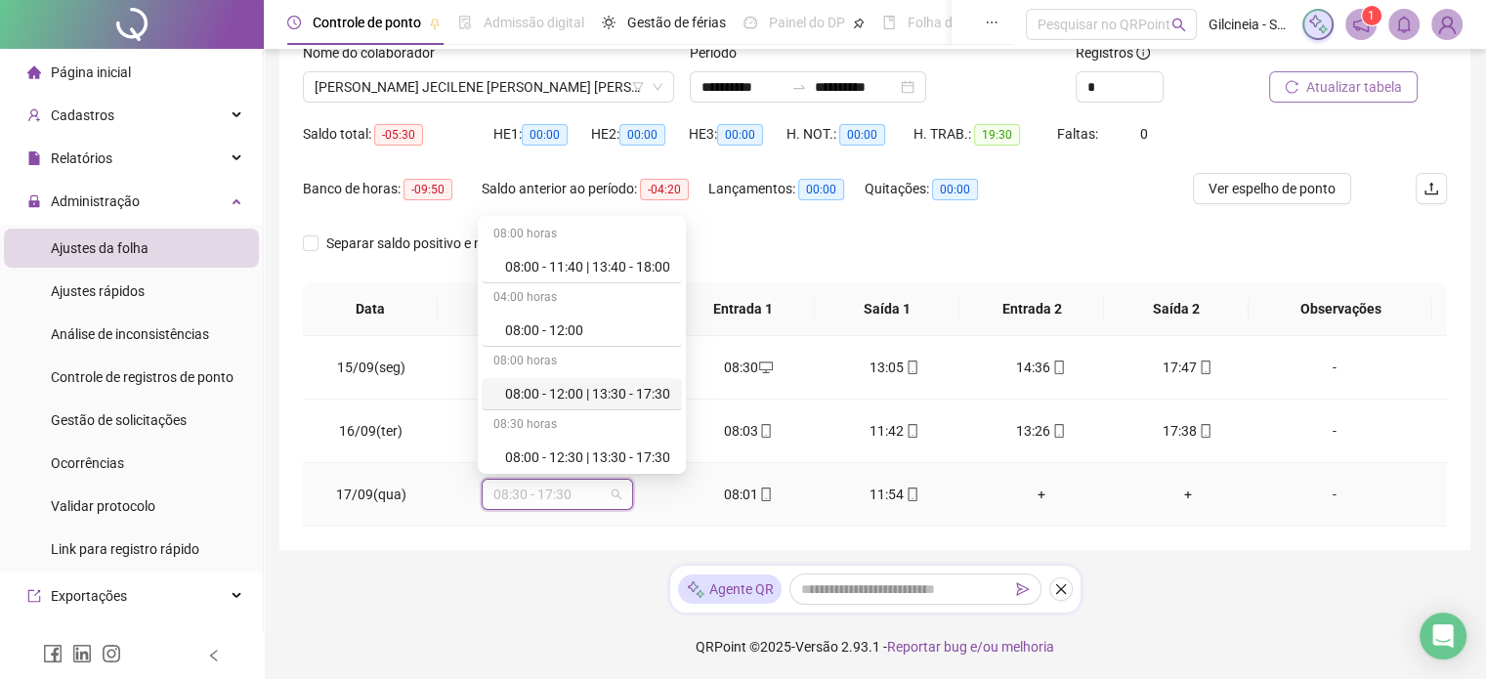
click at [602, 390] on div "08:00 - 12:00 | 13:30 - 17:30" at bounding box center [587, 393] width 165 height 21
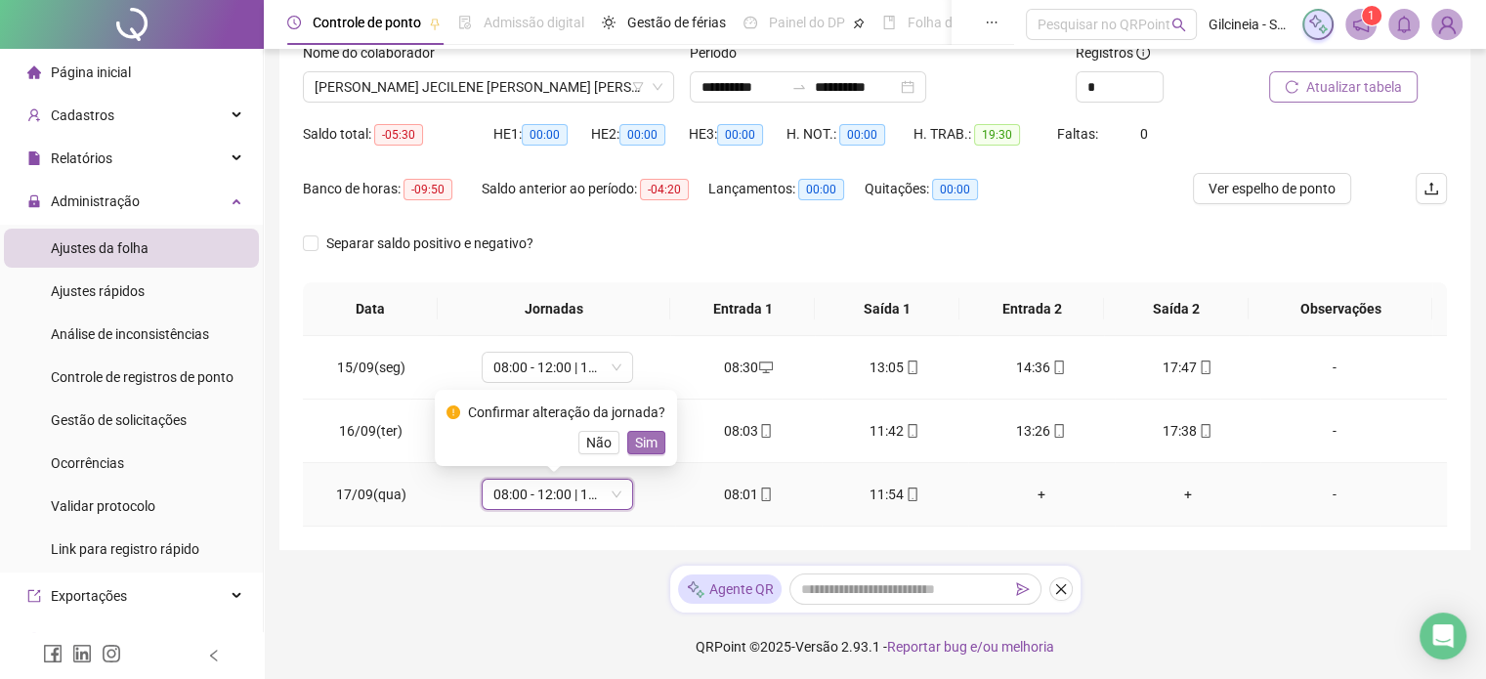
click at [653, 437] on span "Sim" at bounding box center [646, 442] width 22 height 21
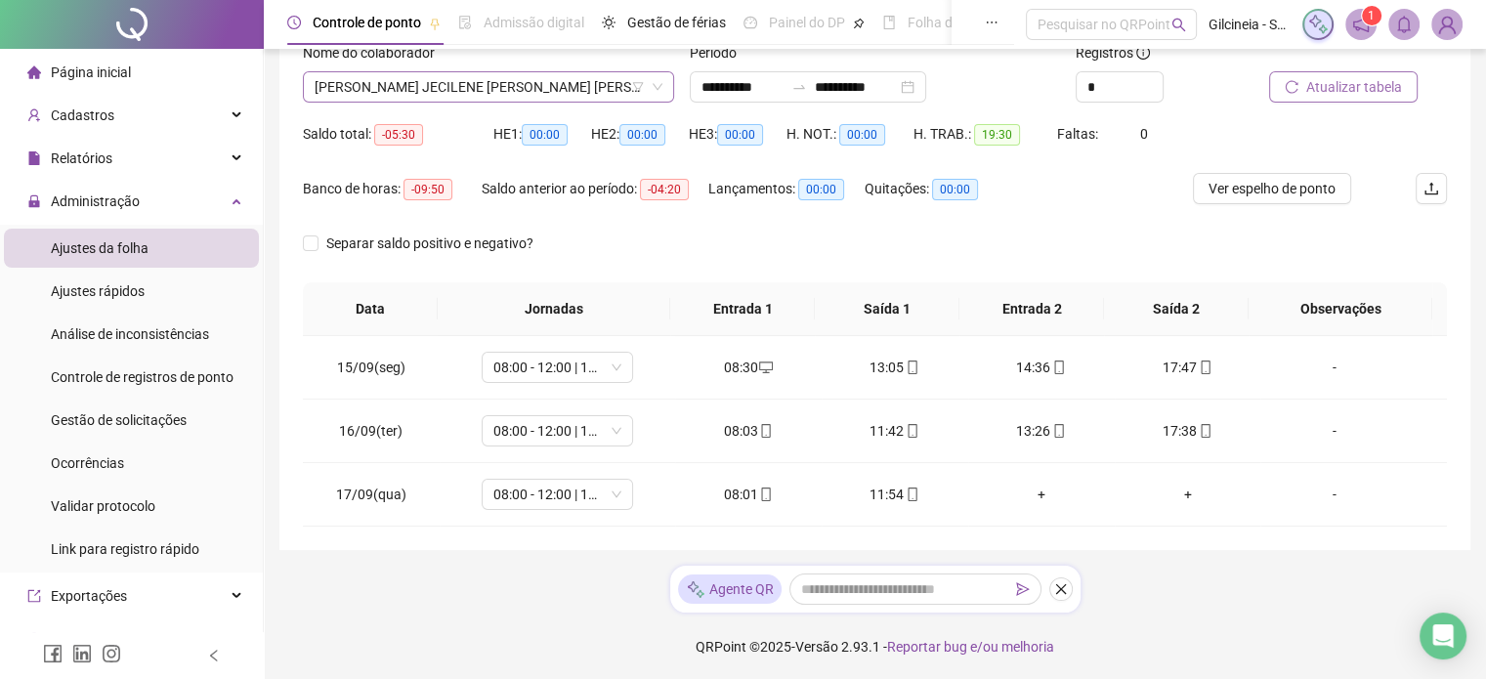
click at [559, 93] on span "[PERSON_NAME] JECILENE [PERSON_NAME] [PERSON_NAME]" at bounding box center [489, 86] width 348 height 29
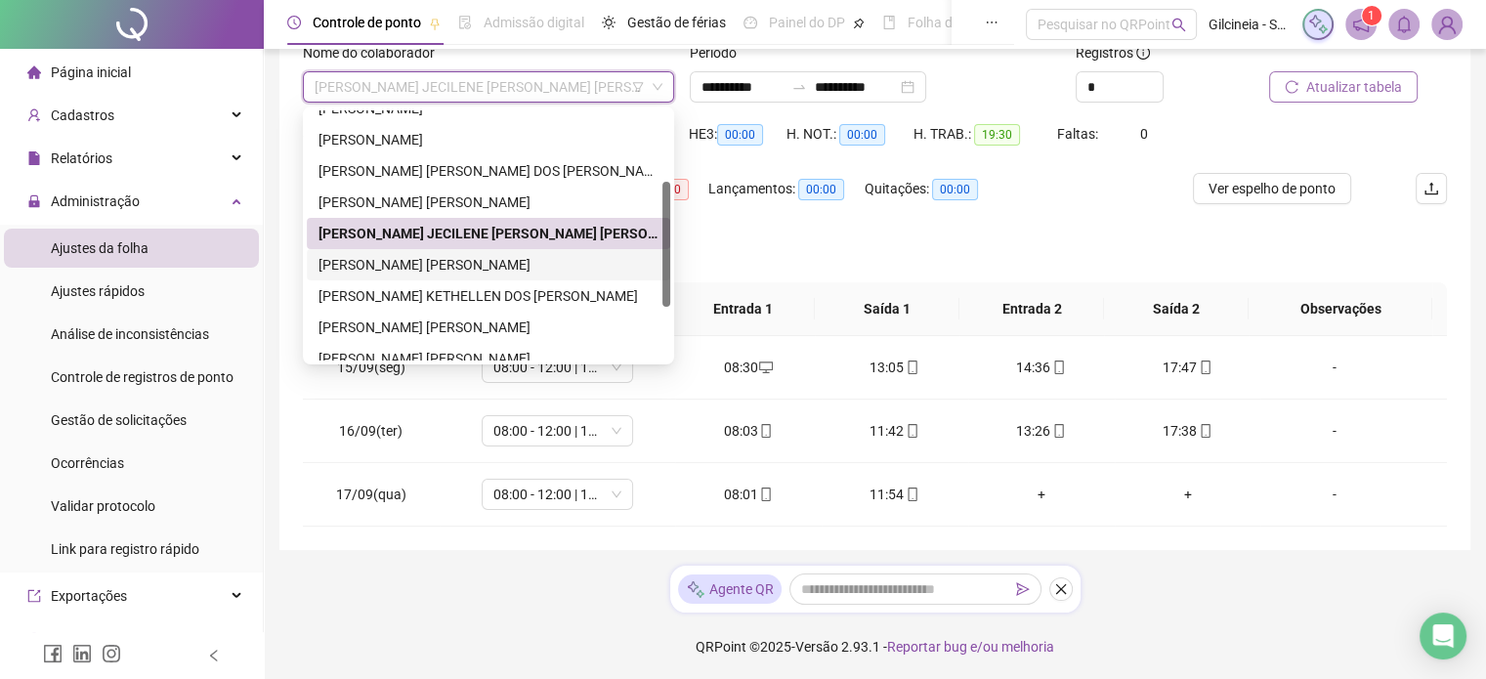
click at [482, 265] on div "[PERSON_NAME] [PERSON_NAME]" at bounding box center [489, 264] width 340 height 21
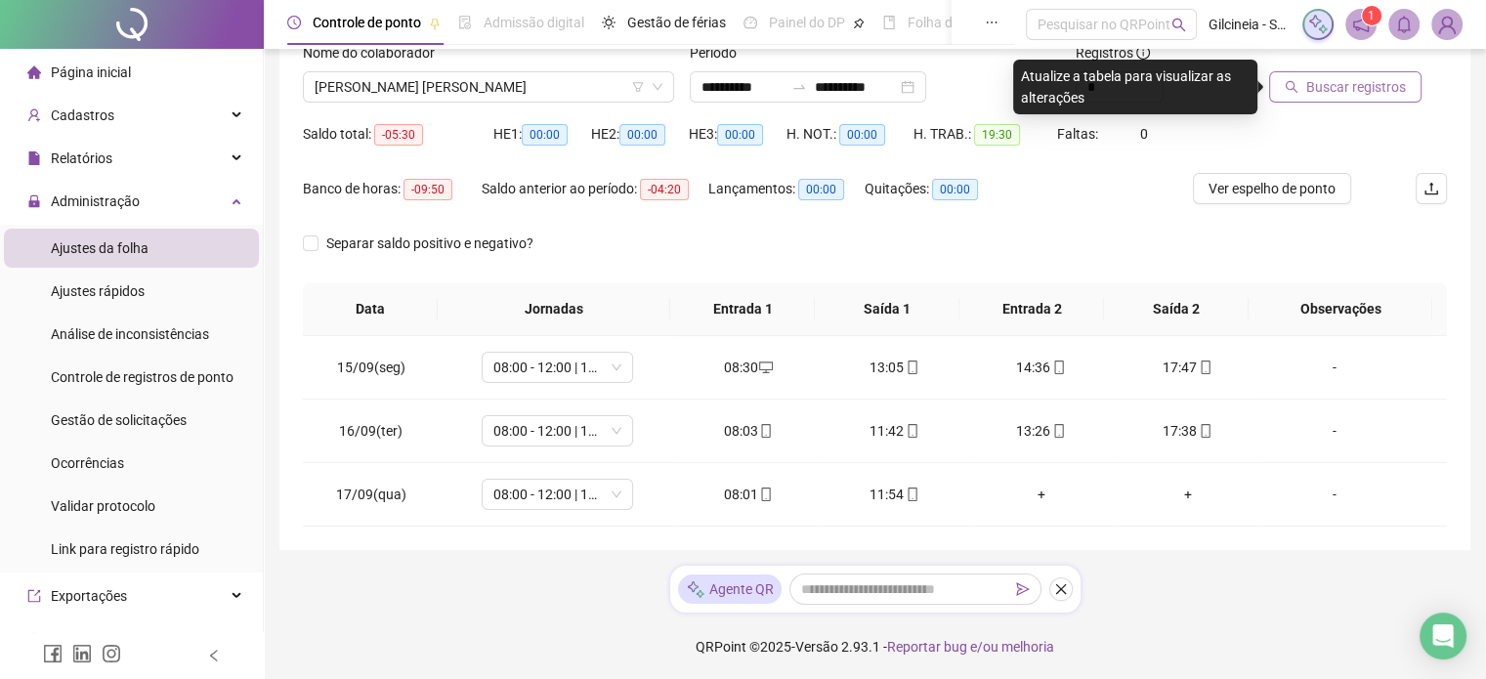
click at [1325, 85] on span "Buscar registros" at bounding box center [1356, 86] width 100 height 21
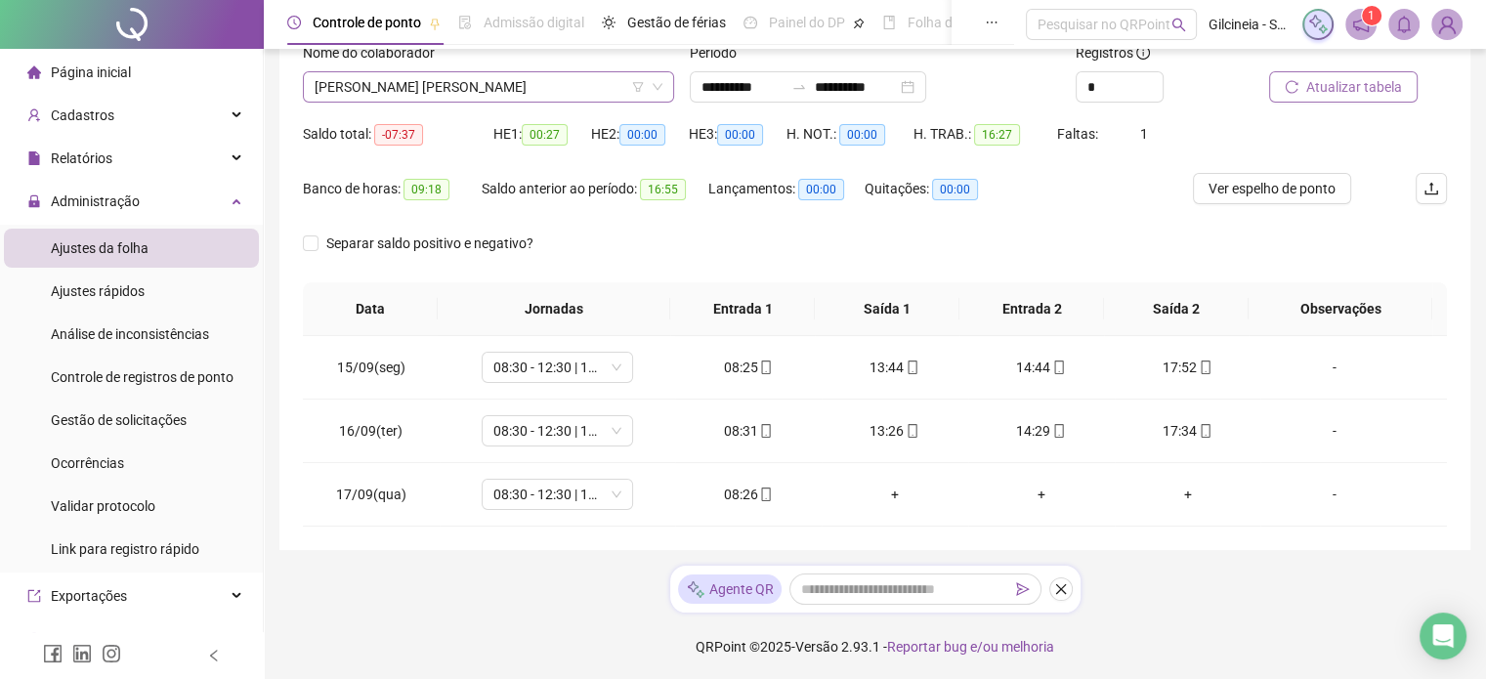
click at [543, 81] on span "[PERSON_NAME] [PERSON_NAME]" at bounding box center [489, 86] width 348 height 29
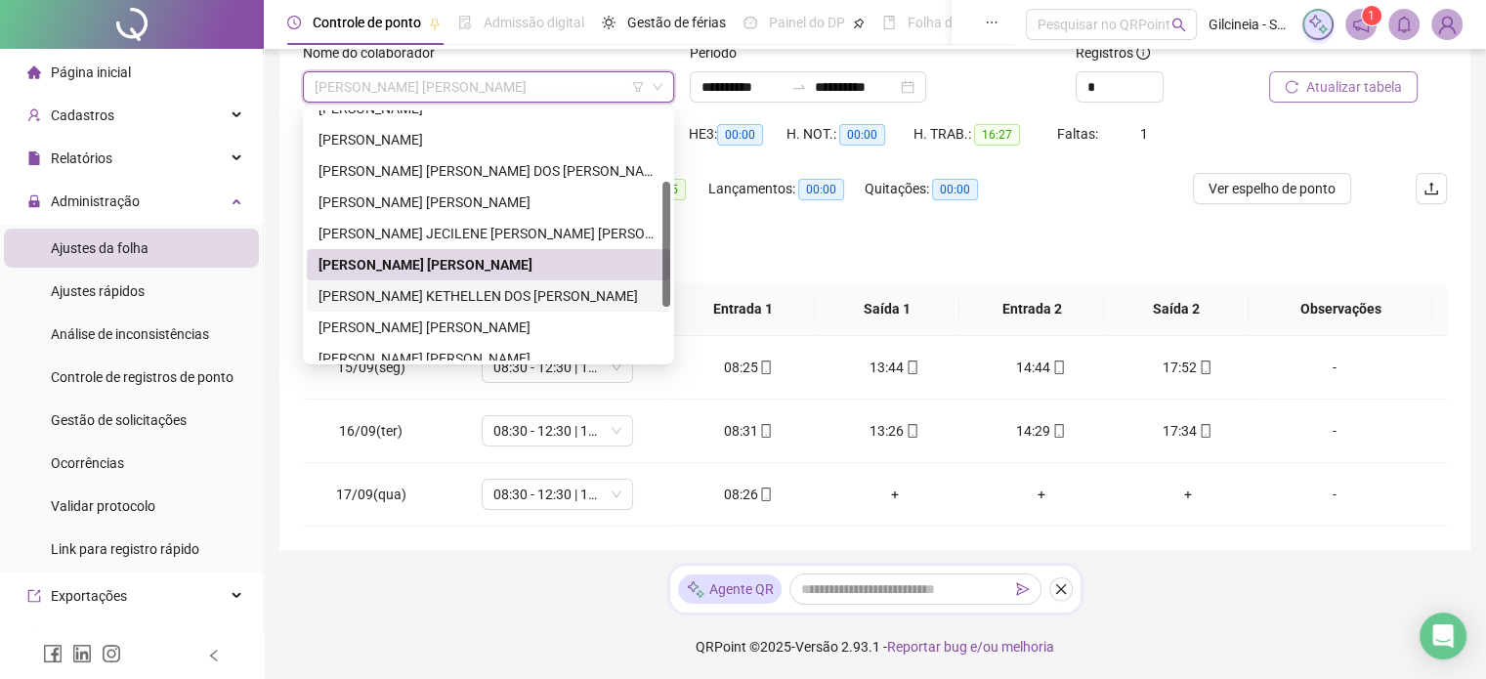
click at [435, 297] on div "[PERSON_NAME] KETHELLEN DOS [PERSON_NAME]" at bounding box center [489, 295] width 340 height 21
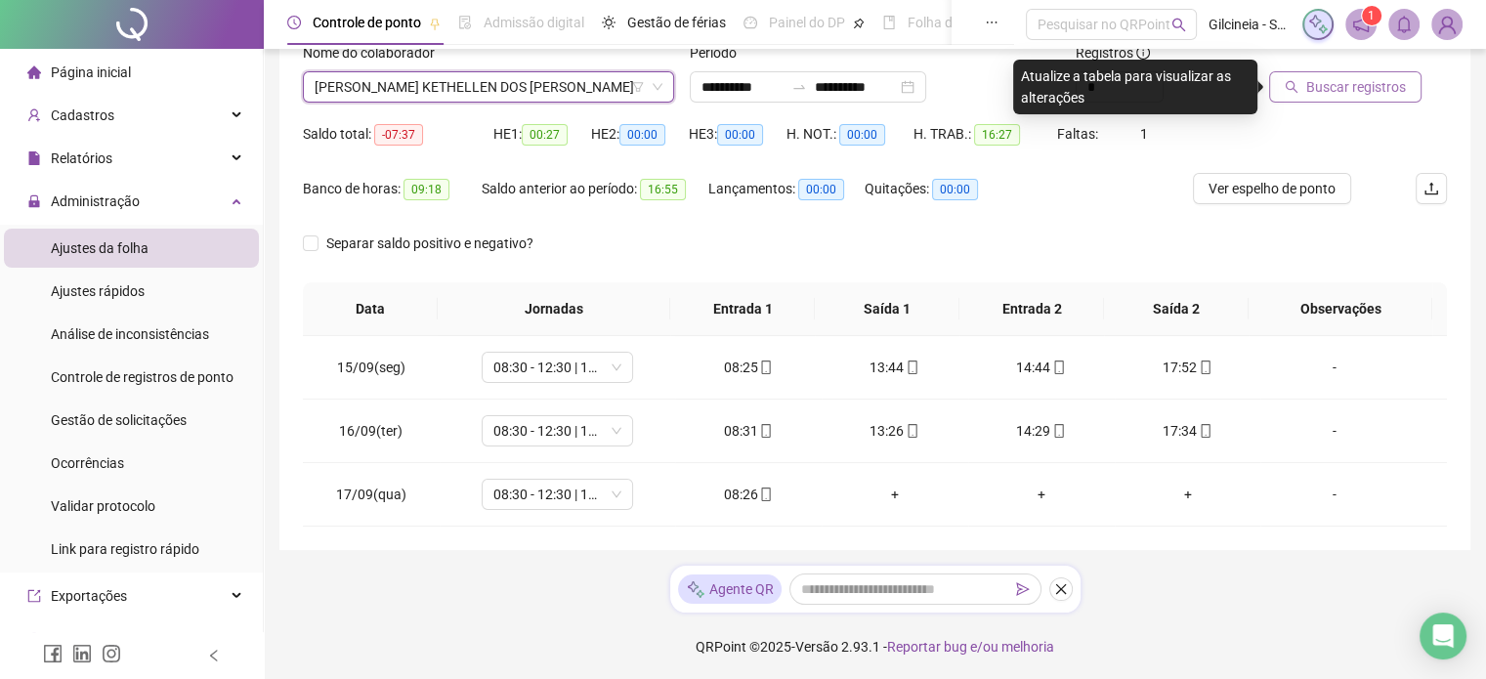
click at [1365, 91] on span "Buscar registros" at bounding box center [1356, 86] width 100 height 21
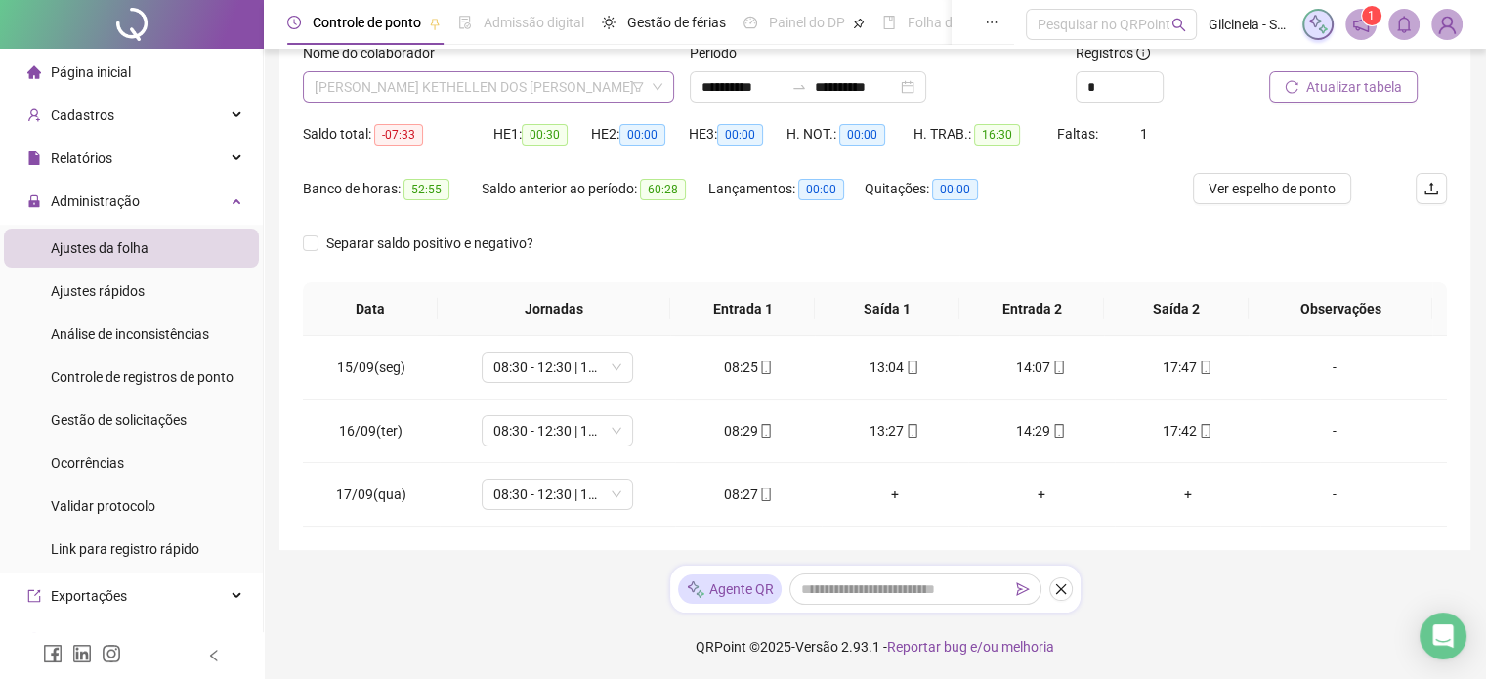
click at [607, 85] on span "[PERSON_NAME] KETHELLEN DOS [PERSON_NAME]" at bounding box center [489, 86] width 348 height 29
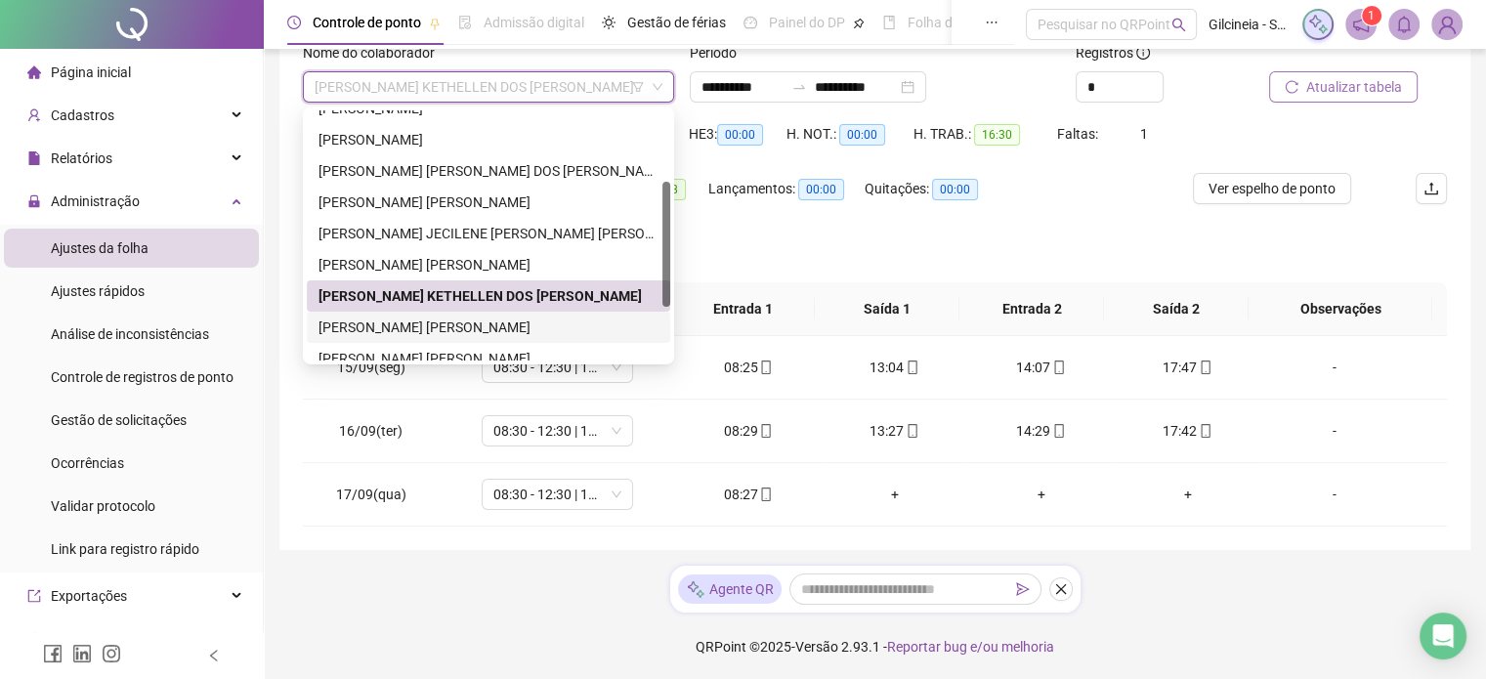
click at [485, 320] on div "[PERSON_NAME] [PERSON_NAME]" at bounding box center [489, 327] width 340 height 21
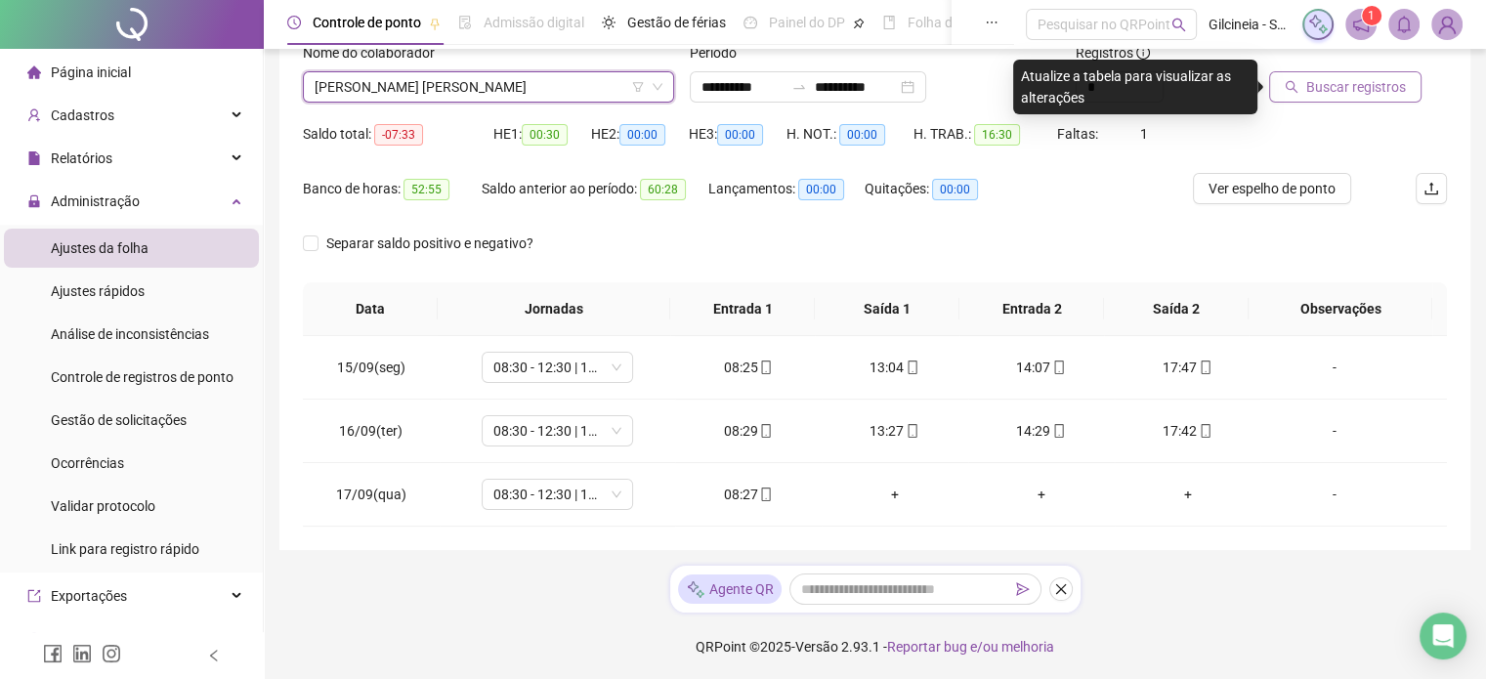
click at [1337, 88] on span "Buscar registros" at bounding box center [1356, 86] width 100 height 21
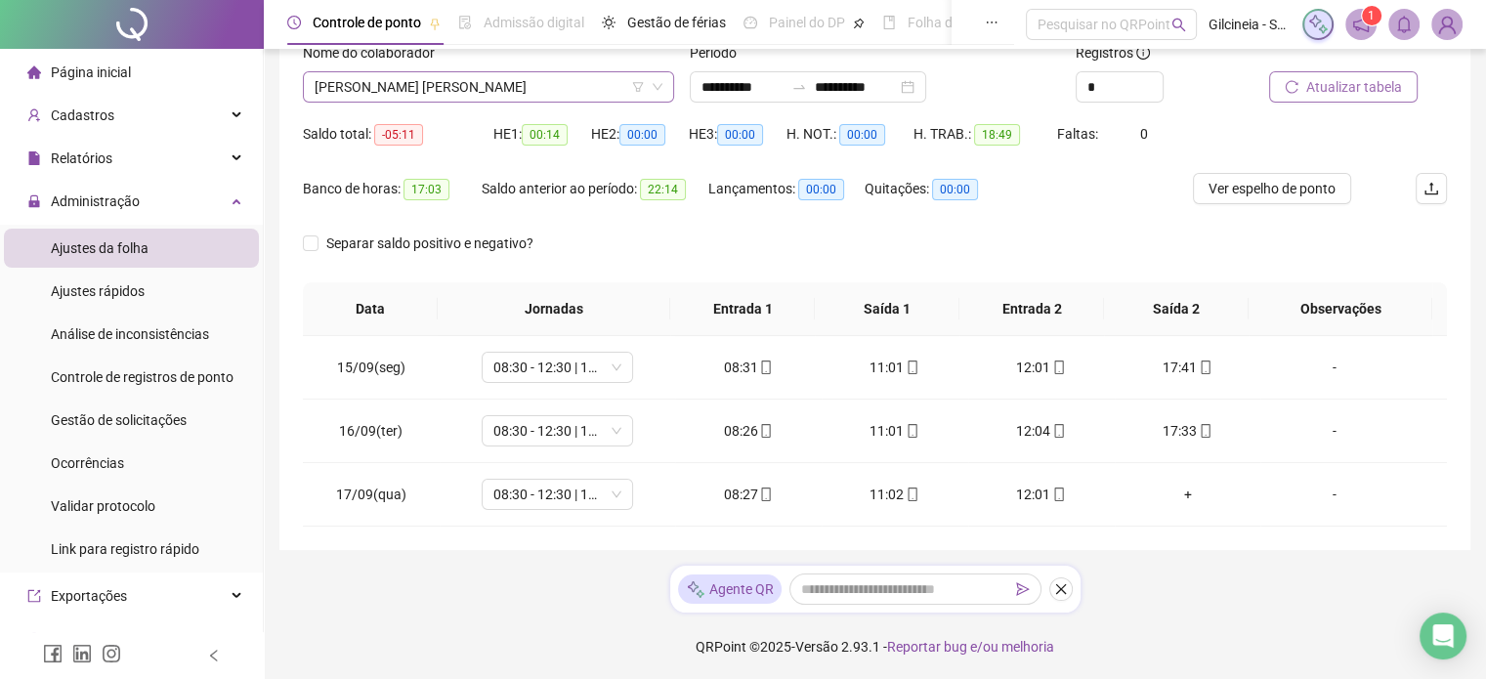
click at [594, 86] on span "[PERSON_NAME] [PERSON_NAME]" at bounding box center [489, 86] width 348 height 29
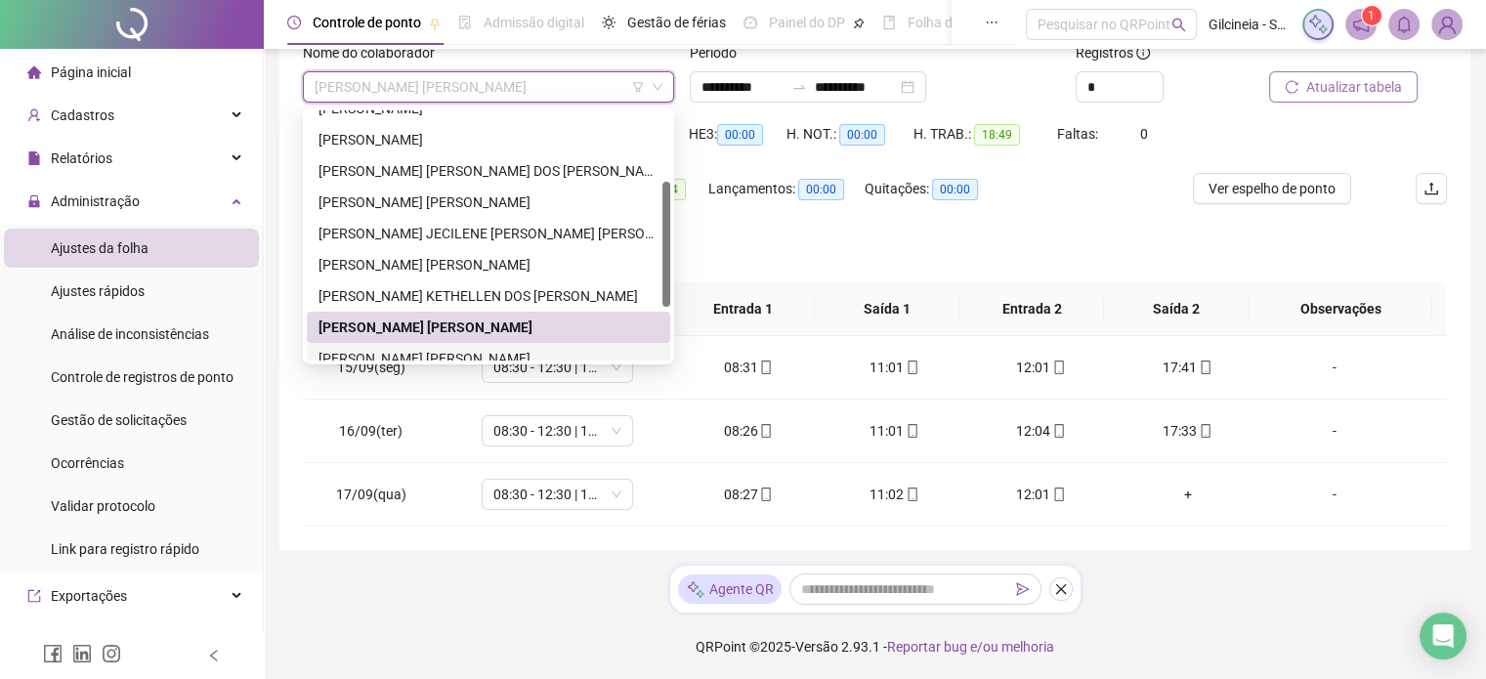
click at [437, 346] on div "[PERSON_NAME] [PERSON_NAME]" at bounding box center [489, 358] width 364 height 31
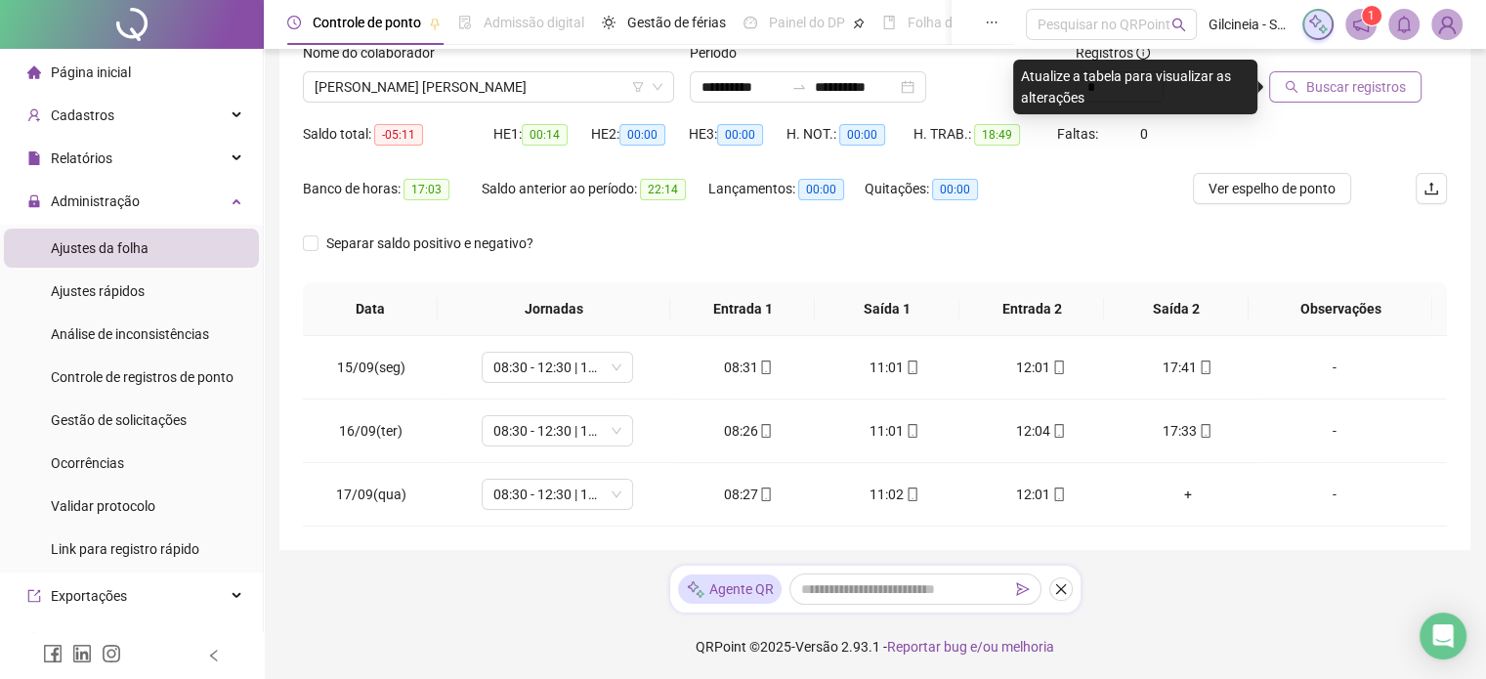
click at [1371, 88] on span "Buscar registros" at bounding box center [1356, 86] width 100 height 21
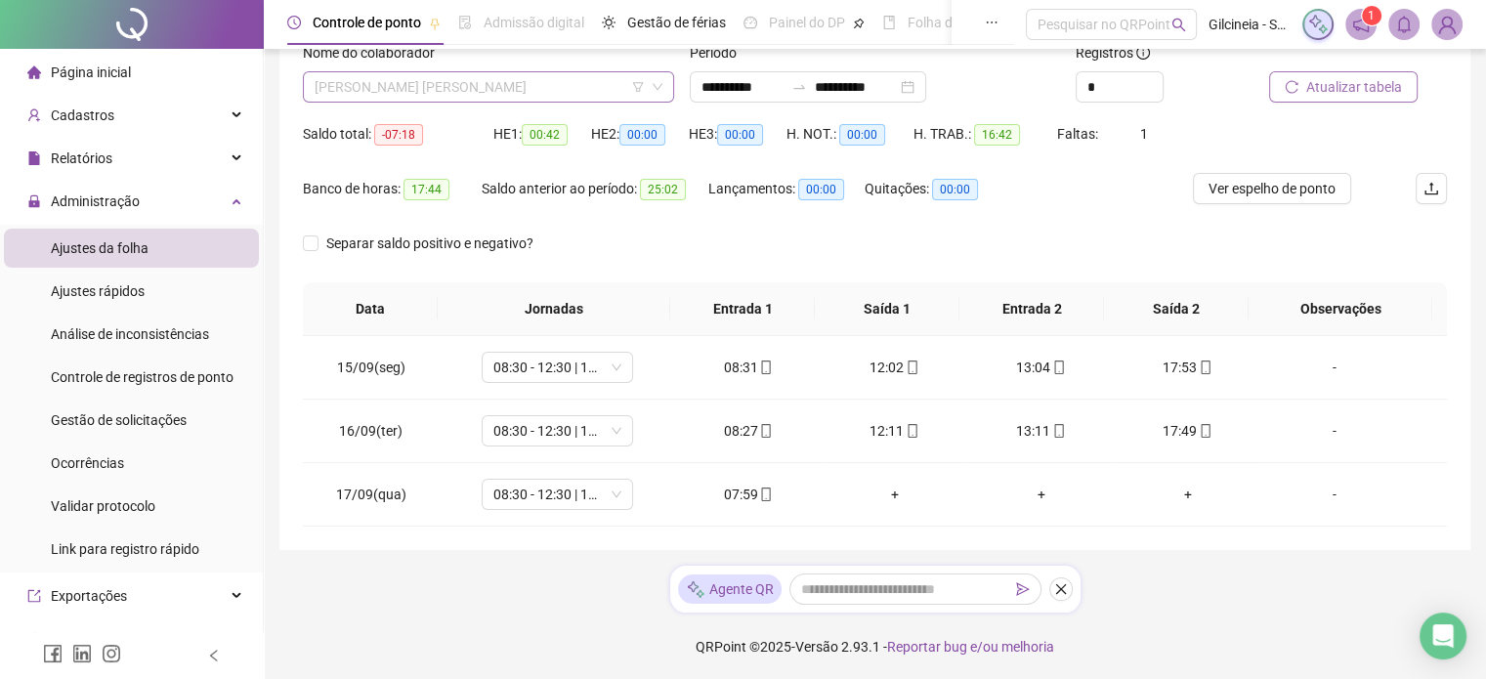
click at [564, 83] on span "[PERSON_NAME] [PERSON_NAME]" at bounding box center [489, 86] width 348 height 29
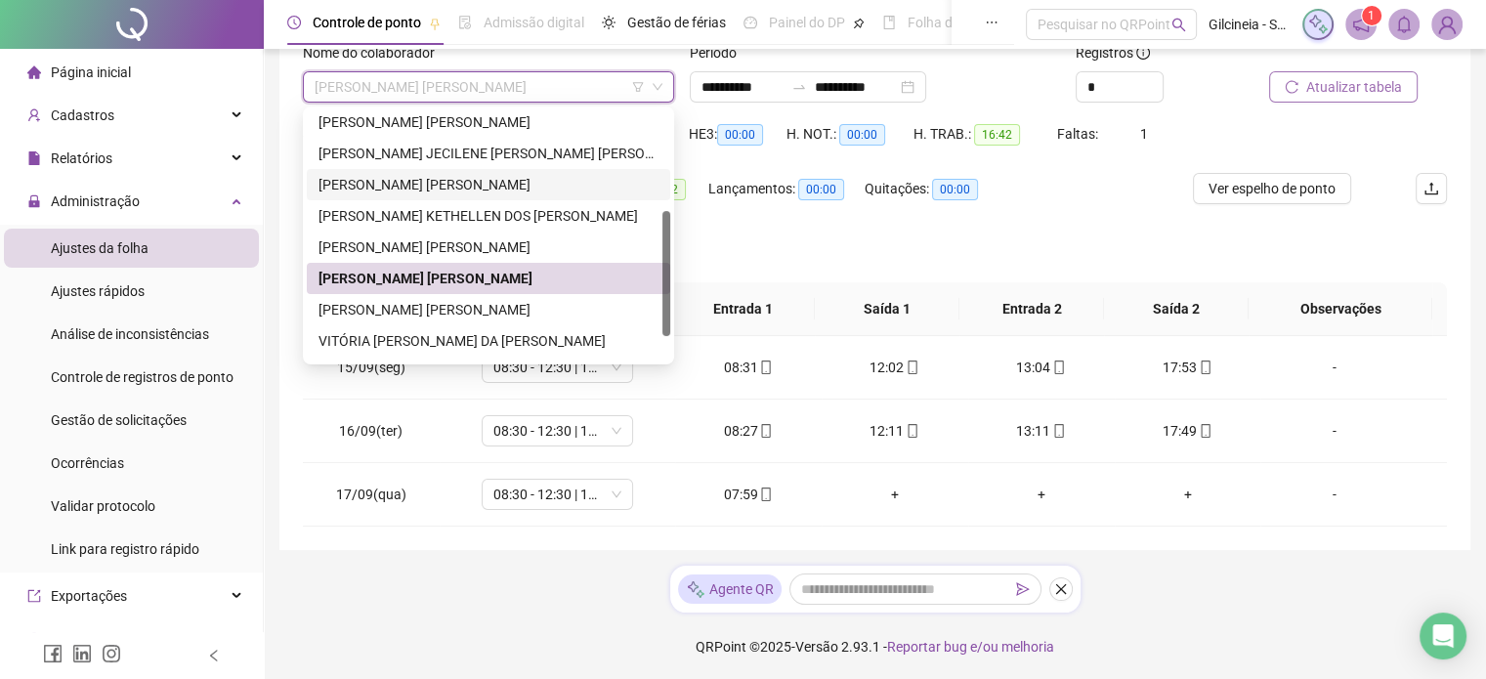
scroll to position [250, 0]
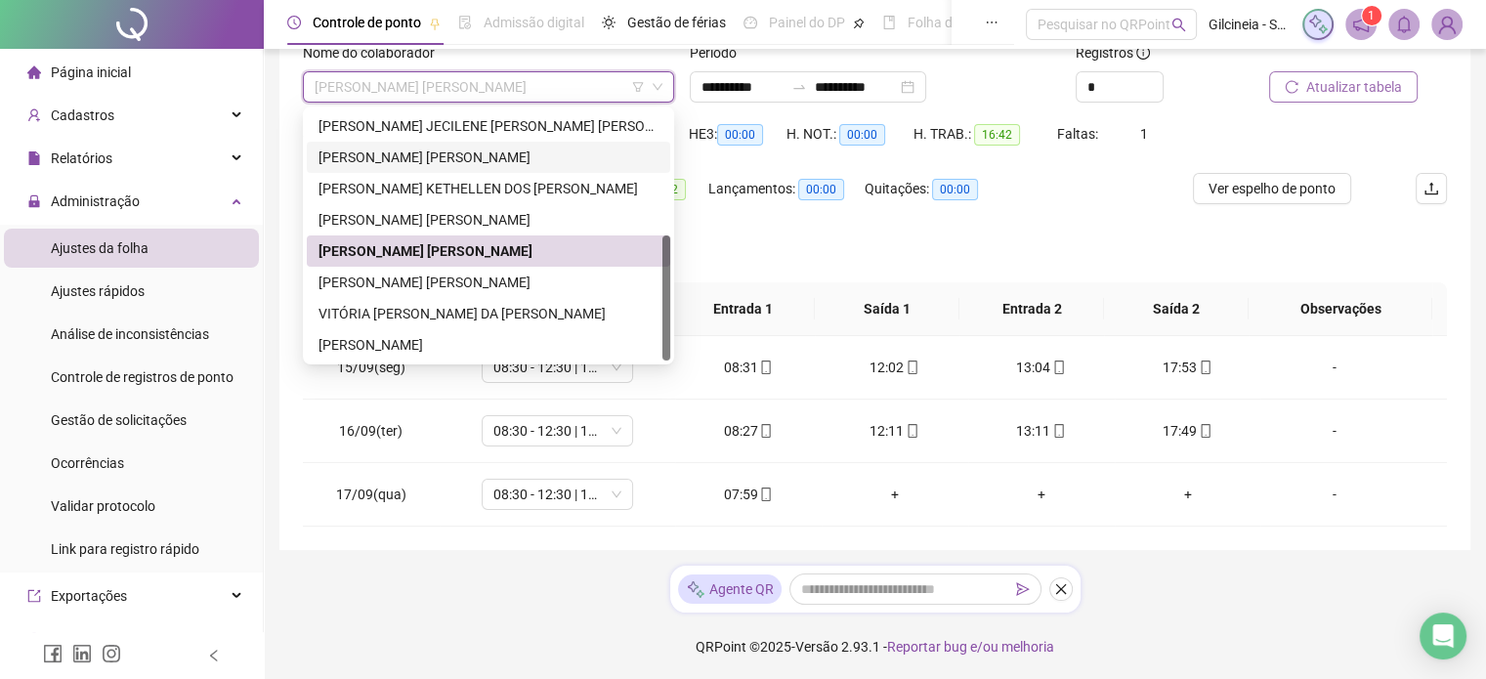
drag, startPoint x: 664, startPoint y: 265, endPoint x: 641, endPoint y: 335, distance: 74.2
click at [641, 335] on div "[PERSON_NAME] [PERSON_NAME] [PERSON_NAME] JECILENE [PERSON_NAME] [PERSON_NAME] …" at bounding box center [489, 235] width 364 height 250
drag, startPoint x: 641, startPoint y: 335, endPoint x: 547, endPoint y: 304, distance: 98.9
click at [637, 334] on div "[PERSON_NAME]" at bounding box center [489, 344] width 340 height 21
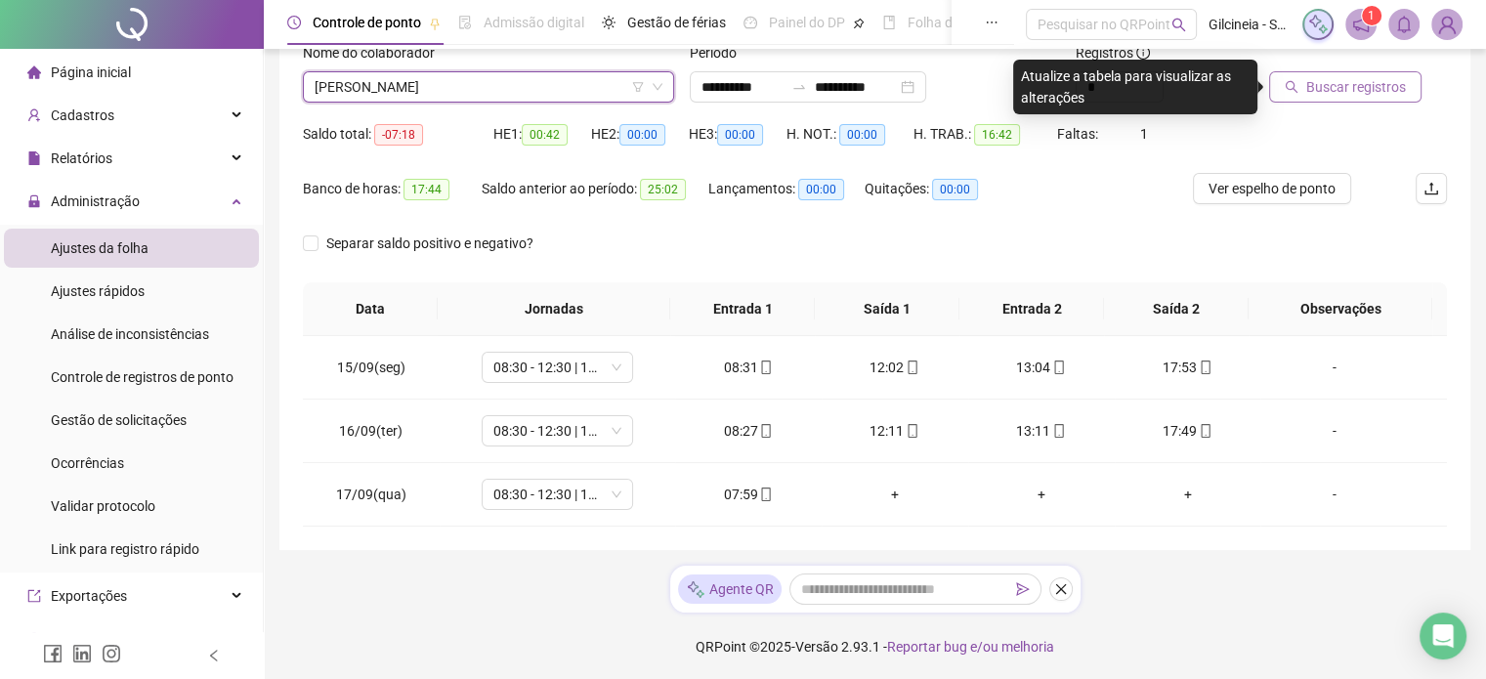
click at [549, 81] on span "[PERSON_NAME]" at bounding box center [489, 86] width 348 height 29
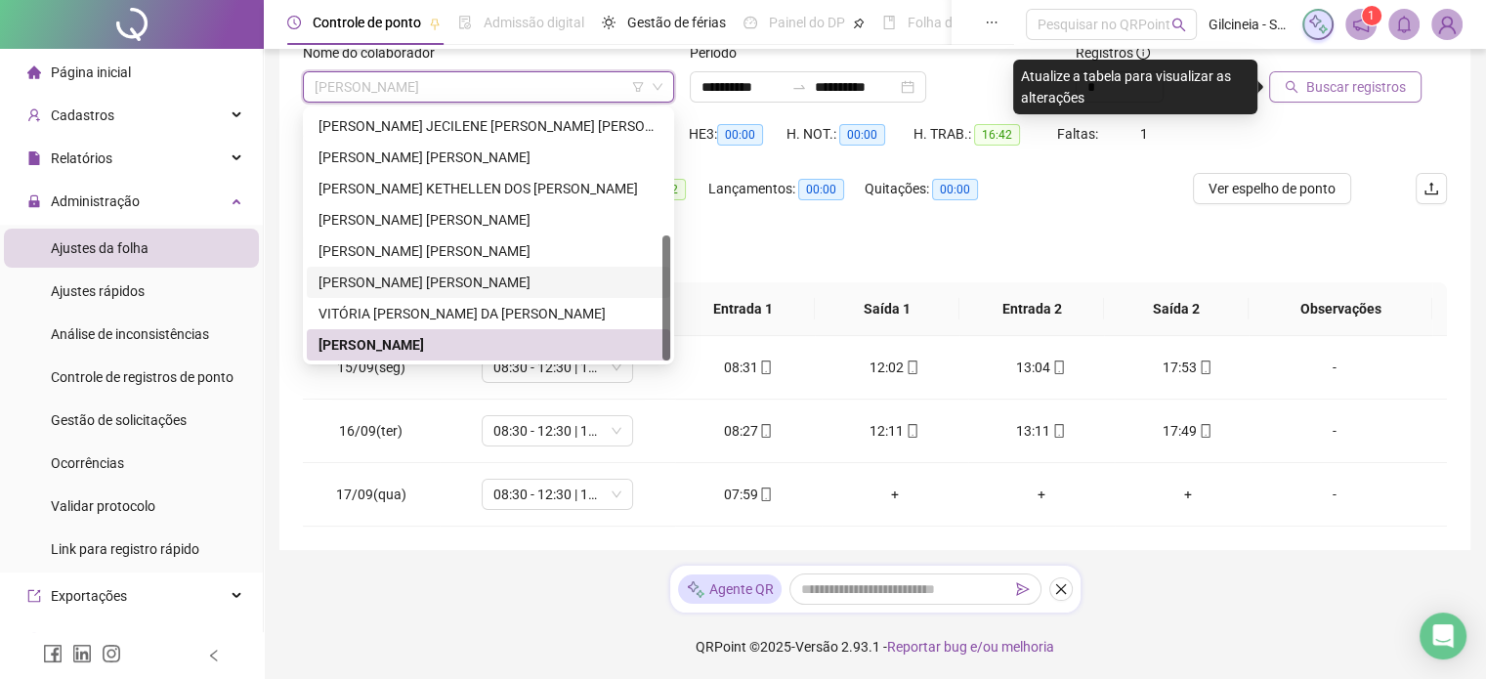
click at [432, 278] on div "[PERSON_NAME] [PERSON_NAME]" at bounding box center [489, 282] width 340 height 21
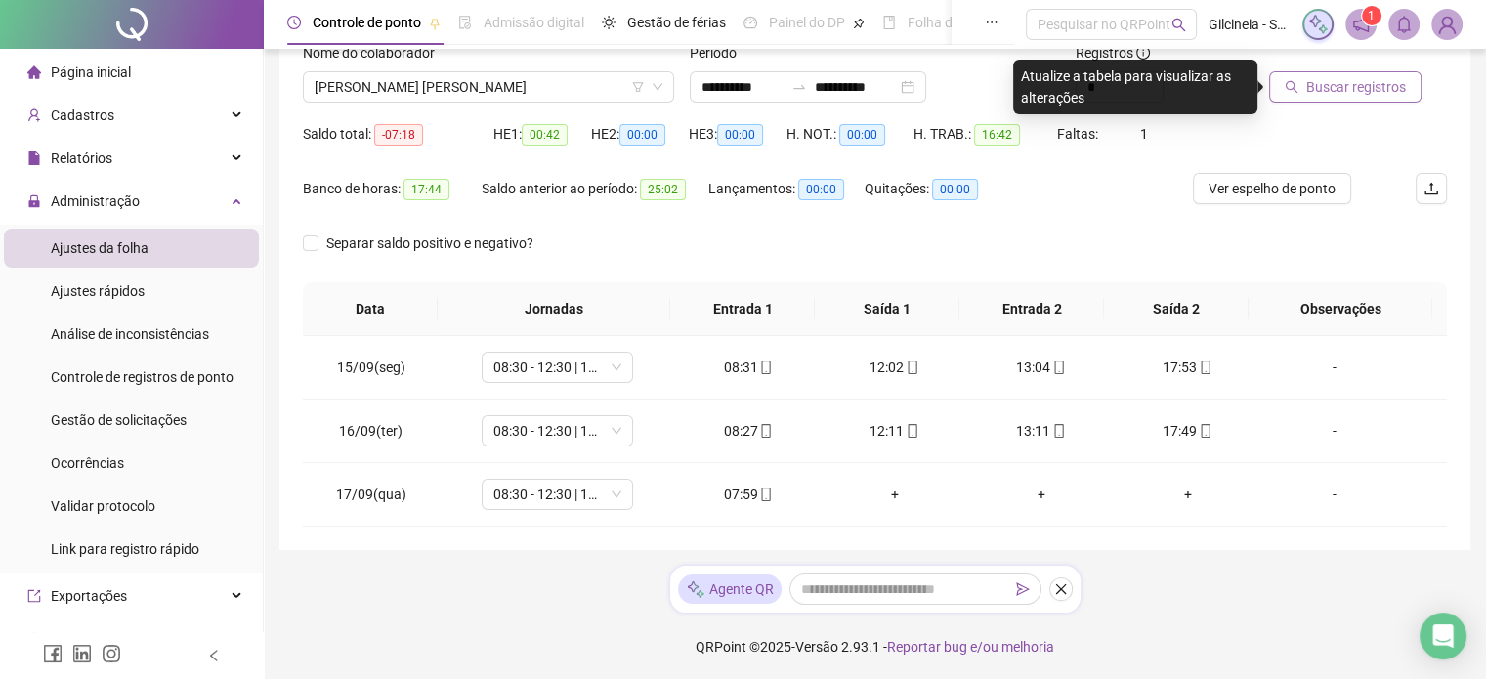
click at [1358, 78] on span "Buscar registros" at bounding box center [1356, 86] width 100 height 21
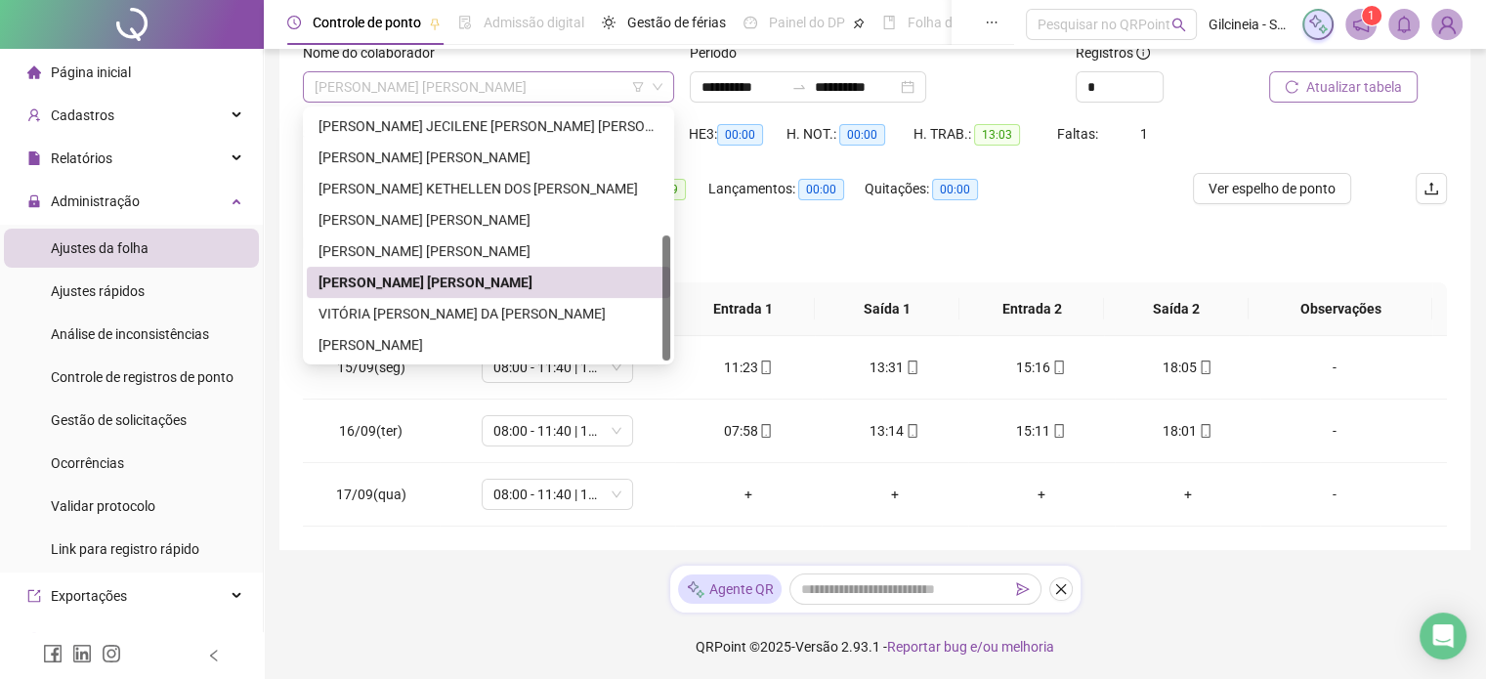
click at [580, 83] on span "[PERSON_NAME] [PERSON_NAME]" at bounding box center [489, 86] width 348 height 29
click at [471, 319] on div "VITÓRIA [PERSON_NAME] DA [PERSON_NAME]" at bounding box center [489, 313] width 340 height 21
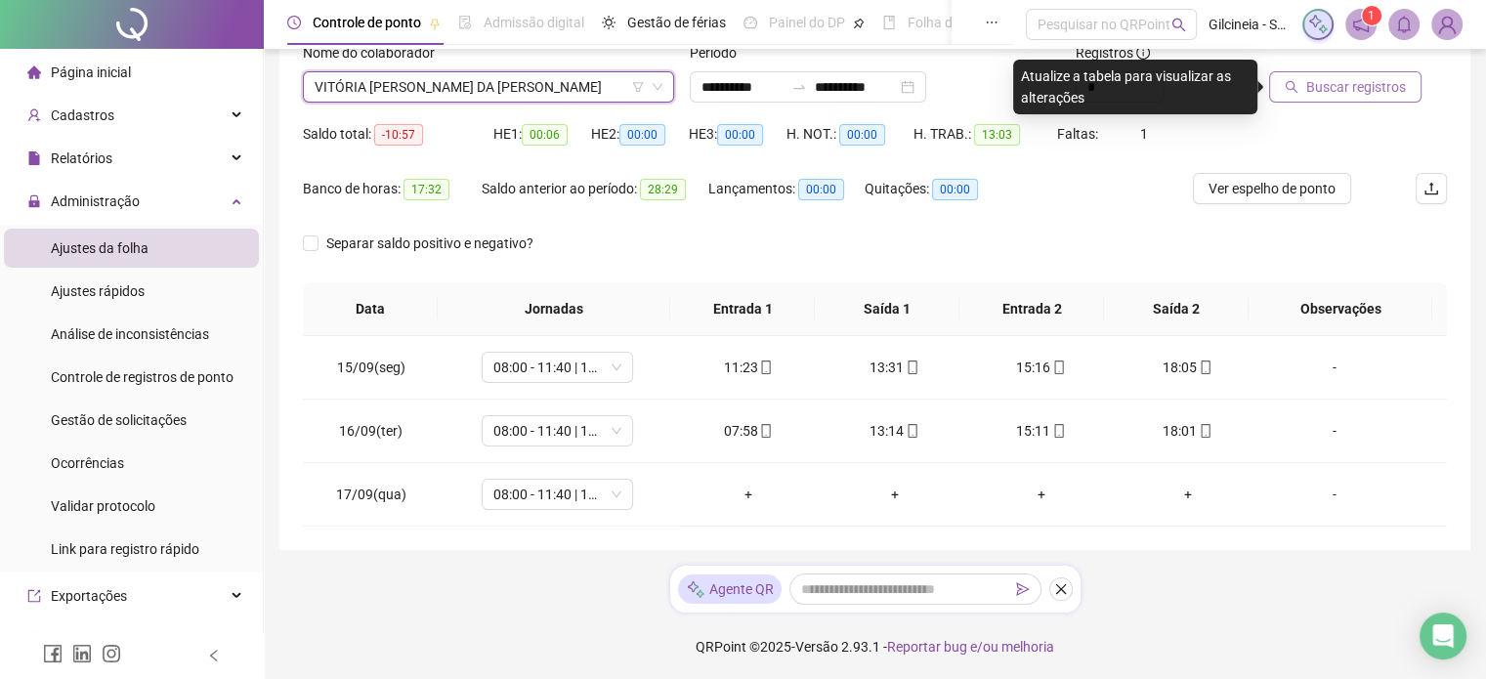
click at [1309, 90] on span "Buscar registros" at bounding box center [1356, 86] width 100 height 21
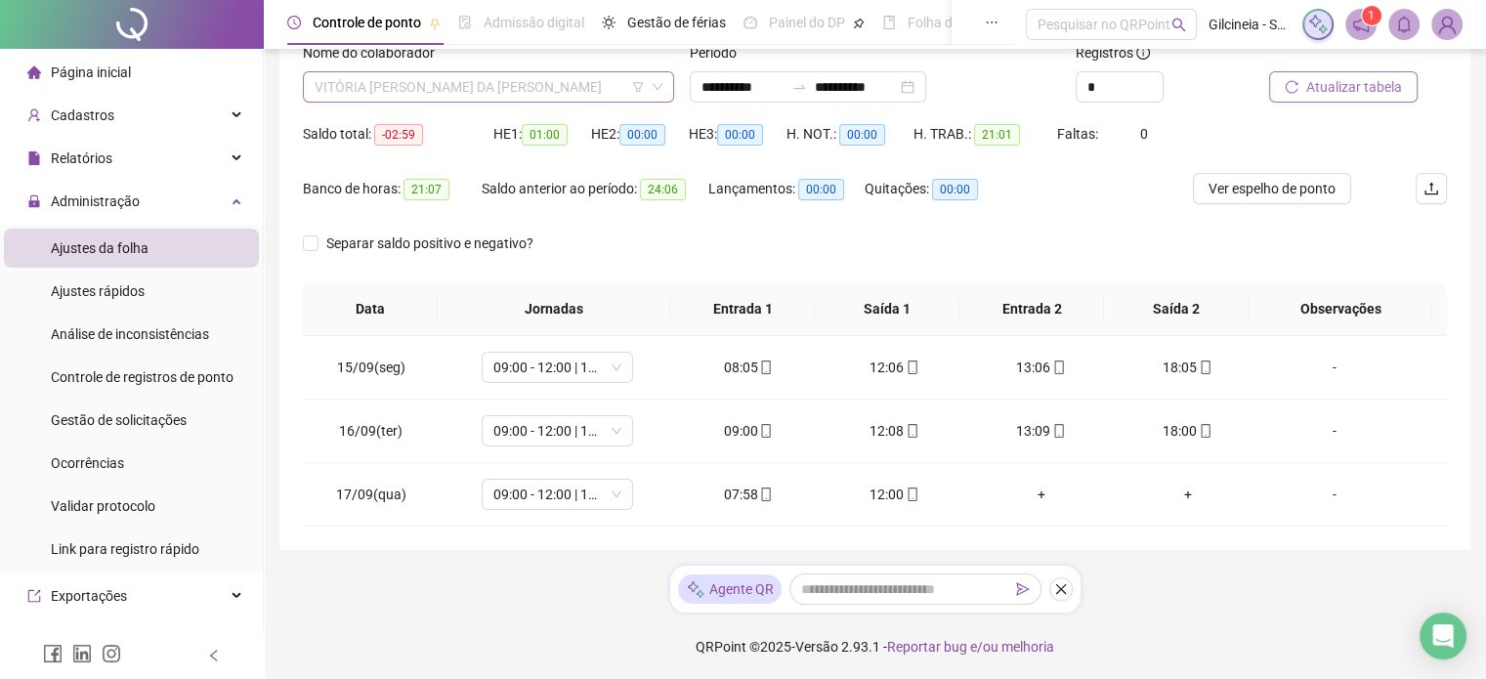
click at [572, 93] on span "VITÓRIA [PERSON_NAME] DA [PERSON_NAME]" at bounding box center [489, 86] width 348 height 29
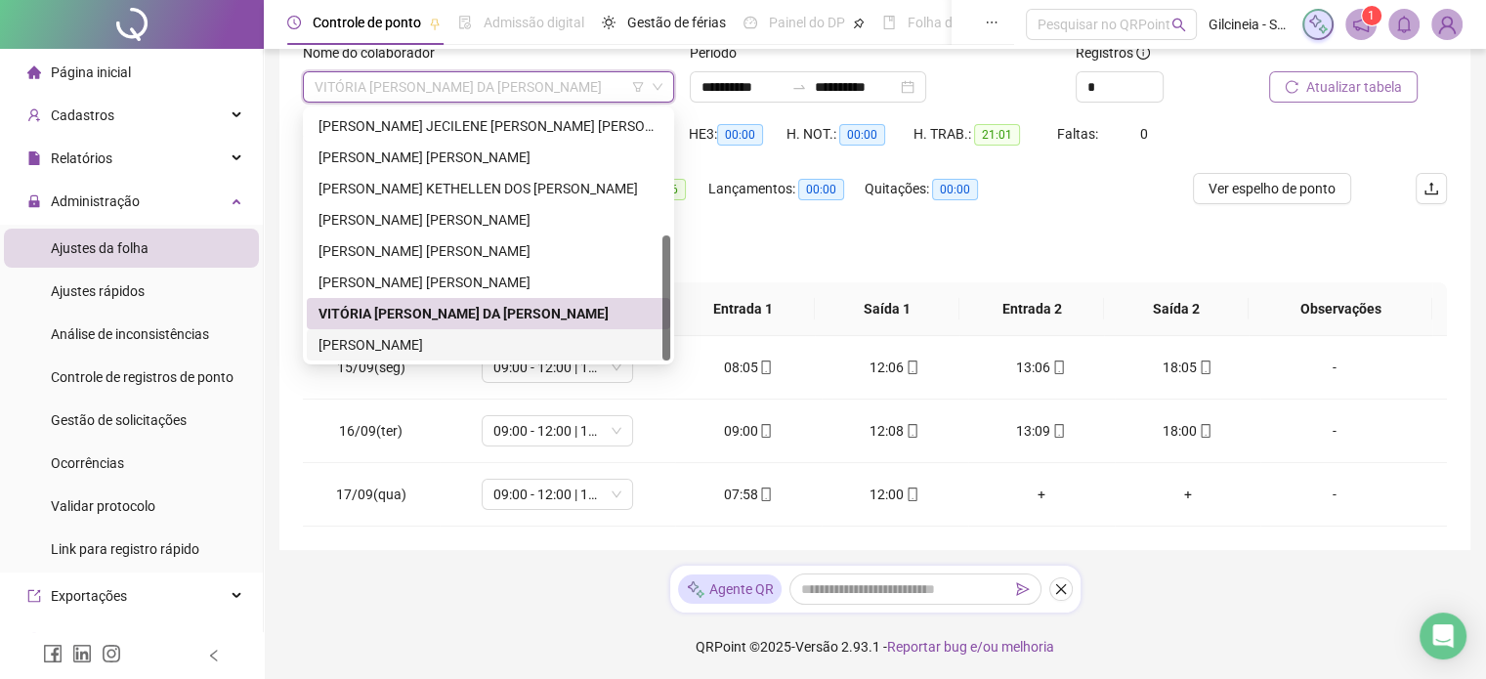
click at [447, 343] on div "[PERSON_NAME]" at bounding box center [489, 344] width 340 height 21
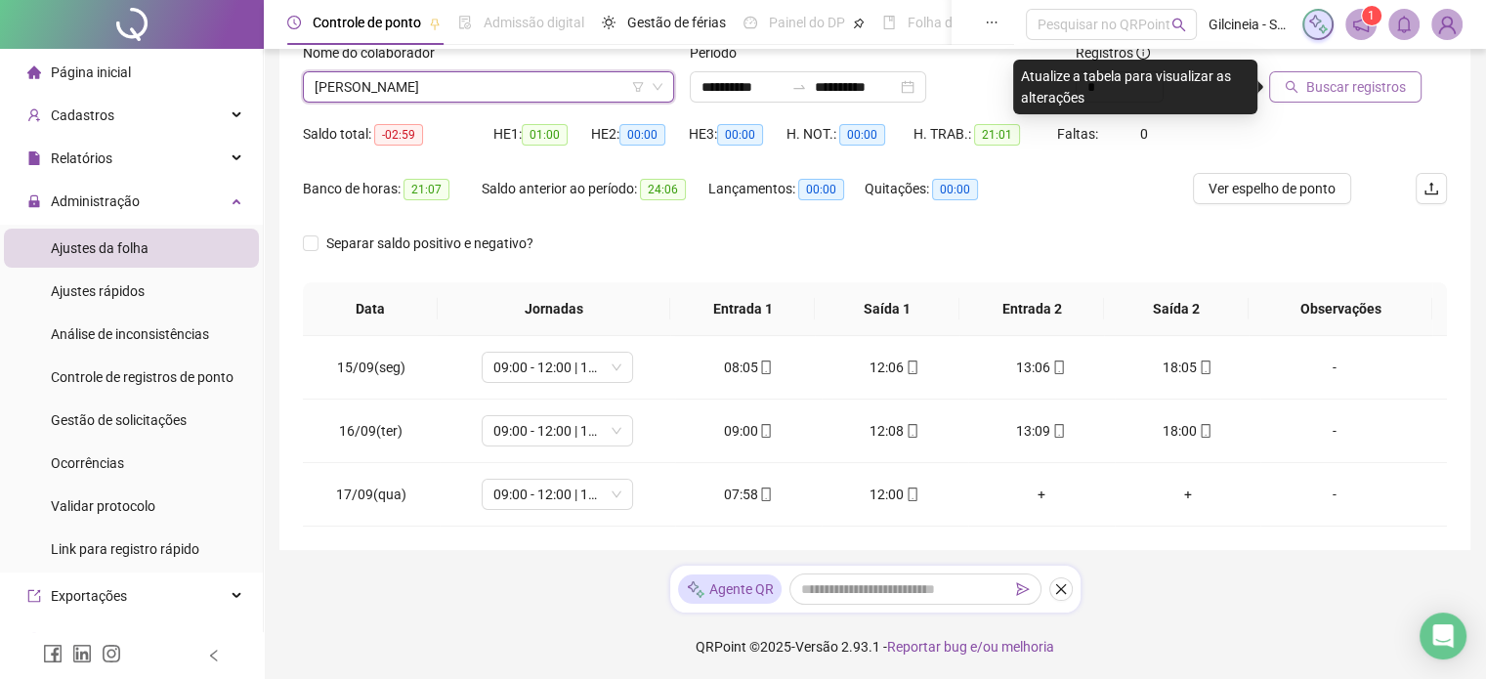
click at [1325, 87] on span "Buscar registros" at bounding box center [1356, 86] width 100 height 21
